Goal: Find specific page/section: Find specific page/section

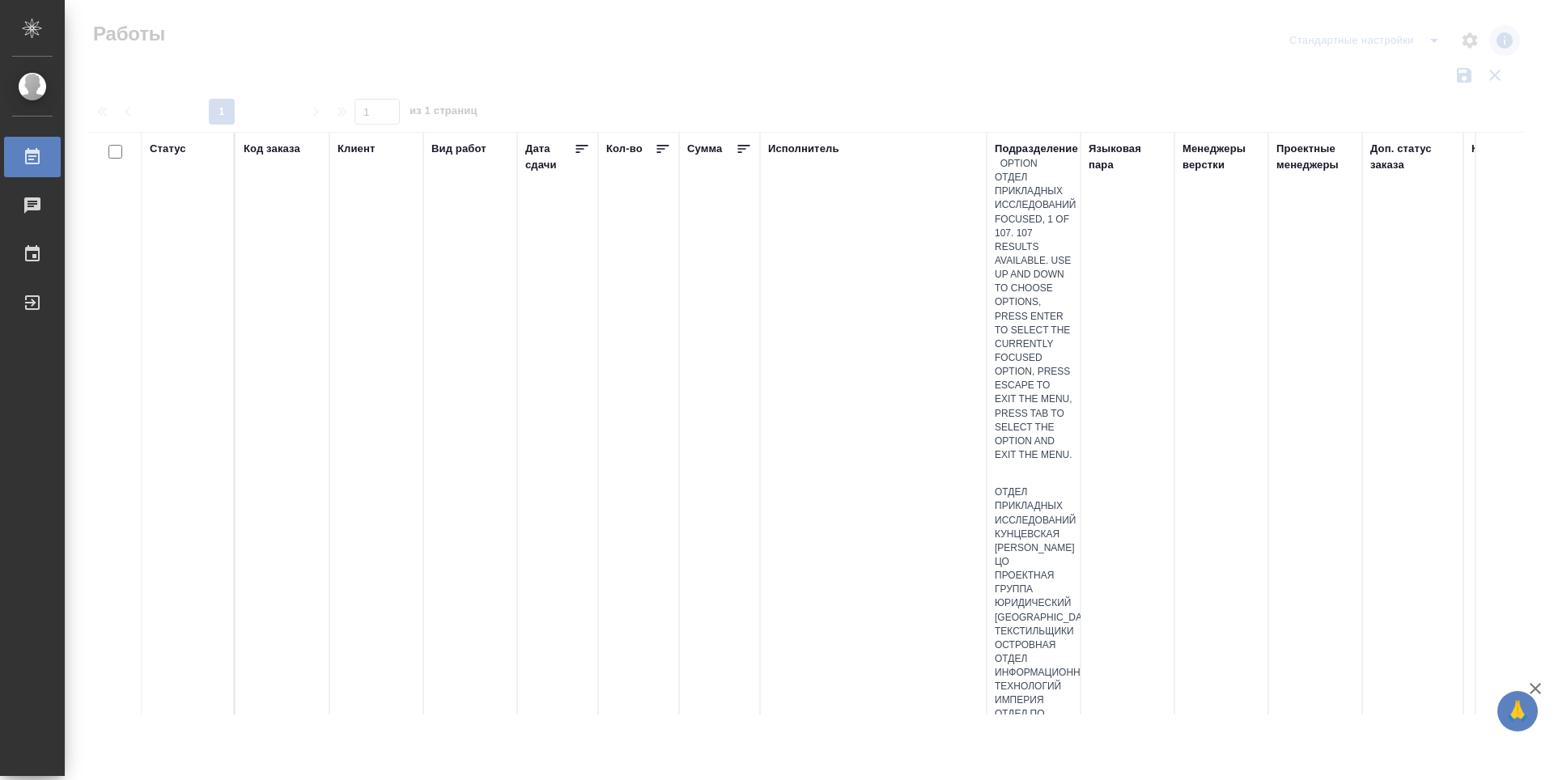
click at [1030, 462] on div at bounding box center [1034, 473] width 78 height 23
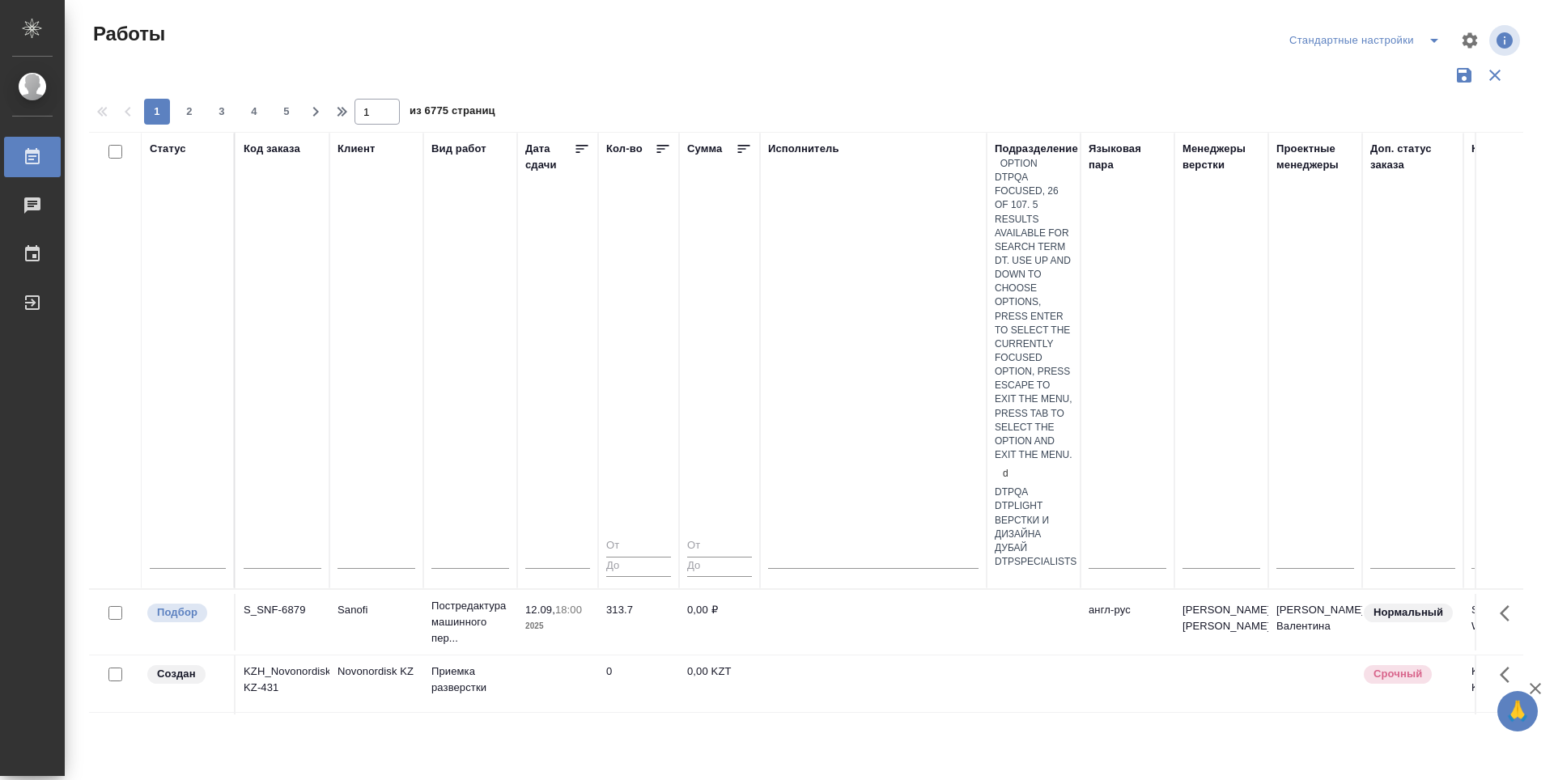
type input "dt"
click at [1033, 499] on div "DTPlight" at bounding box center [1034, 506] width 78 height 14
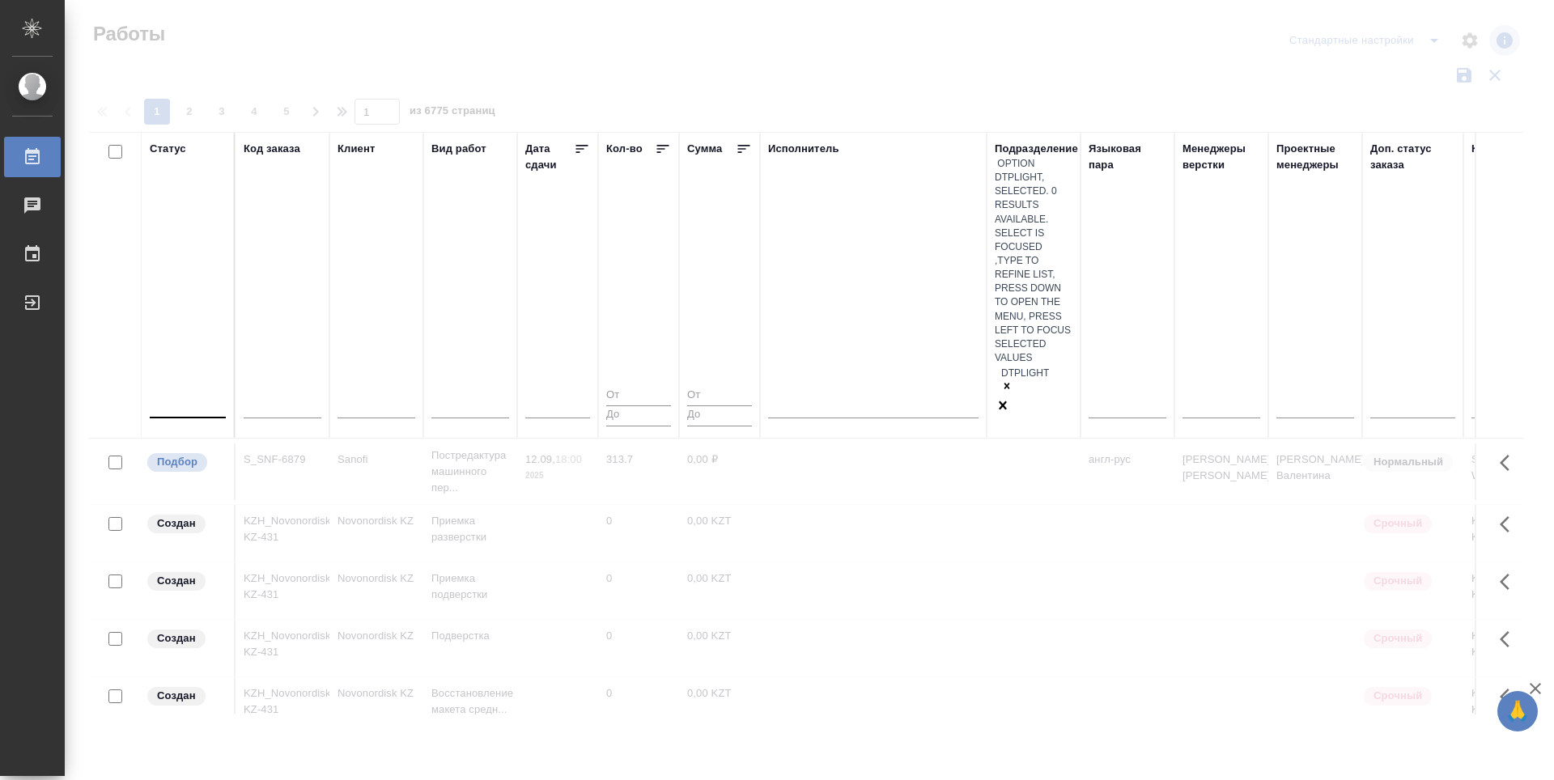
click at [216, 390] on div at bounding box center [188, 401] width 76 height 23
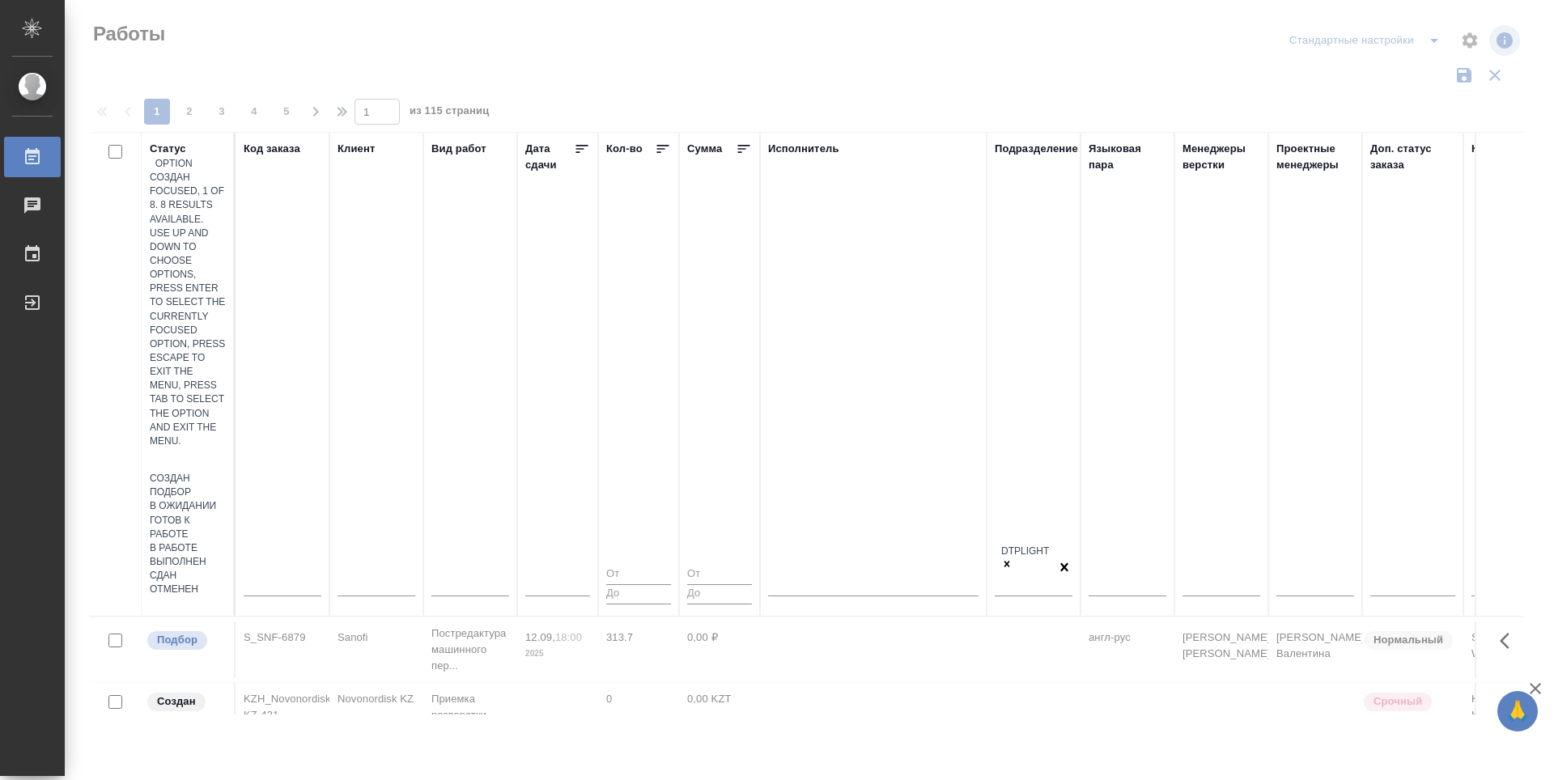
click at [226, 486] on div "Подбор" at bounding box center [188, 493] width 76 height 14
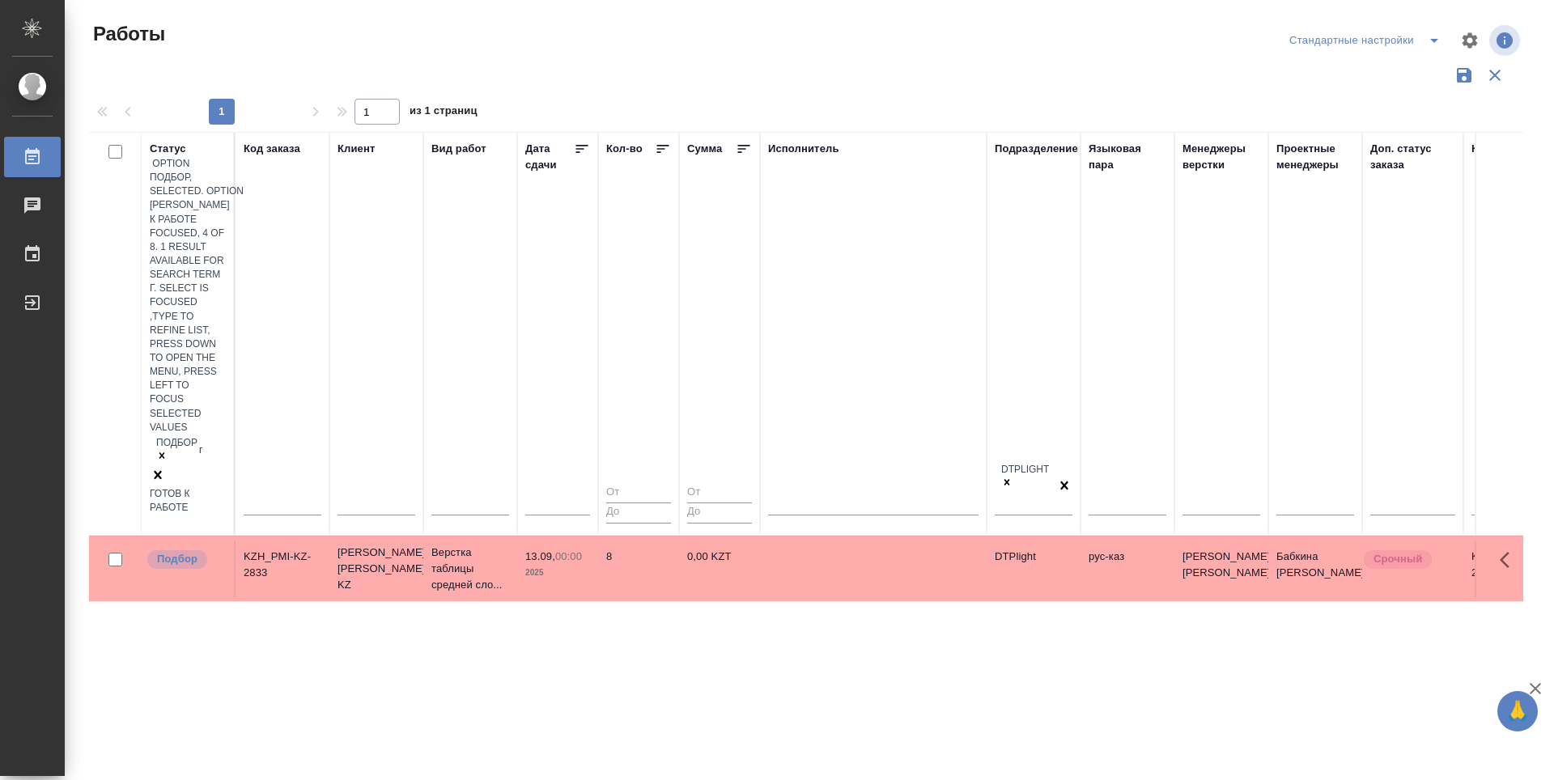
type input "го"
click at [226, 487] on div "Готов к работе" at bounding box center [188, 501] width 76 height 28
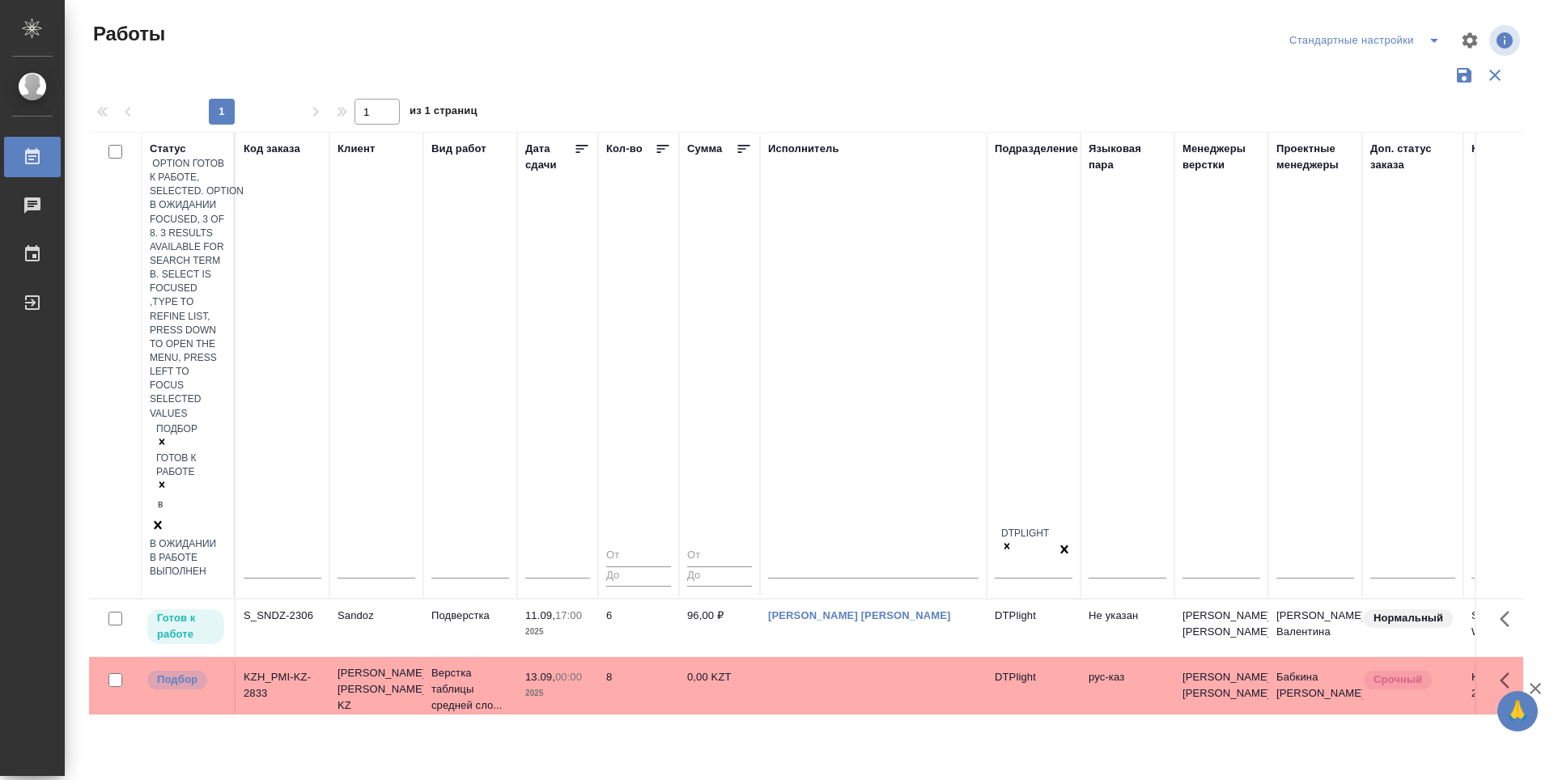
type input "в"
click at [226, 551] on div "В работе" at bounding box center [188, 558] width 76 height 14
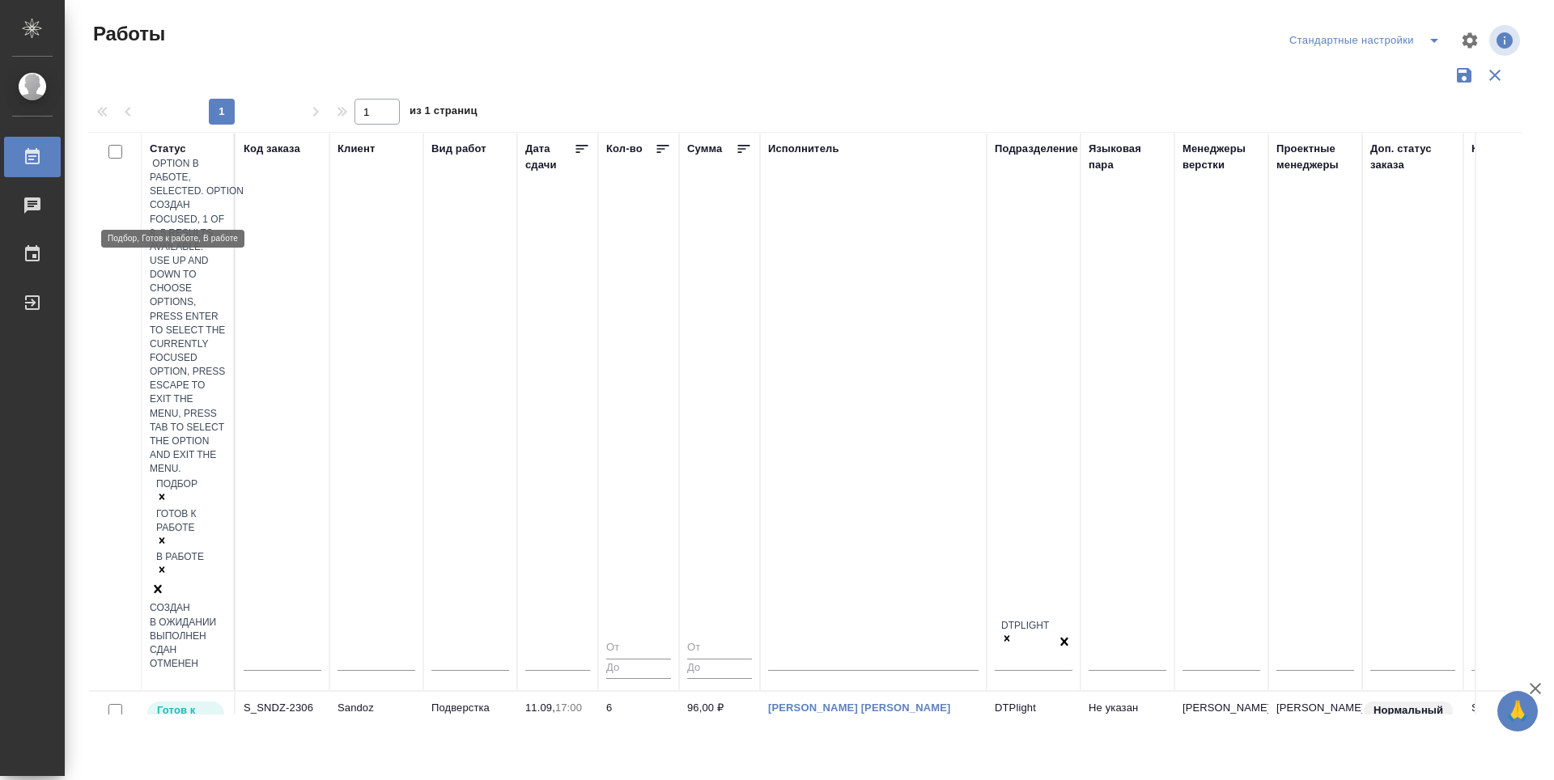
click at [168, 551] on div "В работе" at bounding box center [180, 558] width 48 height 14
click at [482, 589] on div "Статус option В работе, selected. option Отменен focused, 8 of 8. 5 results ava…" at bounding box center [806, 423] width 1435 height 583
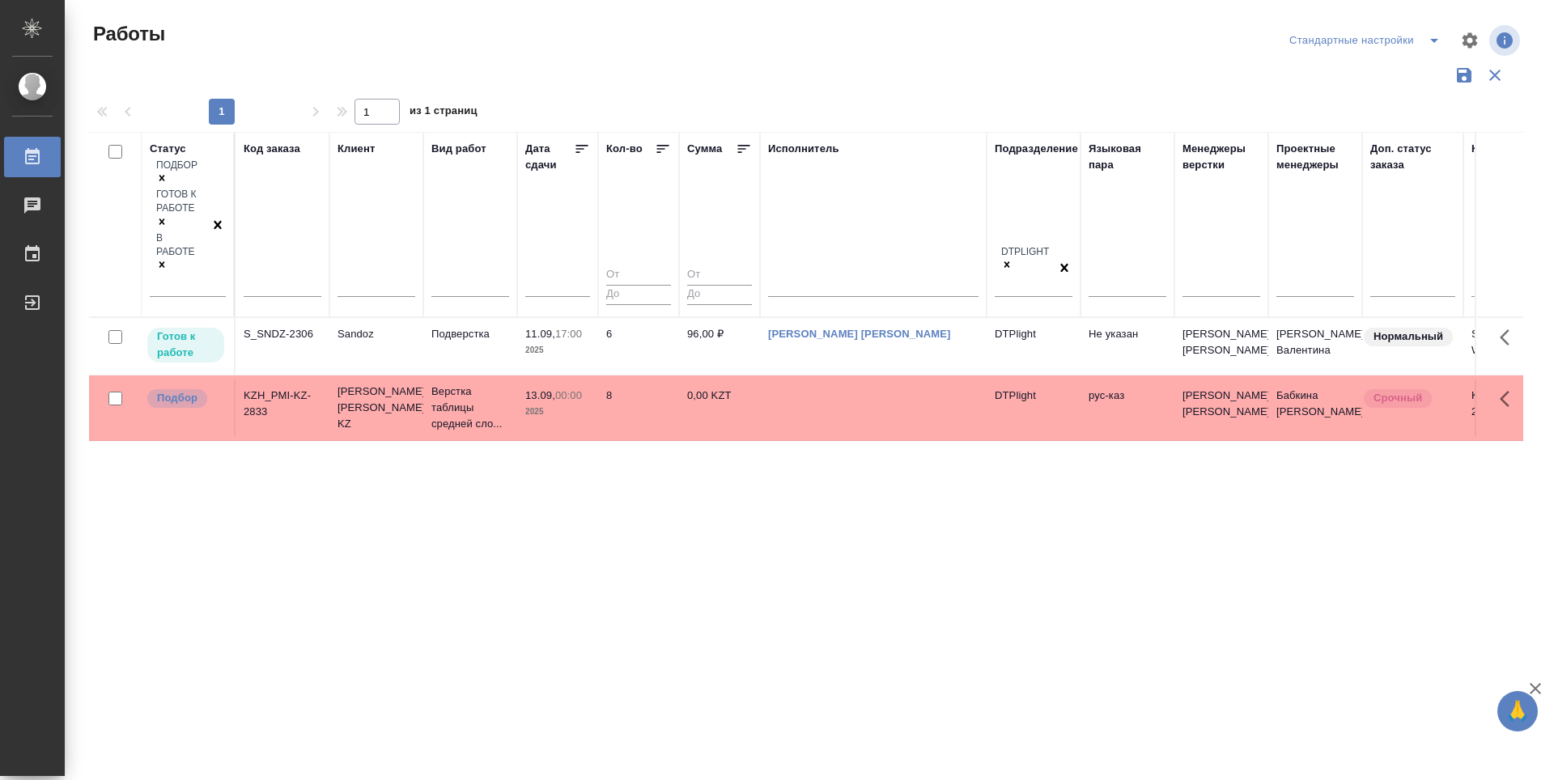
click at [583, 147] on icon at bounding box center [582, 149] width 16 height 16
click at [189, 329] on p "Готов к работе" at bounding box center [185, 345] width 57 height 32
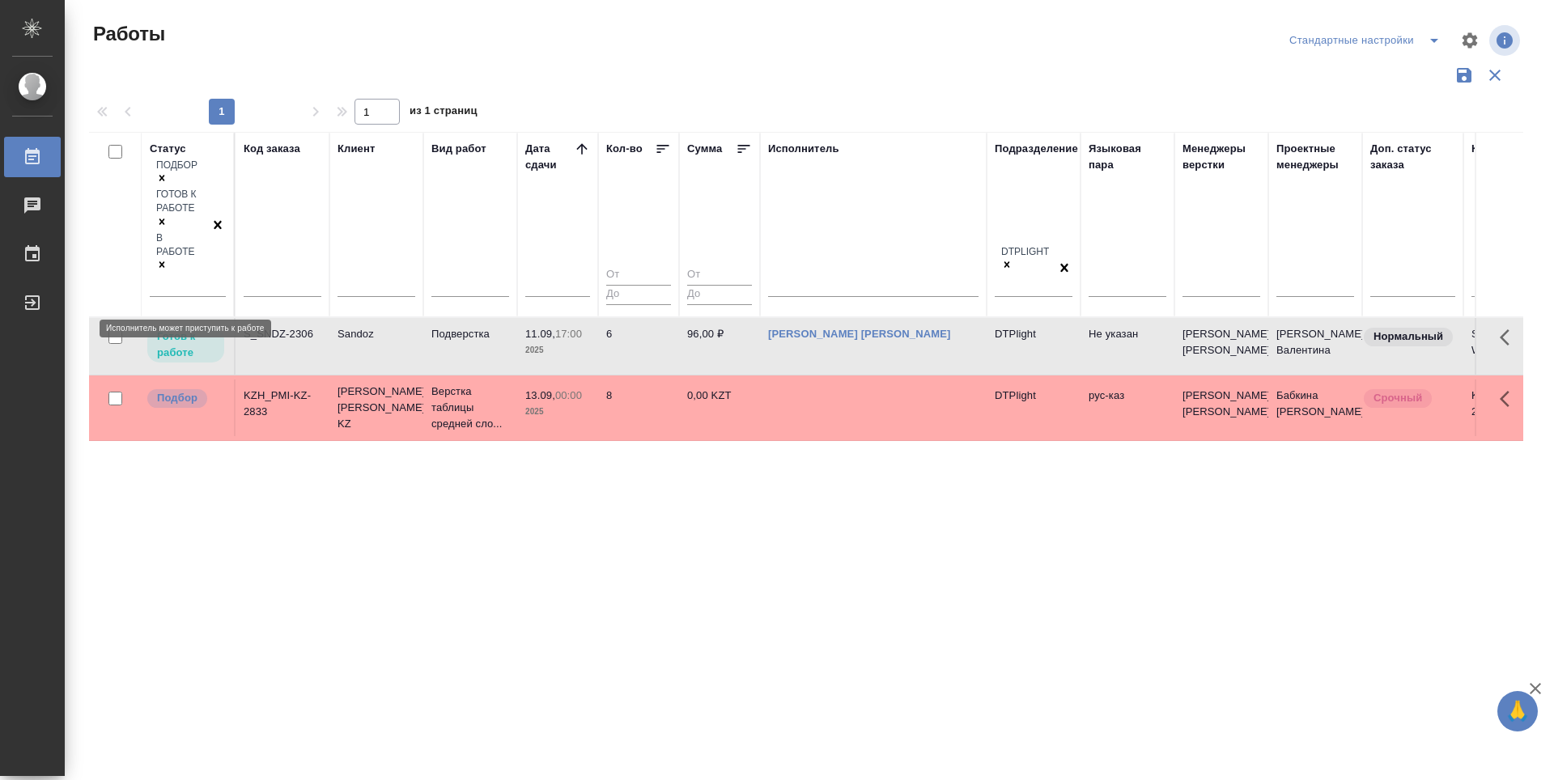
click at [189, 329] on p "Готов к работе" at bounding box center [185, 345] width 57 height 32
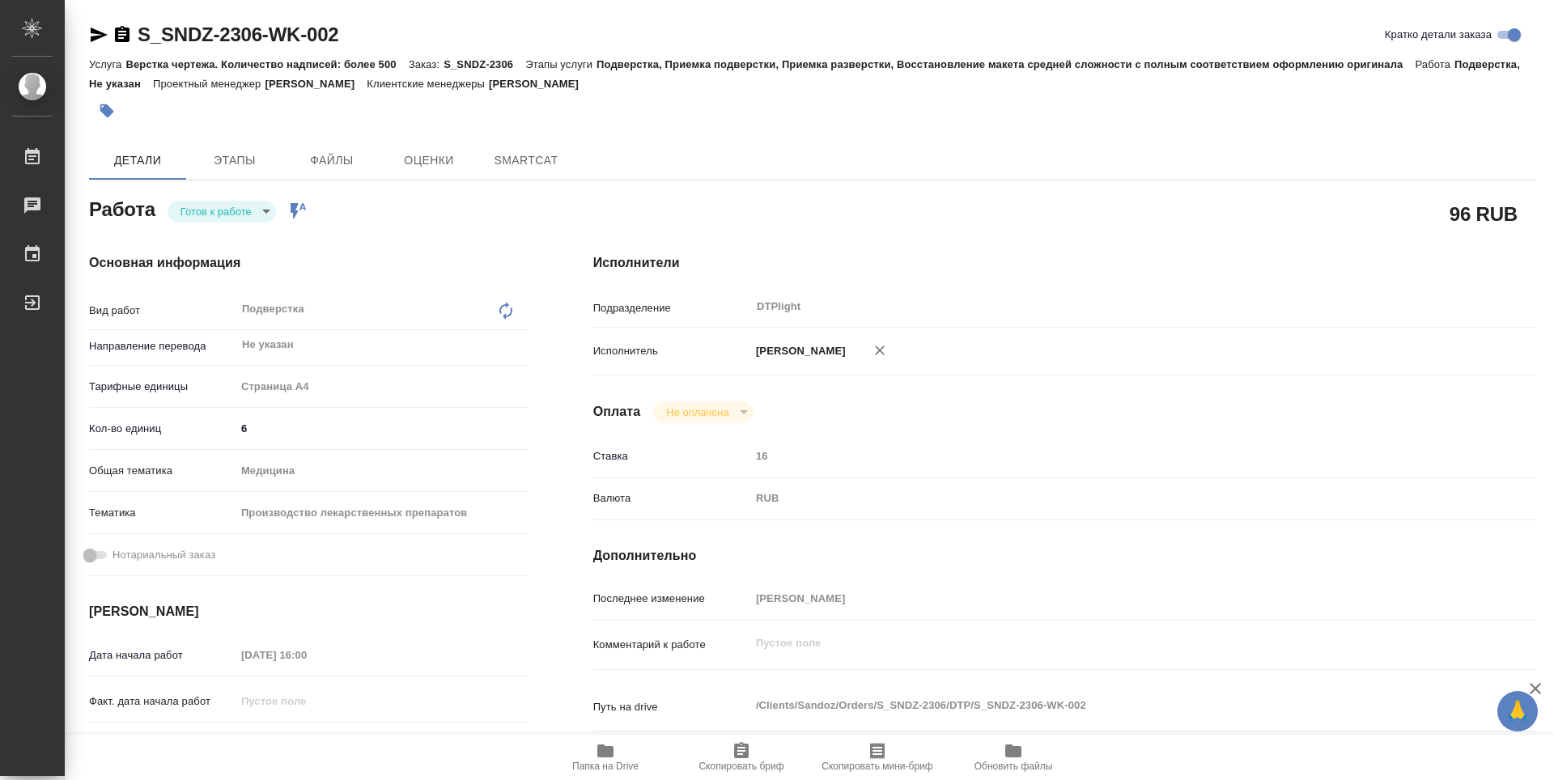
type textarea "x"
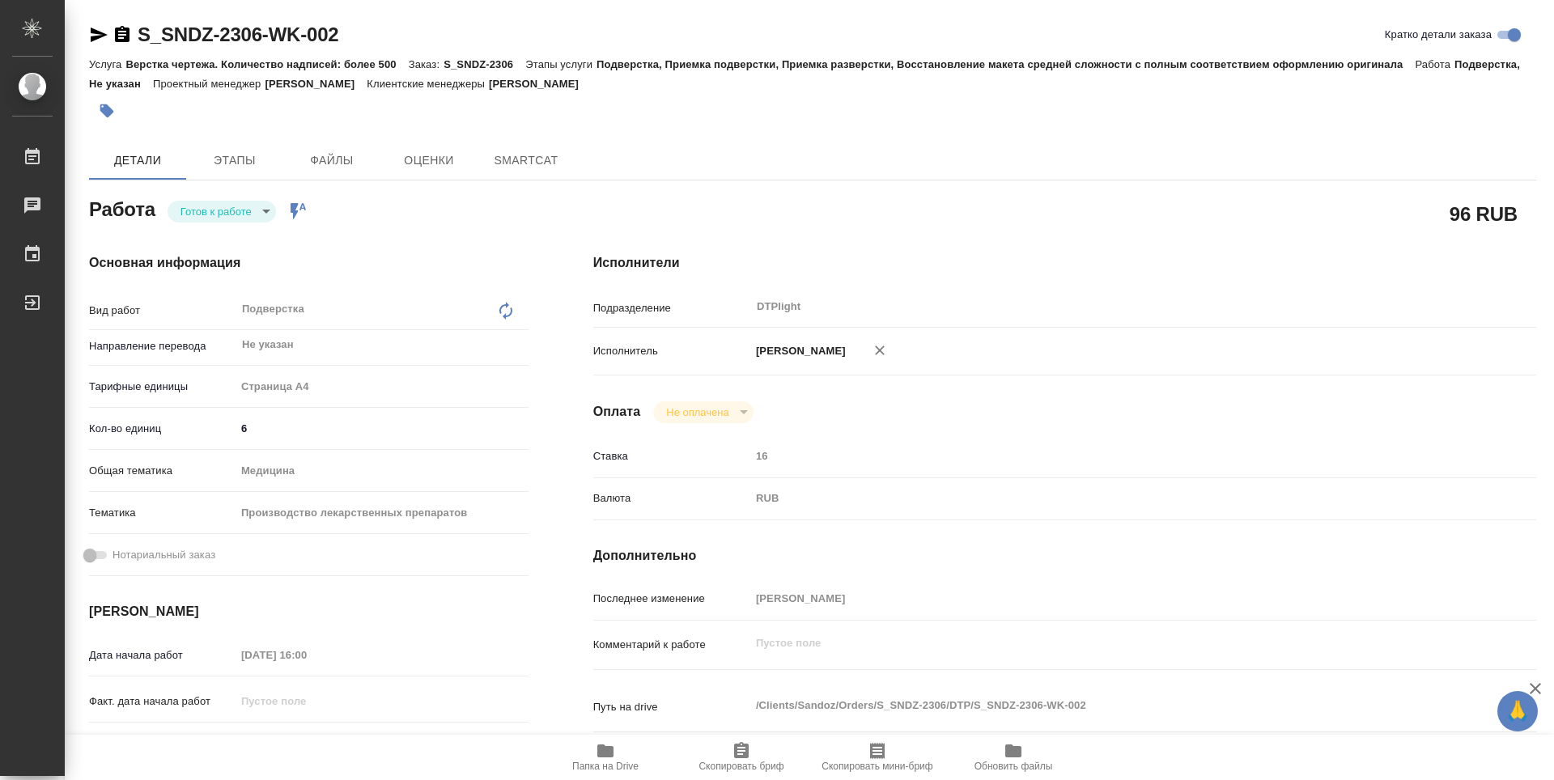
type textarea "x"
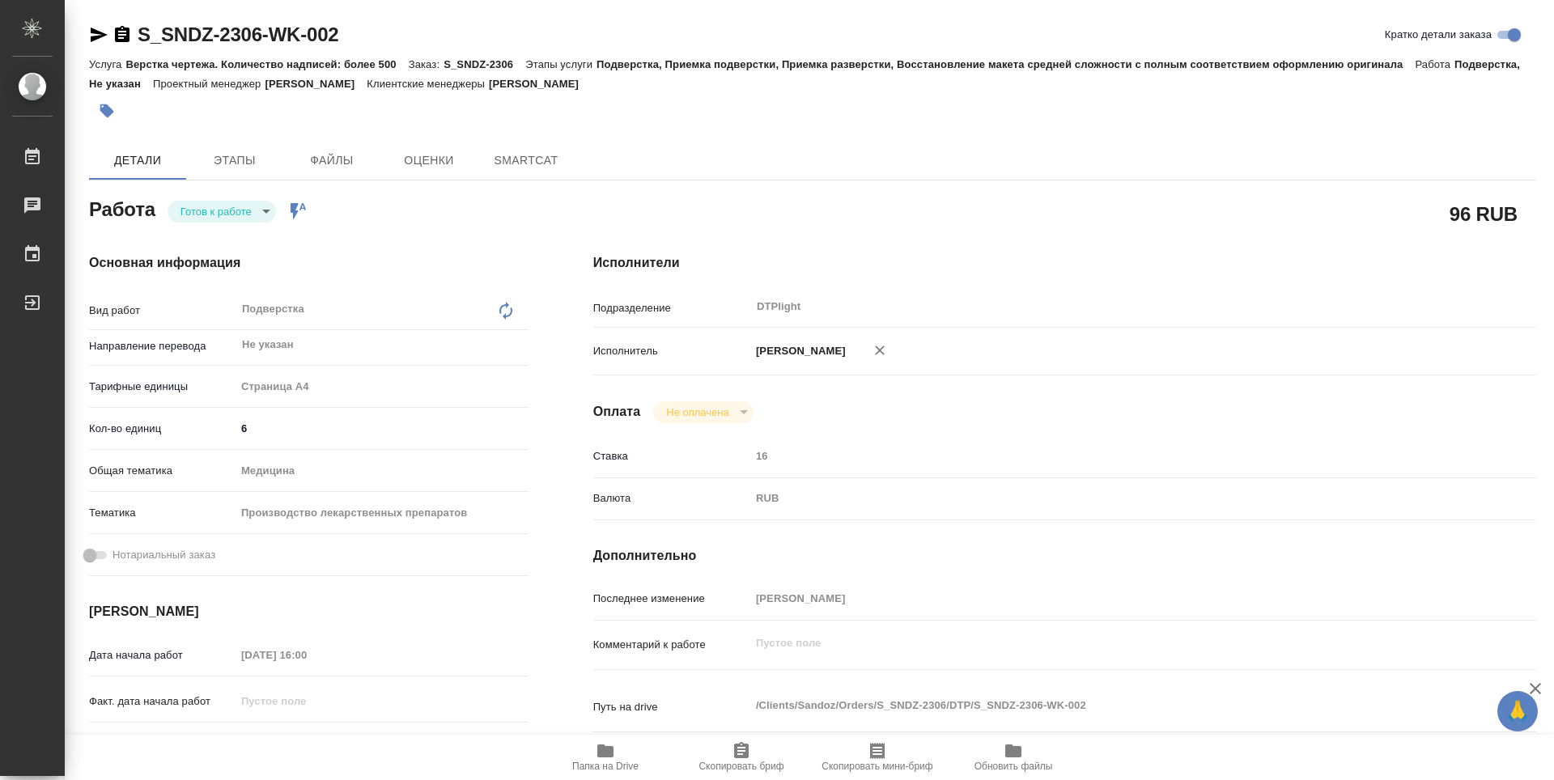
type textarea "x"
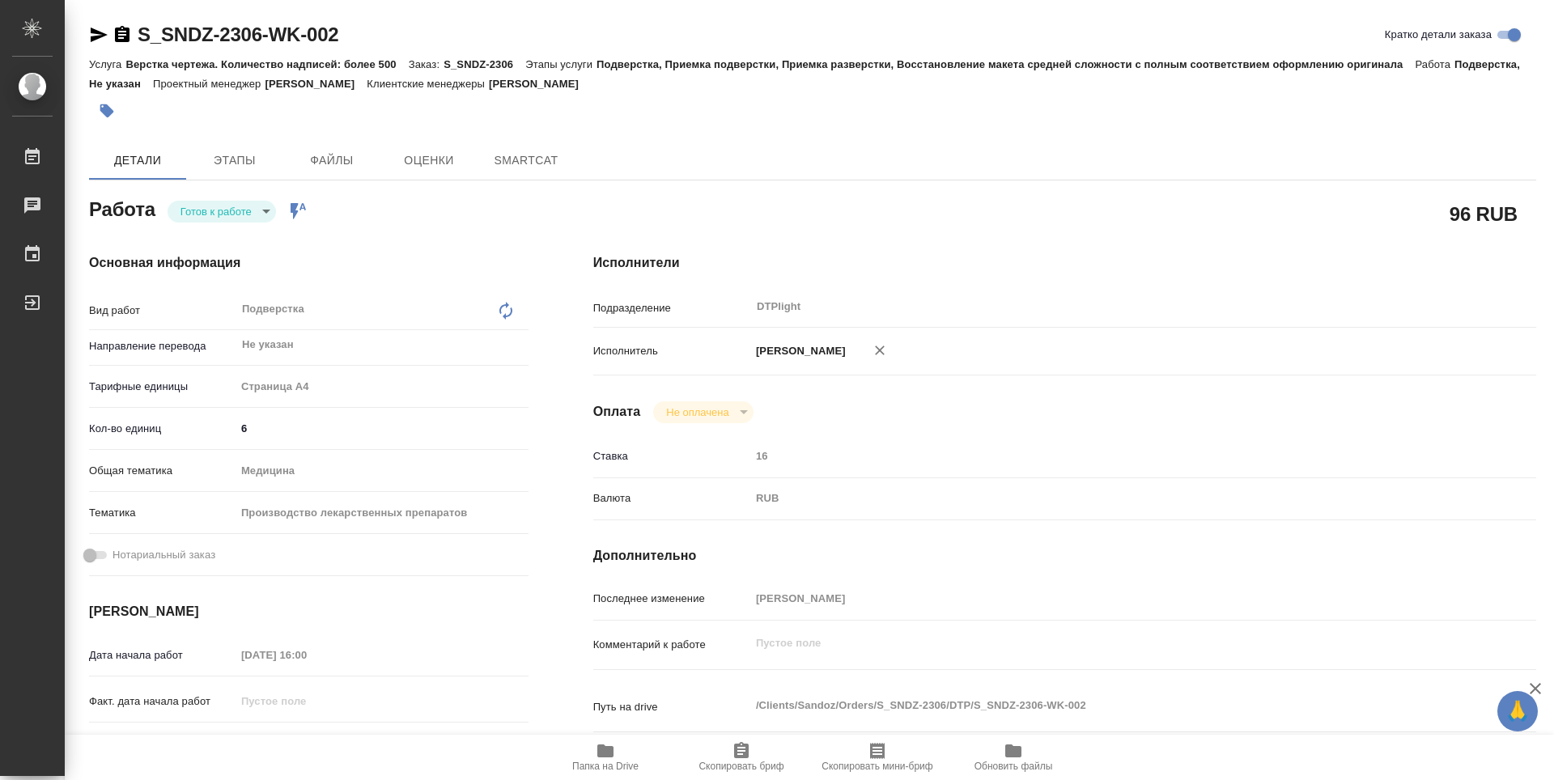
type textarea "x"
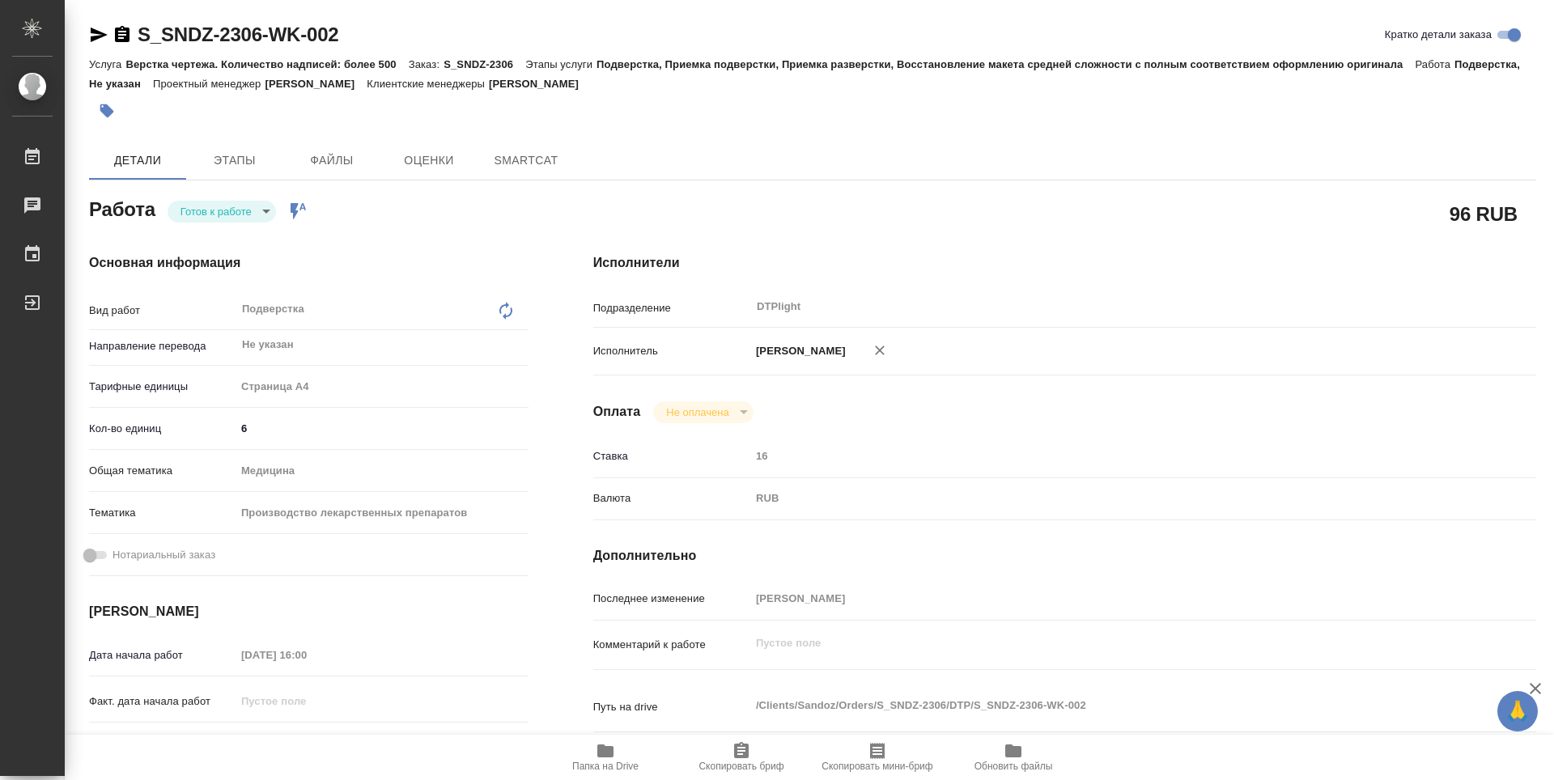
type textarea "x"
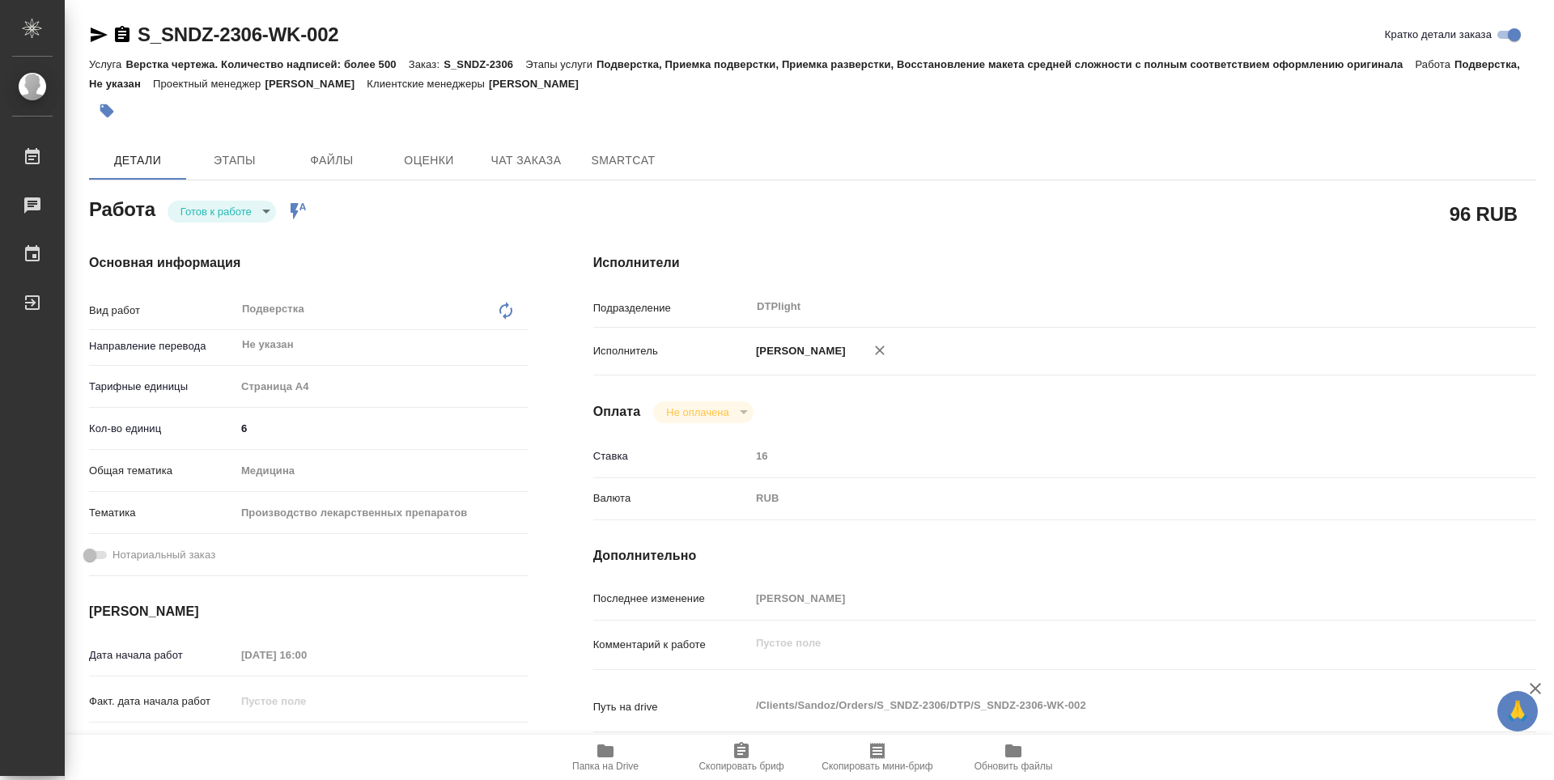
type textarea "x"
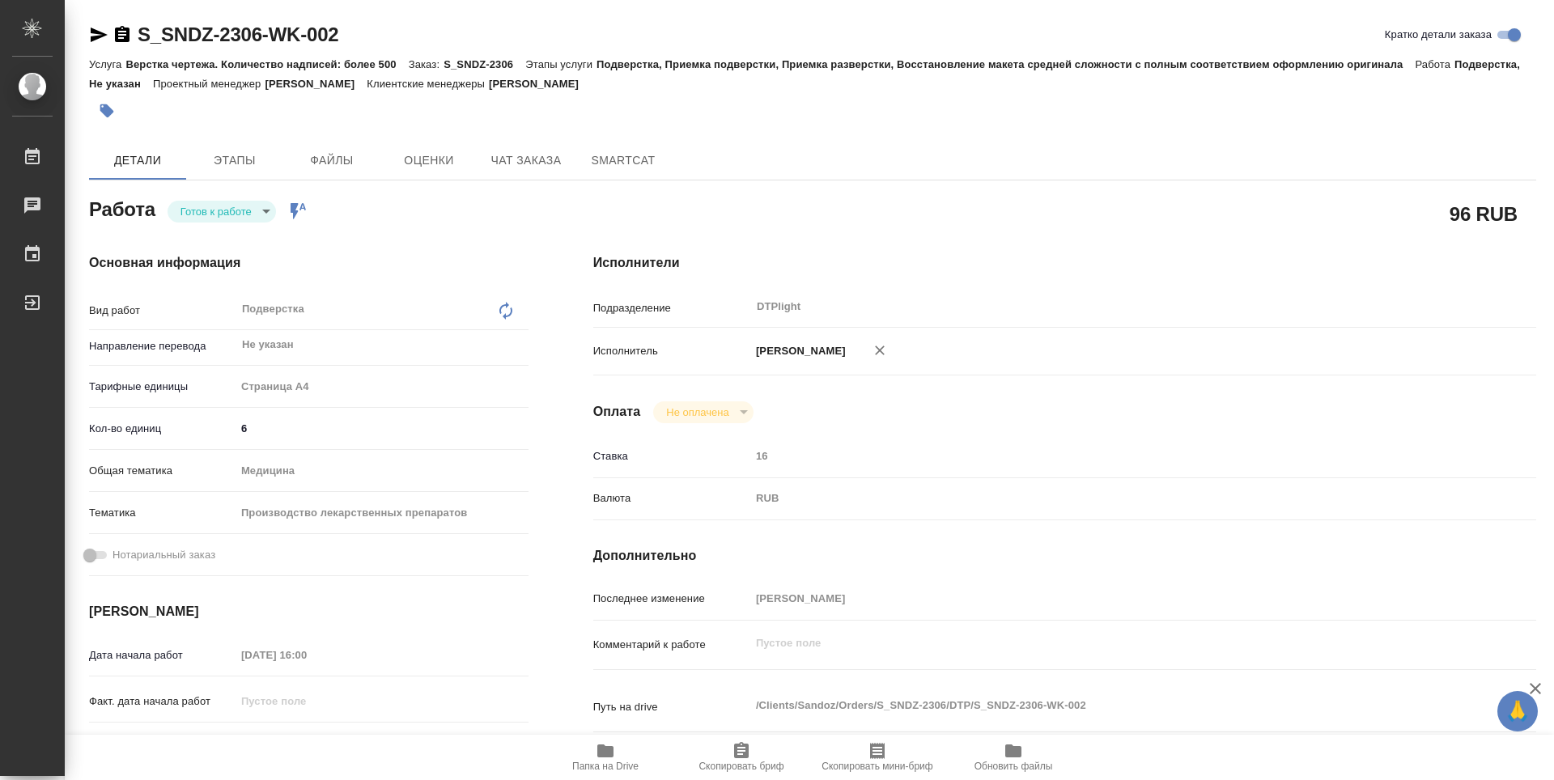
type textarea "x"
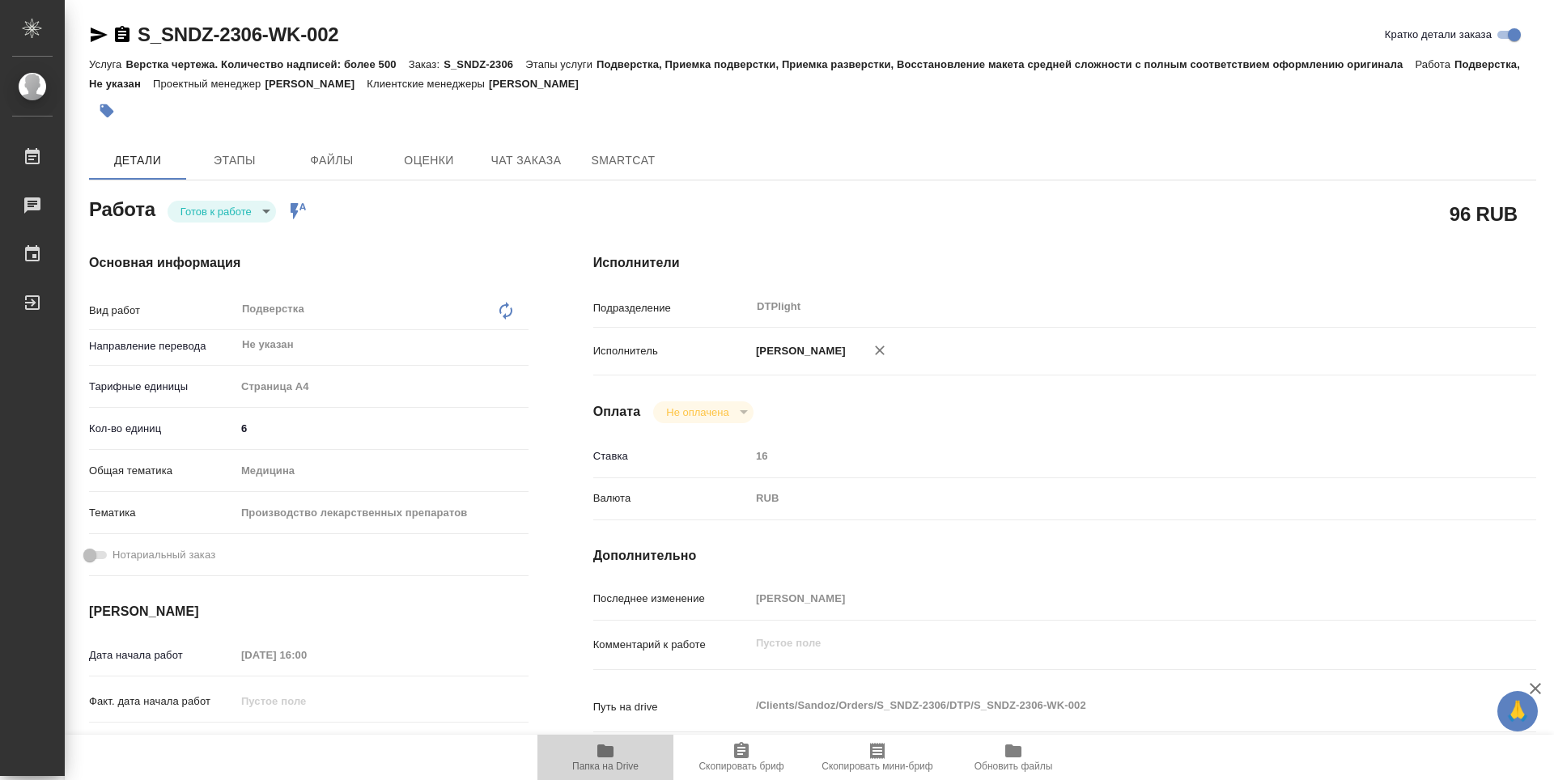
click at [598, 735] on button "Папка на Drive" at bounding box center [606, 757] width 136 height 45
click at [228, 216] on body "🙏 .cls-1 fill:#fff; AWATERA Zubakova Viktoriya Работы 0 Чаты График Выйти S_SND…" at bounding box center [777, 390] width 1554 height 780
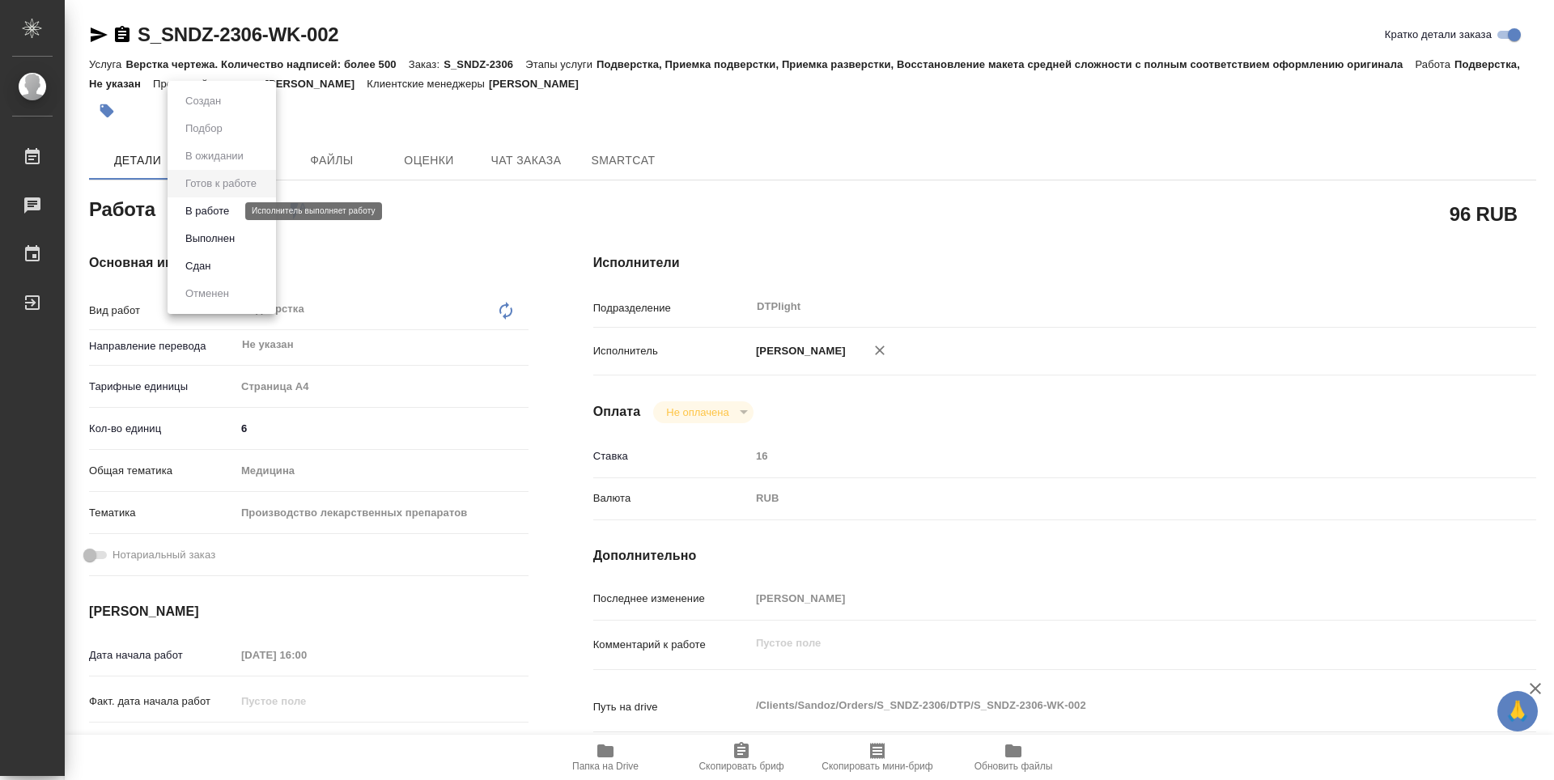
click at [215, 218] on button "В работе" at bounding box center [207, 211] width 53 height 18
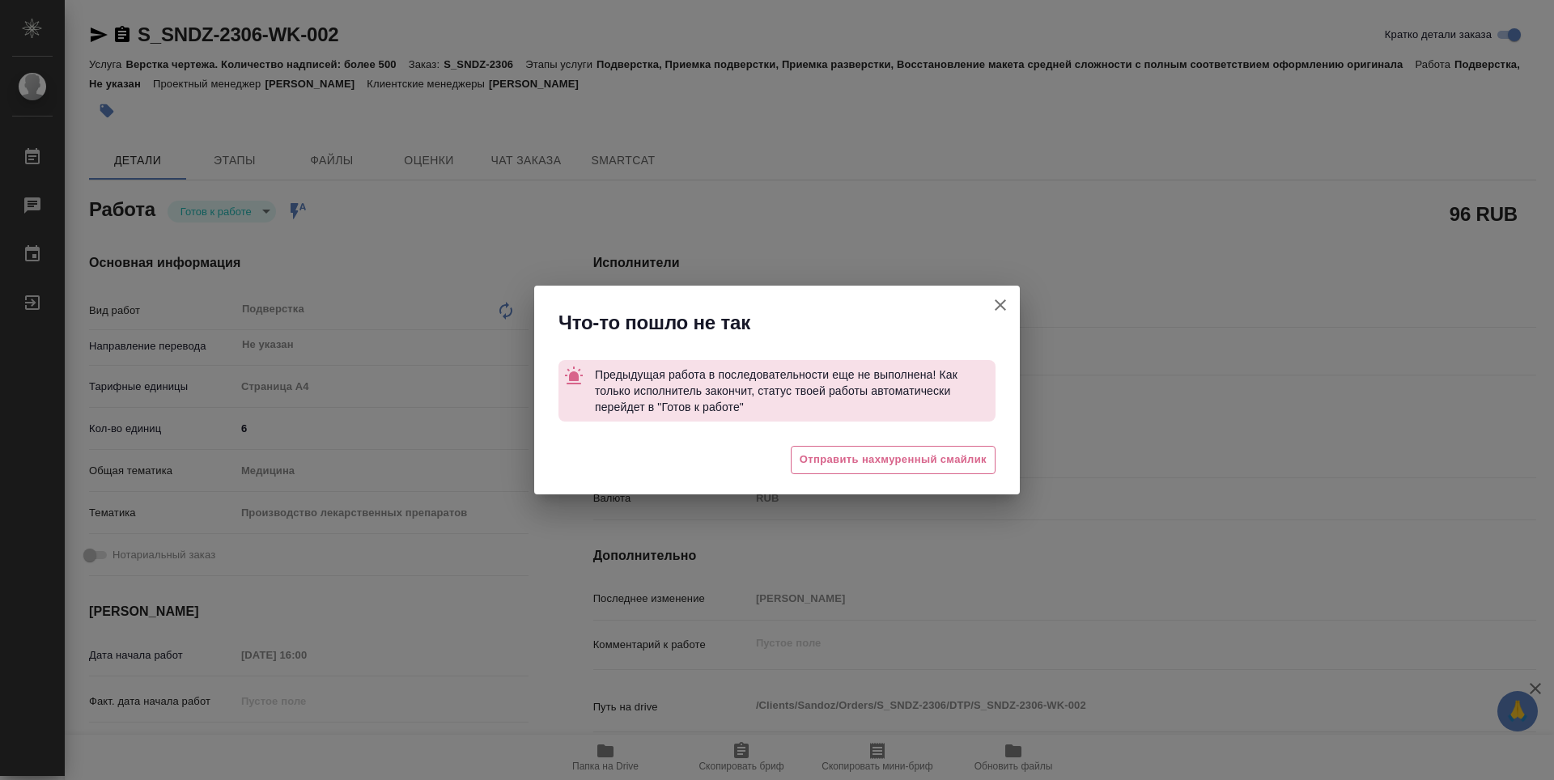
type textarea "x"
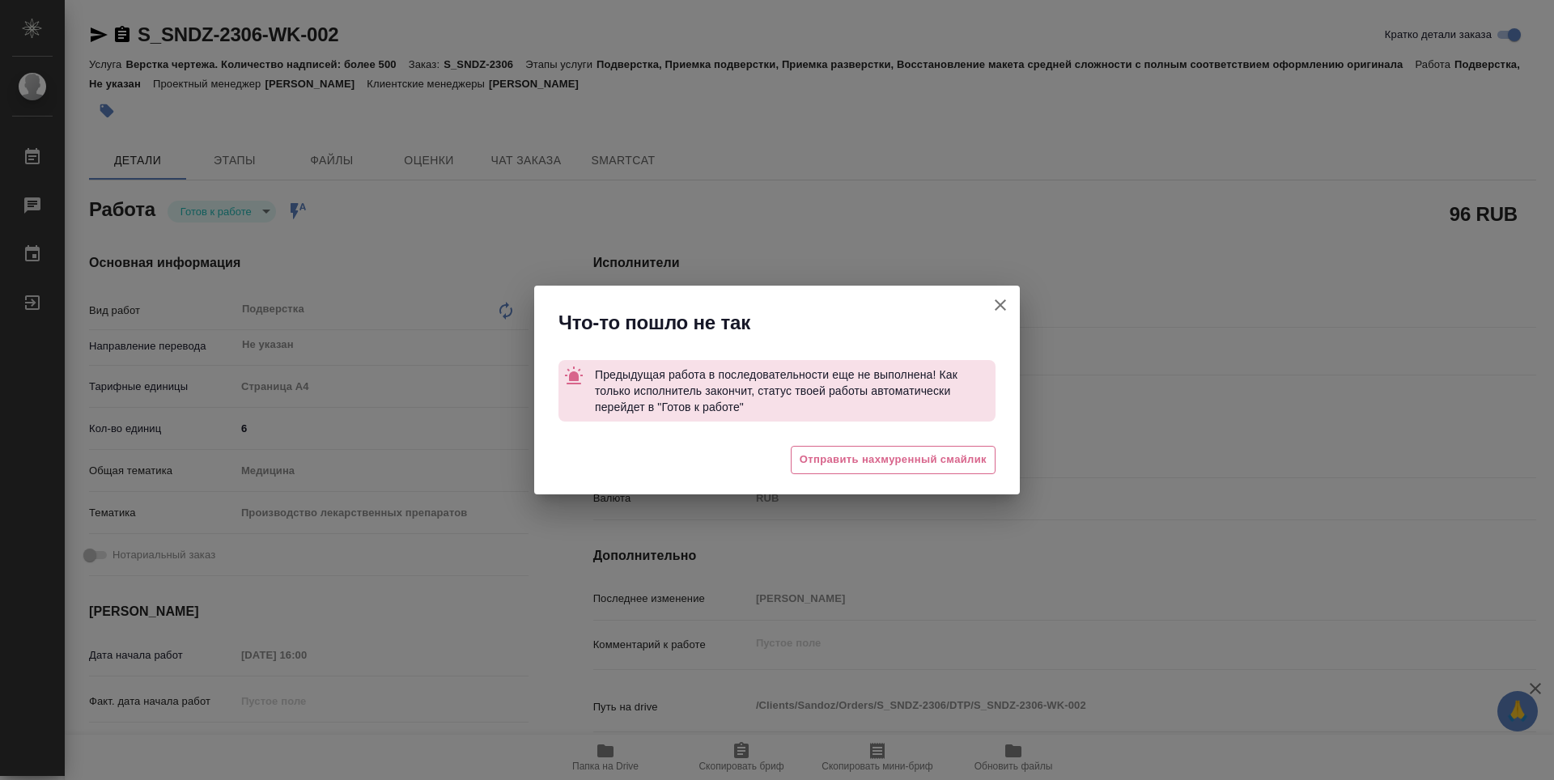
type textarea "x"
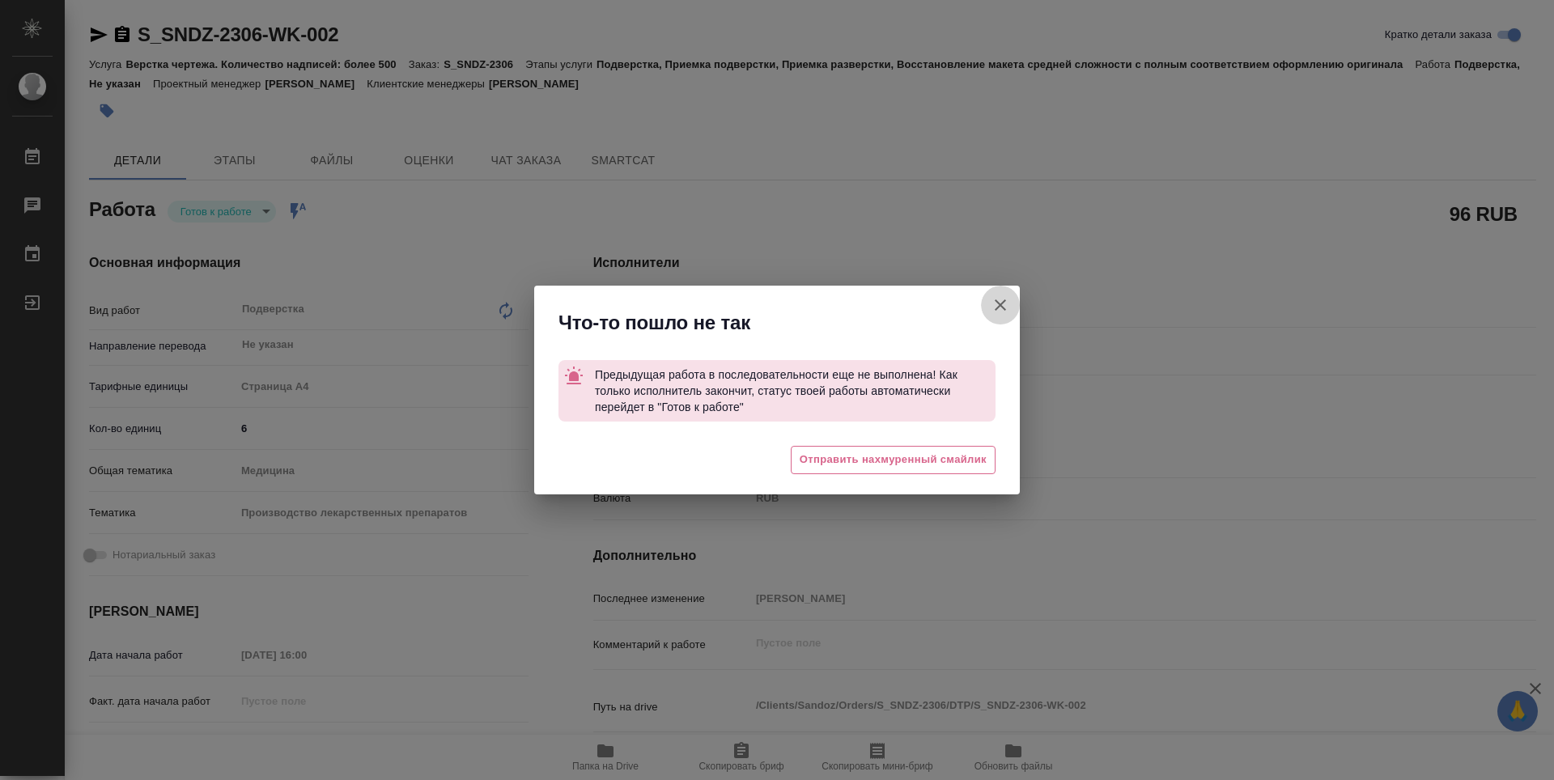
click at [998, 306] on icon "button" at bounding box center [1000, 304] width 19 height 19
type textarea "x"
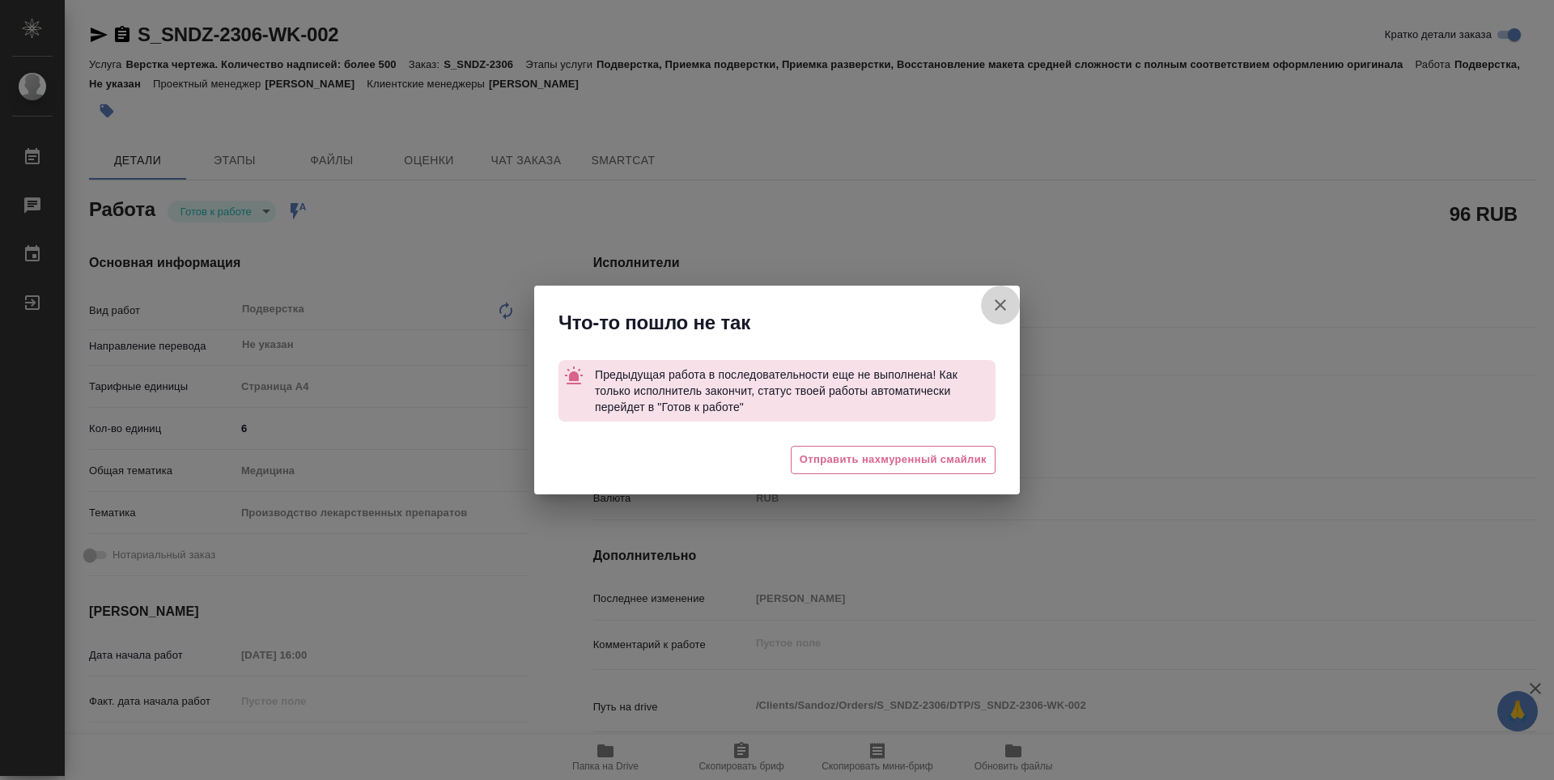
type textarea "x"
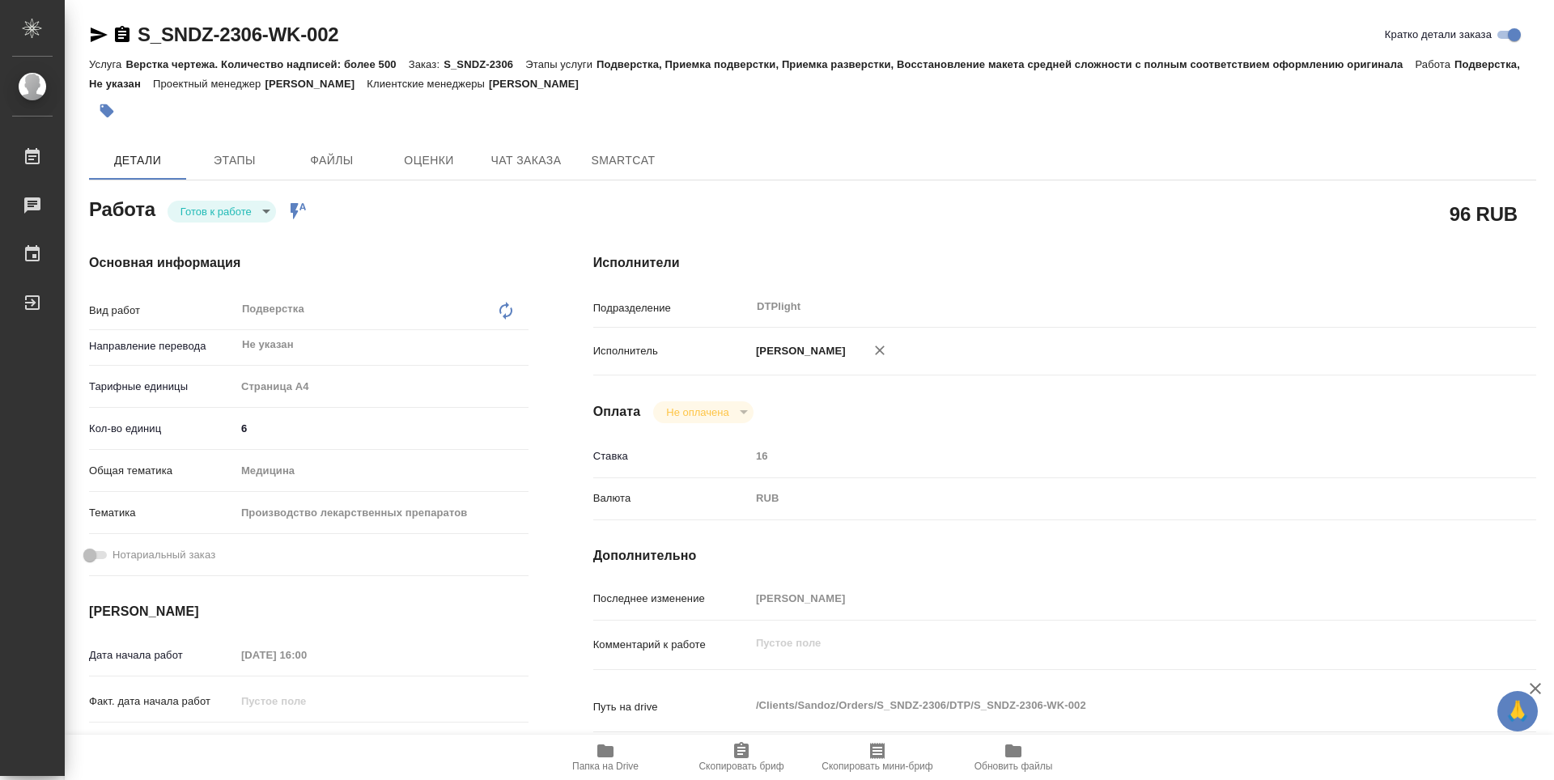
type textarea "x"
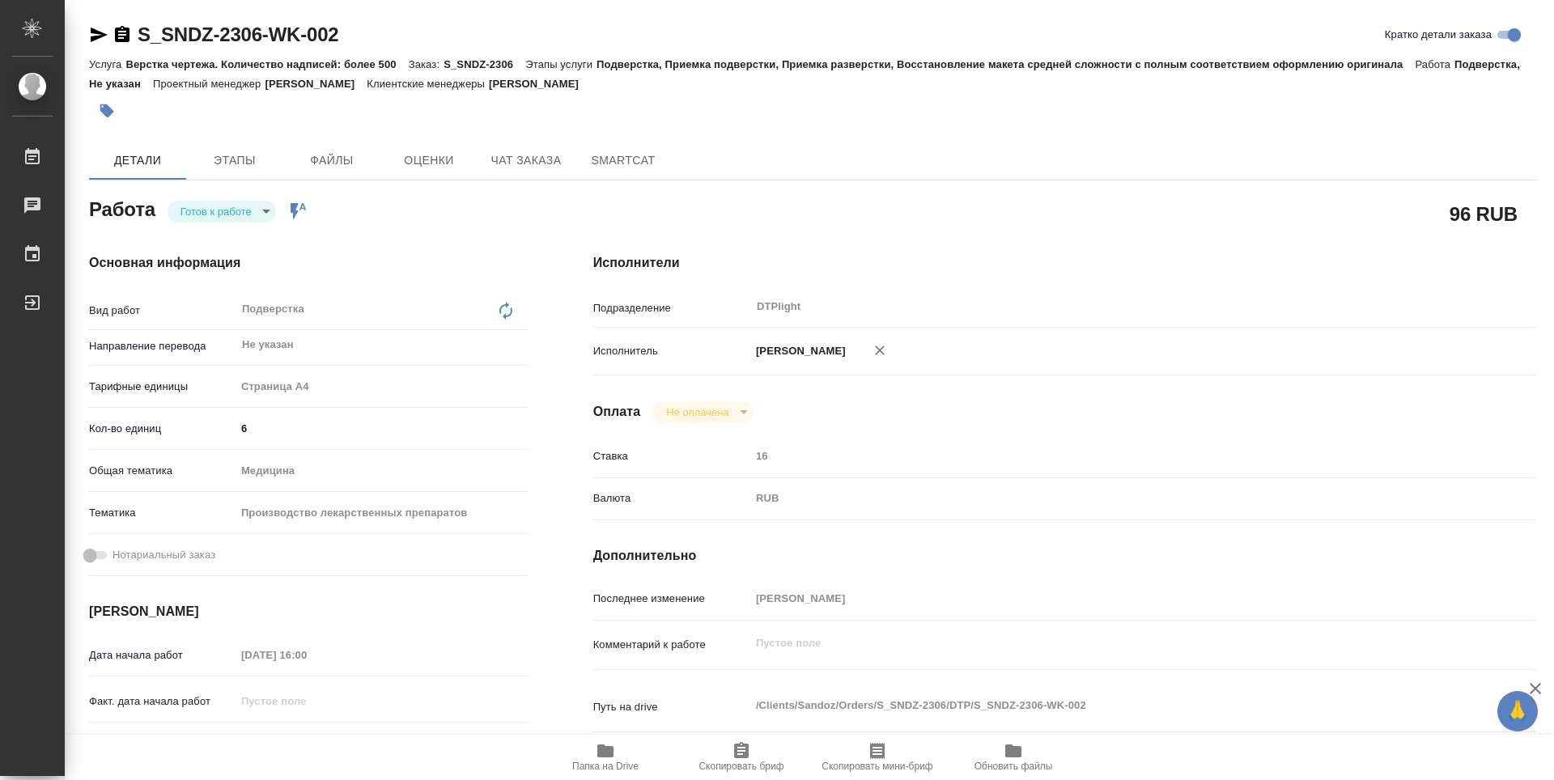
type textarea "x"
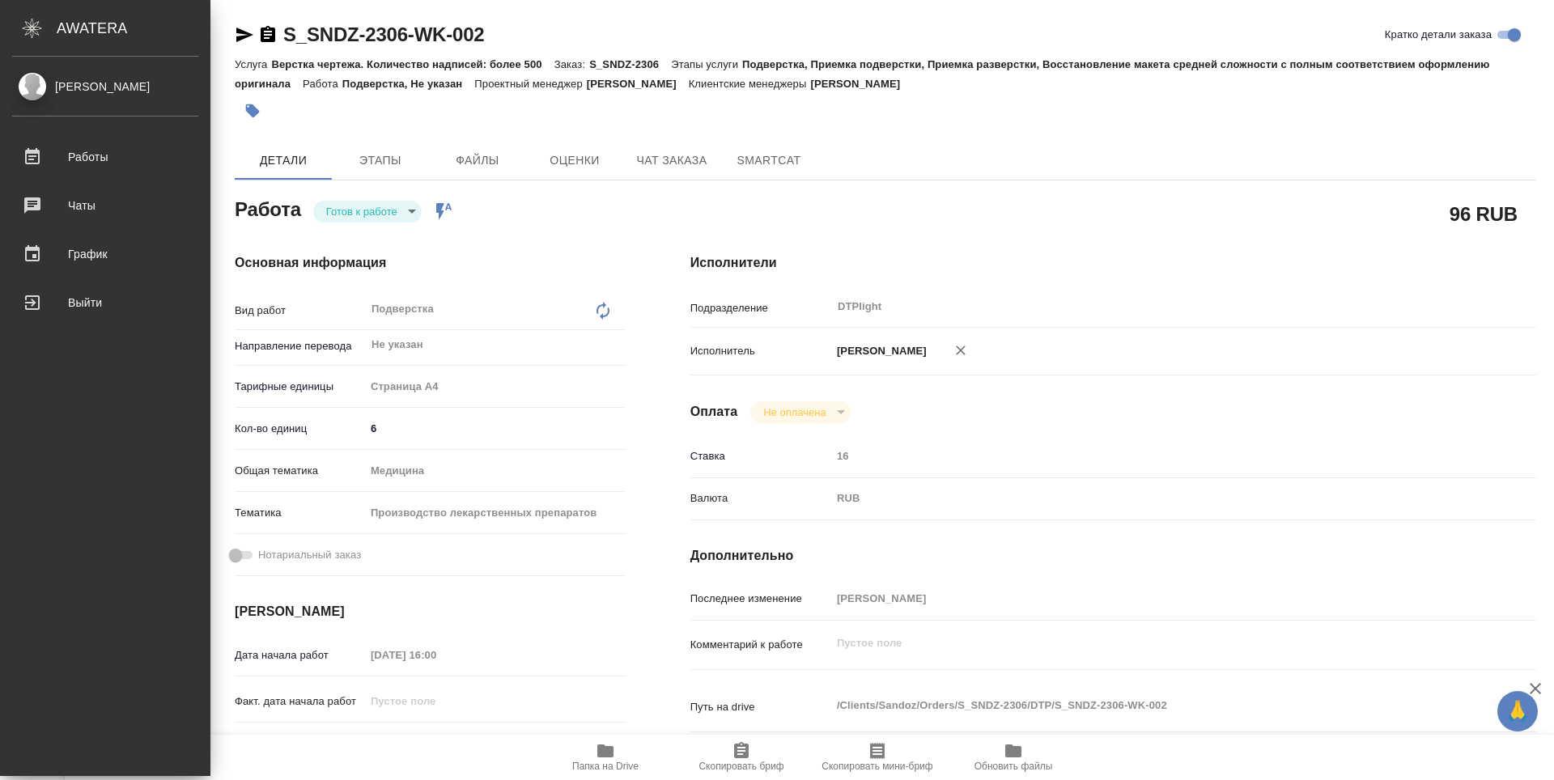
type textarea "x"
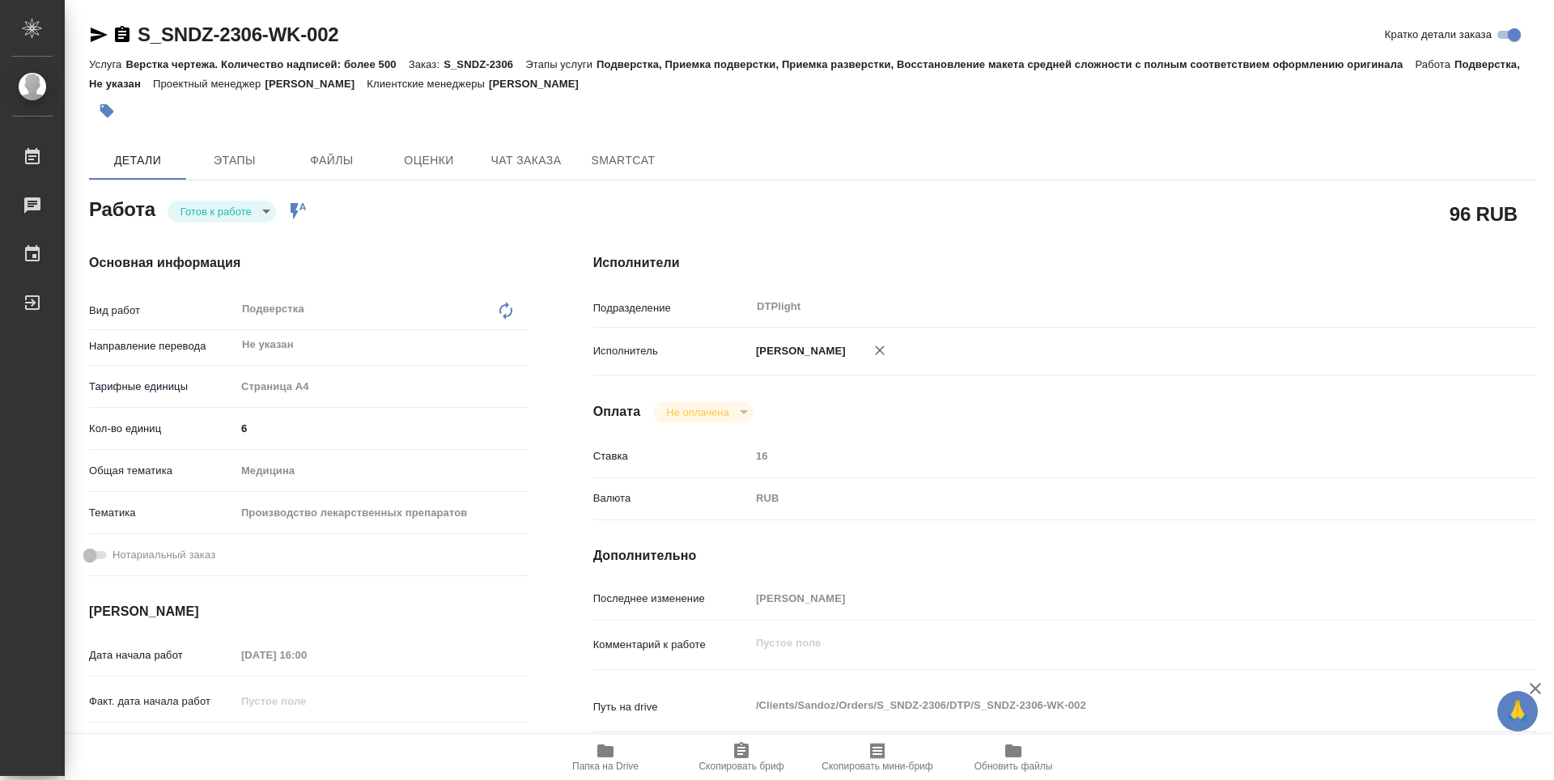
drag, startPoint x: 372, startPoint y: 23, endPoint x: 346, endPoint y: 25, distance: 26.8
click at [365, 25] on div "S_SNDZ-2306-WK-002 Кратко детали заказа" at bounding box center [812, 35] width 1447 height 26
drag, startPoint x: 257, startPoint y: 32, endPoint x: 205, endPoint y: 32, distance: 52.6
click at [205, 32] on div "S_SNDZ-2306-WK-002 Кратко детали заказа" at bounding box center [812, 35] width 1447 height 26
click at [347, 23] on div "S_SNDZ-2306-WK-002 Кратко детали заказа" at bounding box center [812, 35] width 1447 height 26
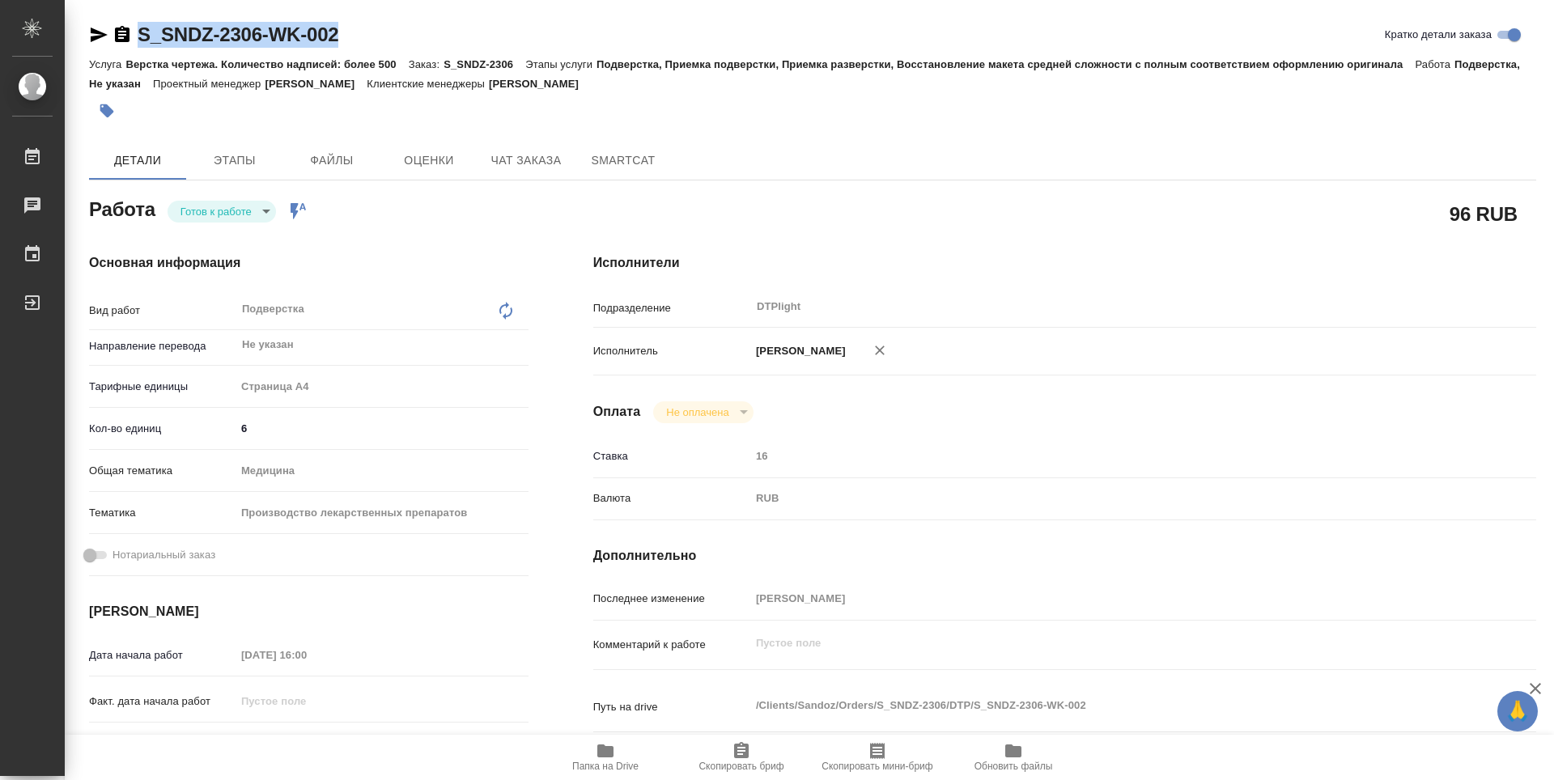
drag, startPoint x: 400, startPoint y: 33, endPoint x: 108, endPoint y: 43, distance: 292.4
click at [108, 43] on div "S_SNDZ-2306-WK-002 Кратко детали заказа" at bounding box center [812, 35] width 1447 height 26
copy link "S_SNDZ-2306-WK-002"
type textarea "x"
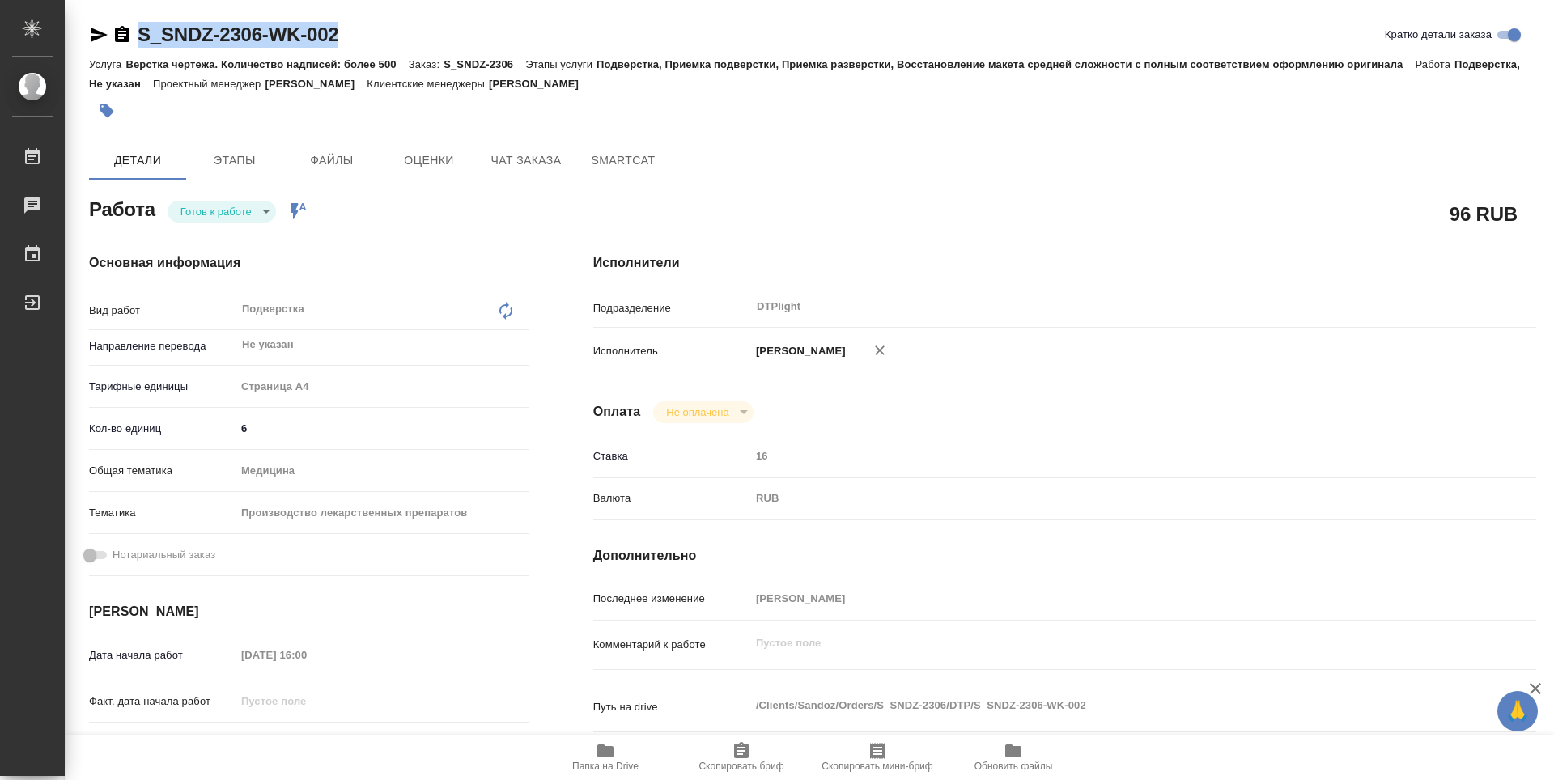
type textarea "x"
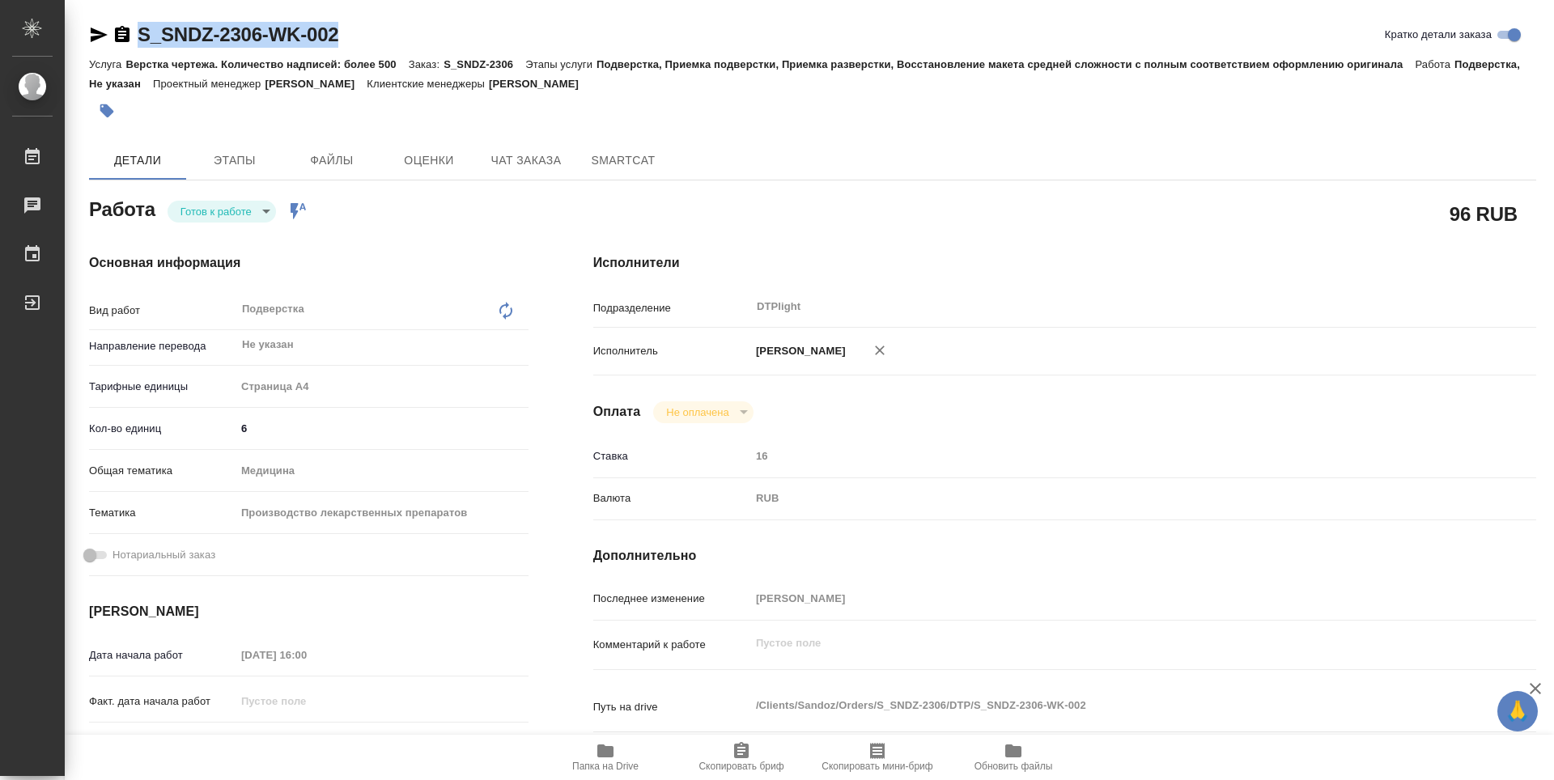
type textarea "x"
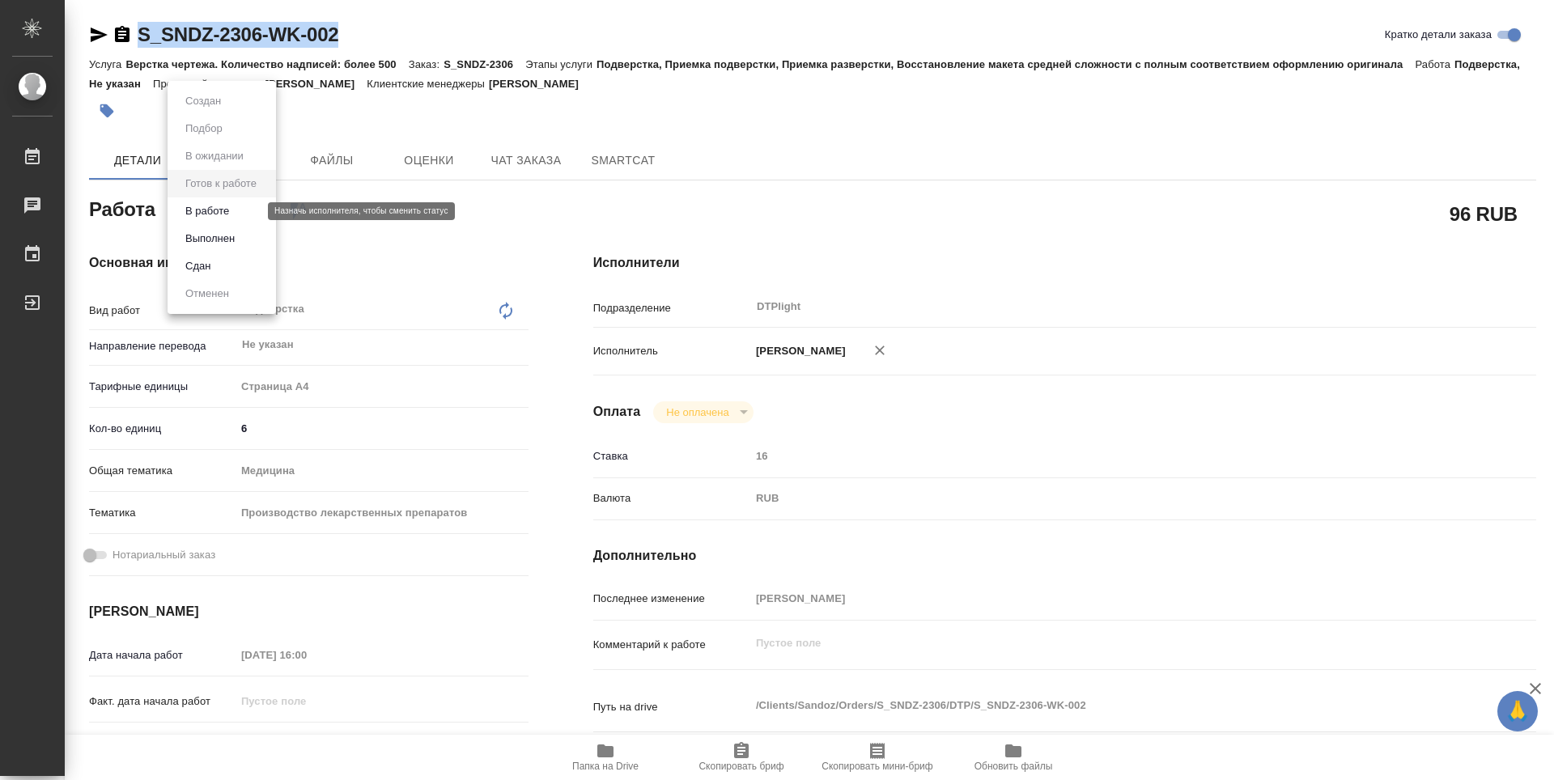
click at [249, 212] on body "🙏 .cls-1 fill:#fff; AWATERA Zubakova Viktoriya Работы 0 Чаты График Выйти S_SND…" at bounding box center [777, 390] width 1554 height 780
click at [241, 214] on li "В работе" at bounding box center [222, 212] width 108 height 28
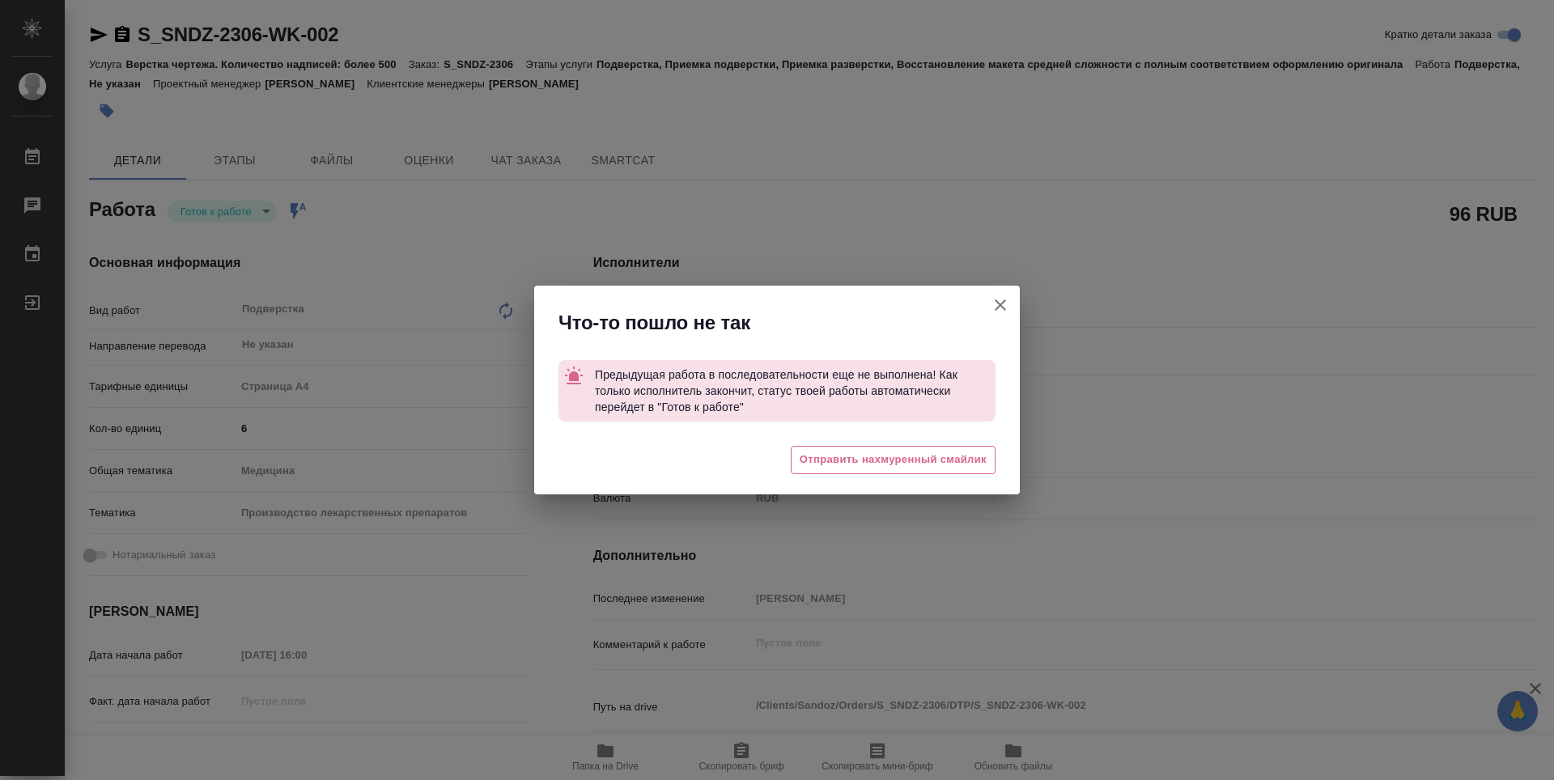
type textarea "x"
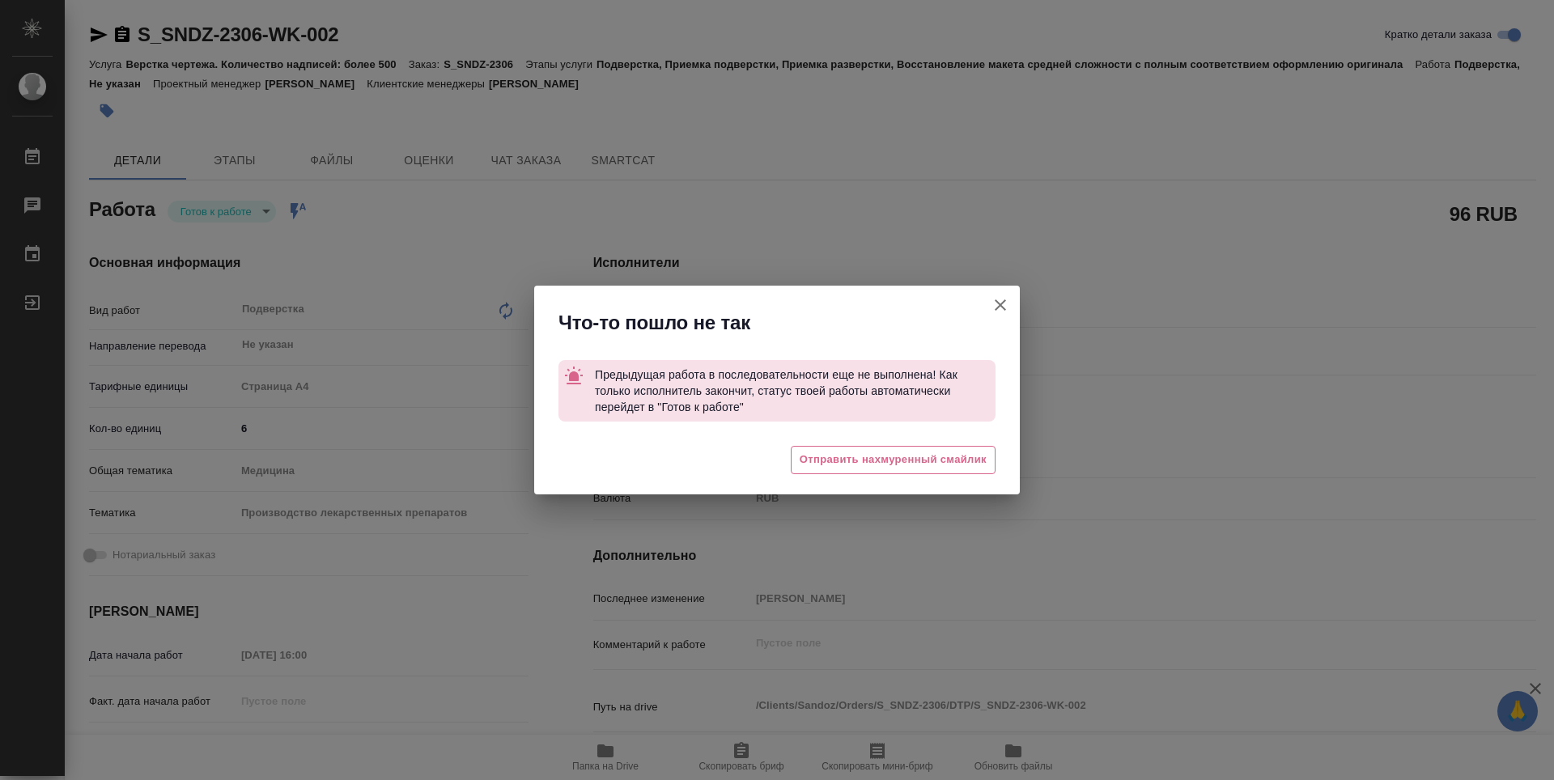
type textarea "x"
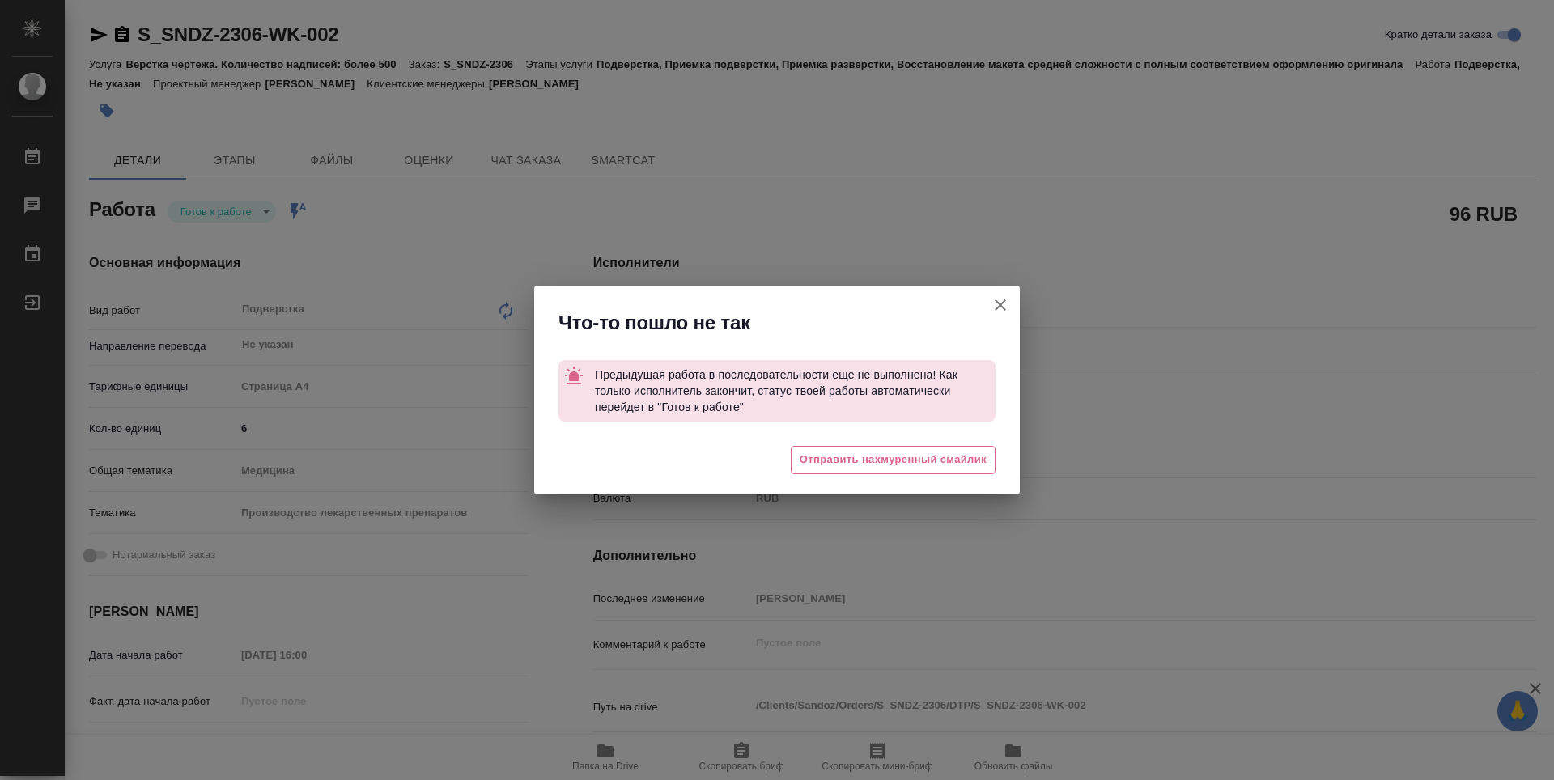
type textarea "x"
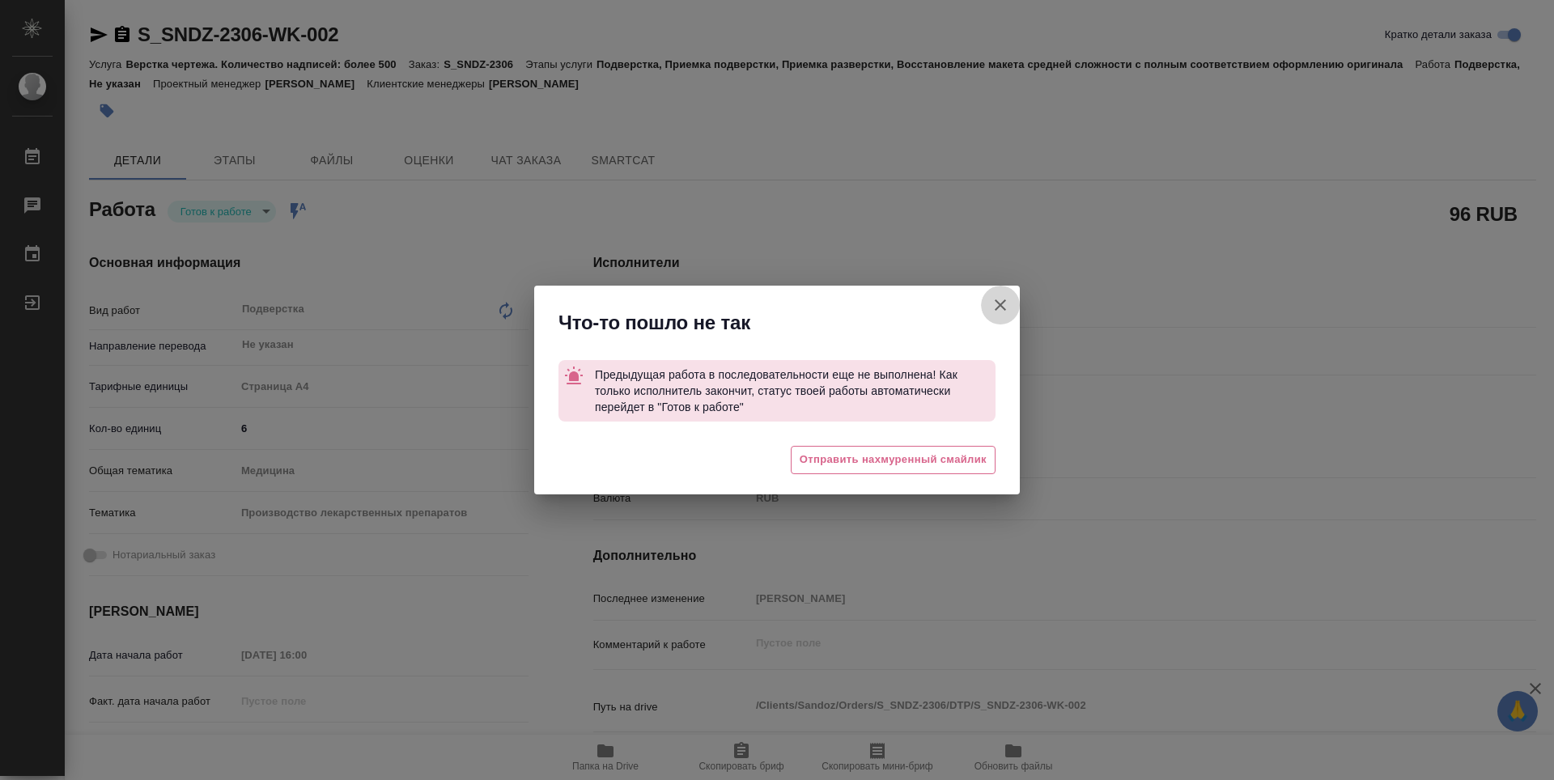
click at [1010, 304] on button "Кратко детали заказа" at bounding box center [1000, 305] width 39 height 39
type textarea "x"
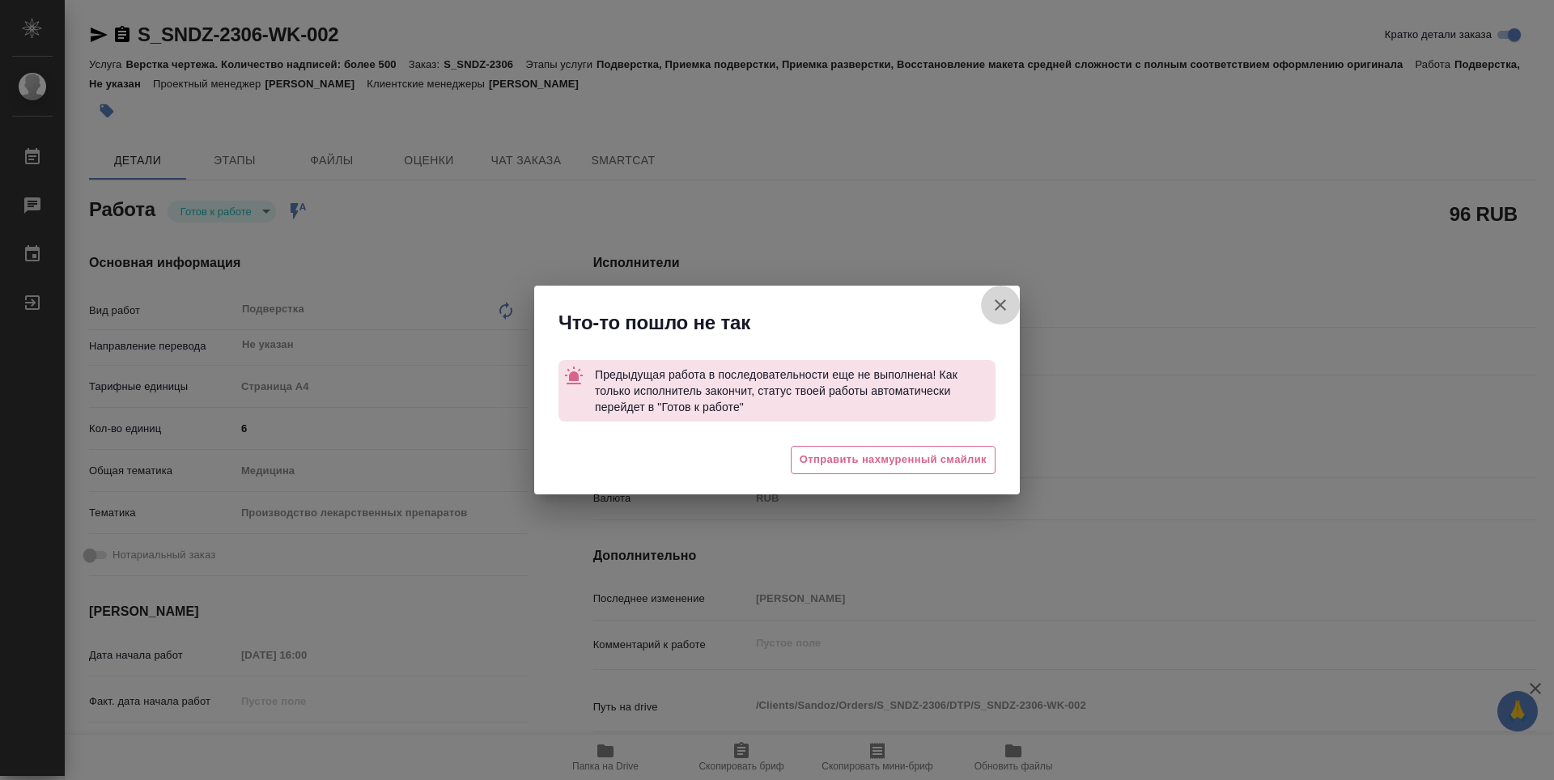
type textarea "x"
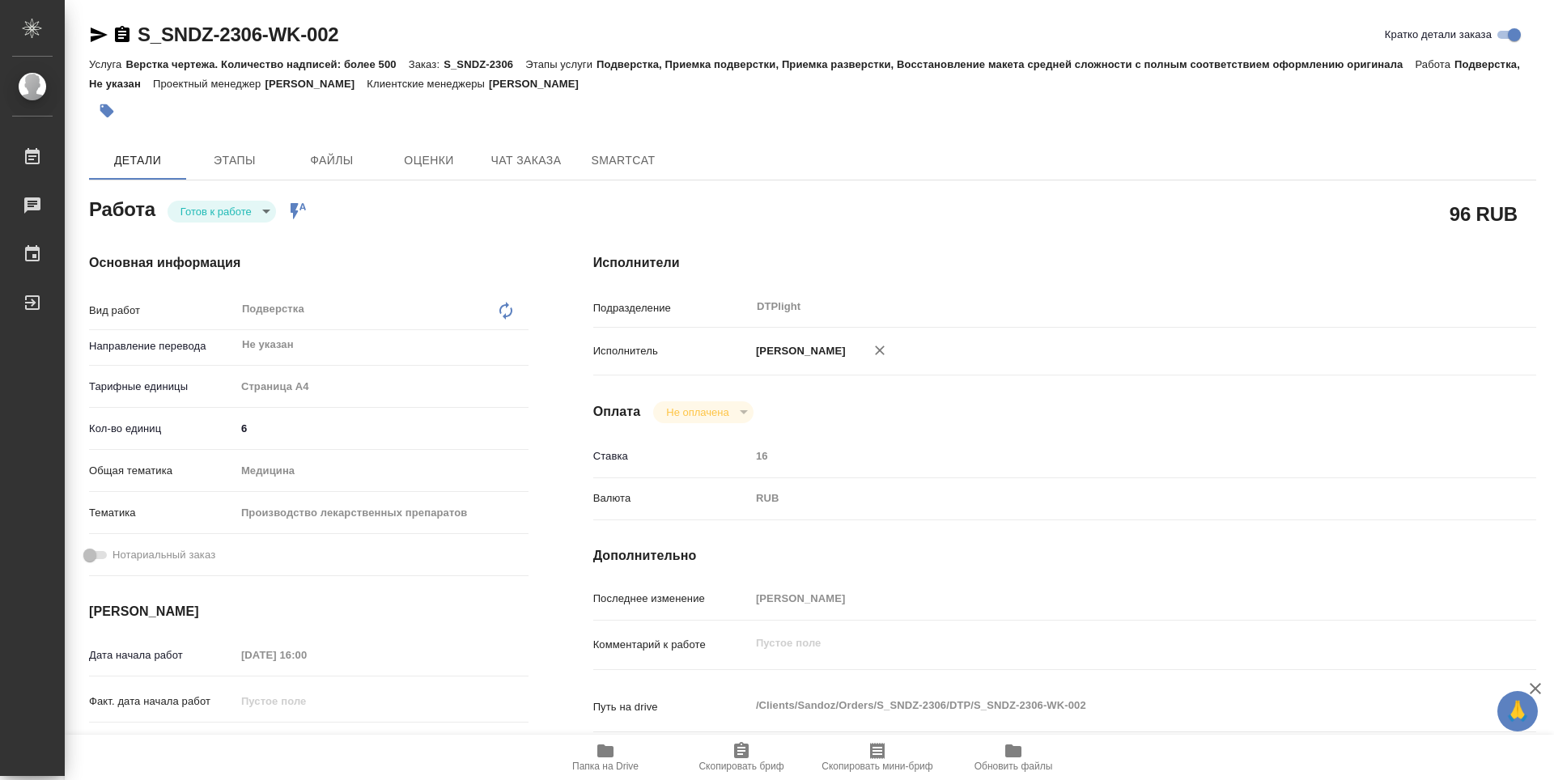
click at [87, 30] on div "S_SNDZ-2306-WK-002 Кратко детали заказа Услуга Верстка чертежа. Количество надп…" at bounding box center [812, 698] width 1465 height 1397
click at [96, 44] on icon "button" at bounding box center [98, 34] width 19 height 19
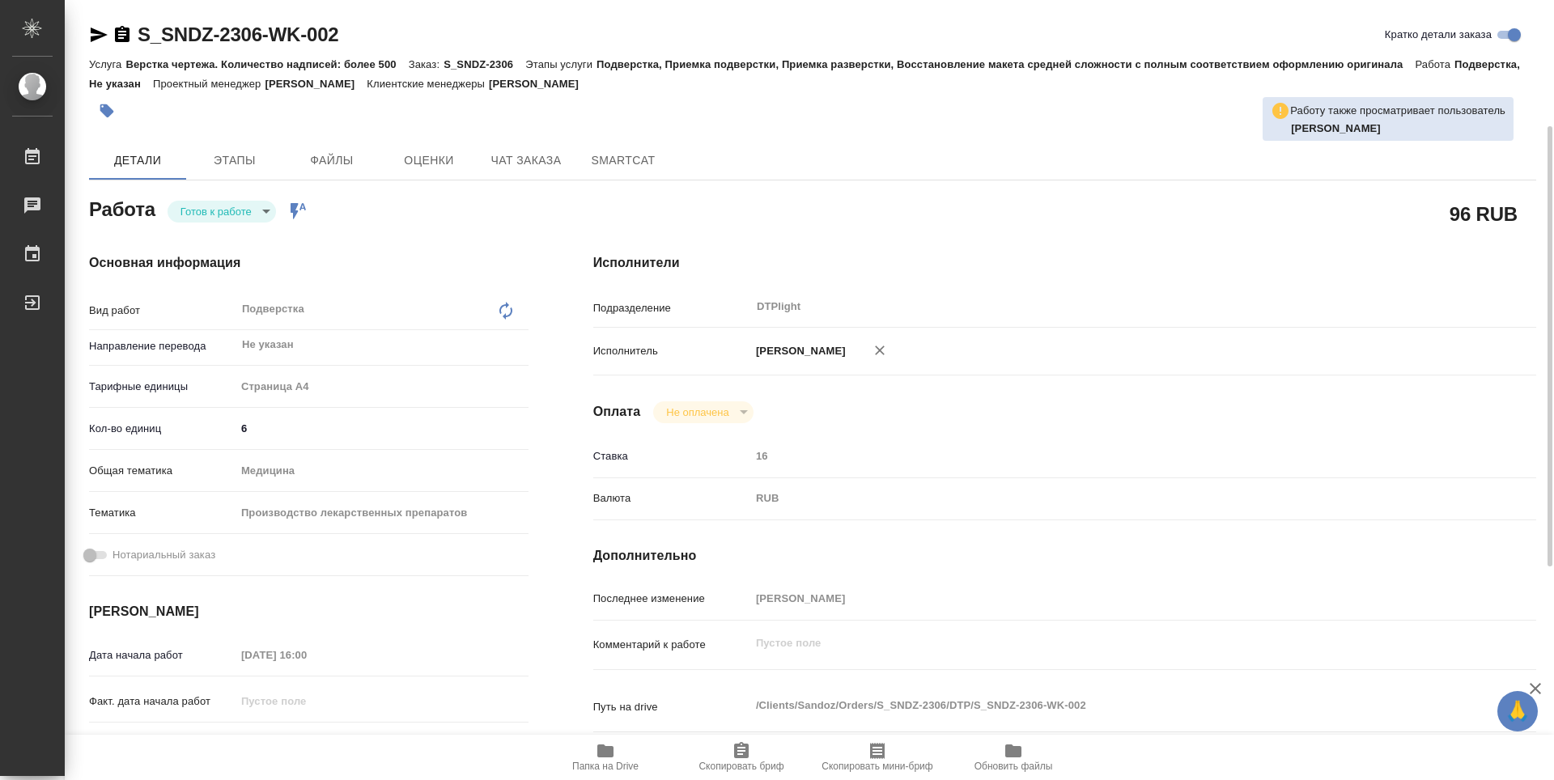
scroll to position [162, 0]
type textarea "x"
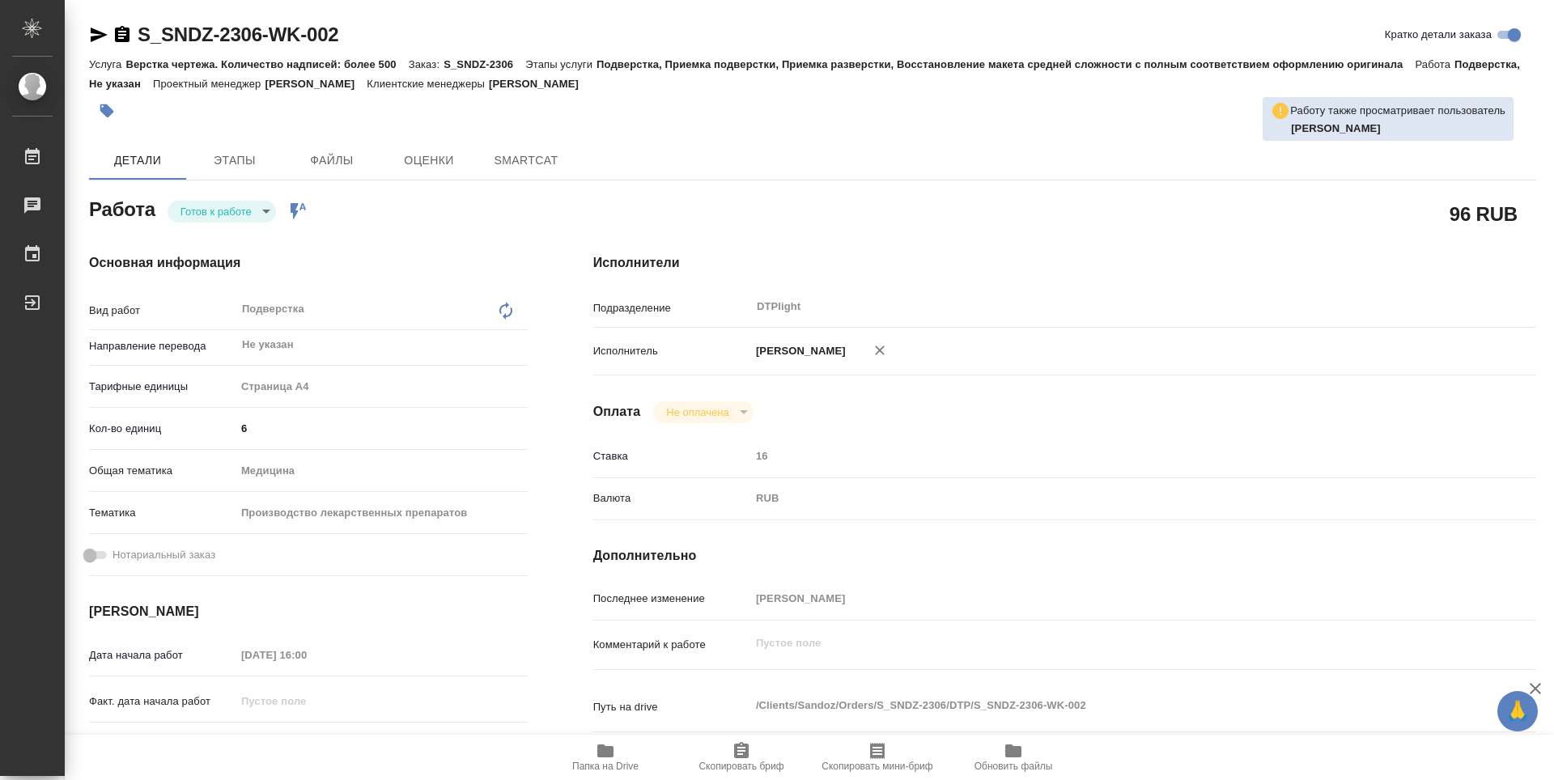
type textarea "x"
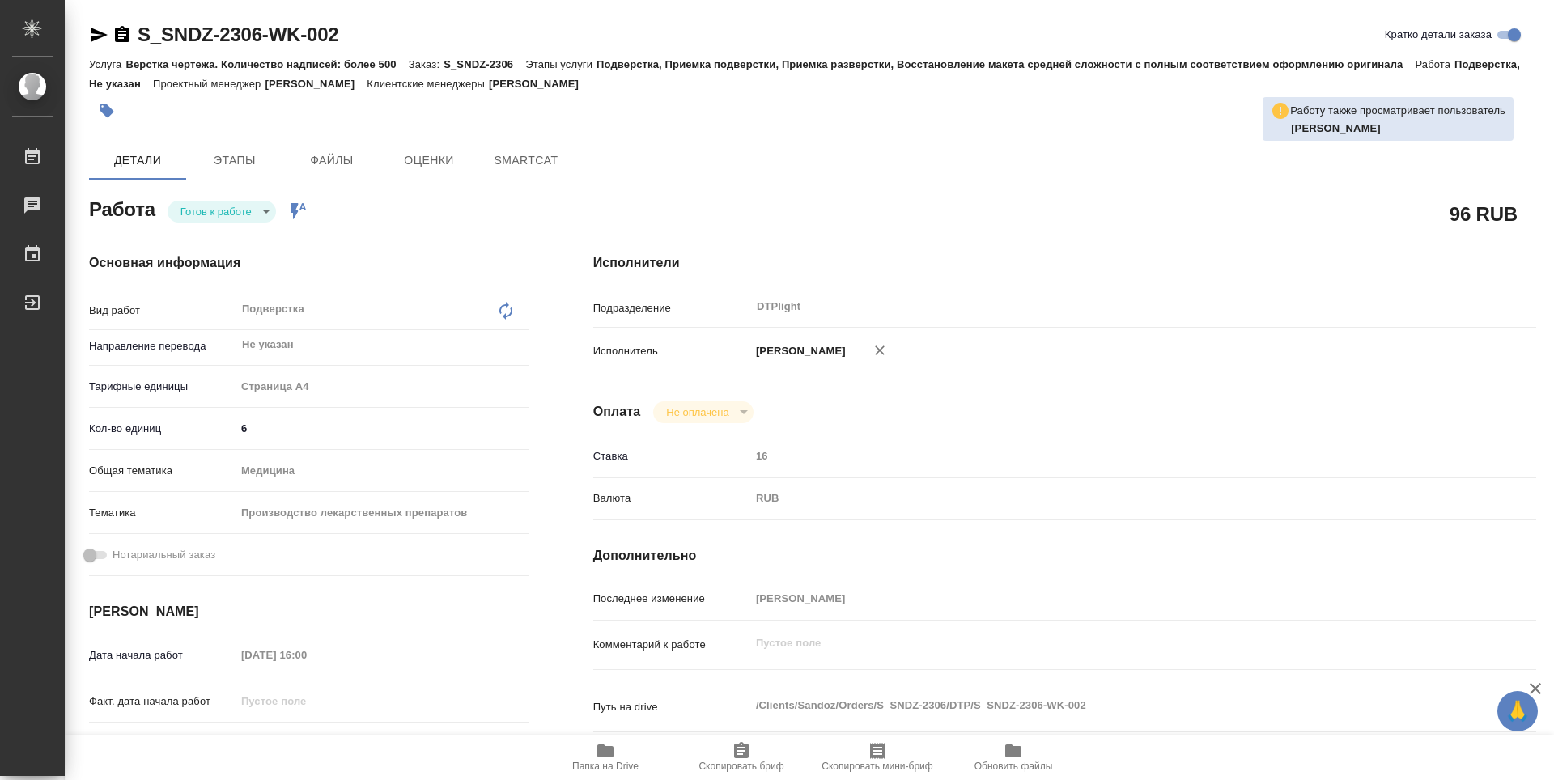
type textarea "x"
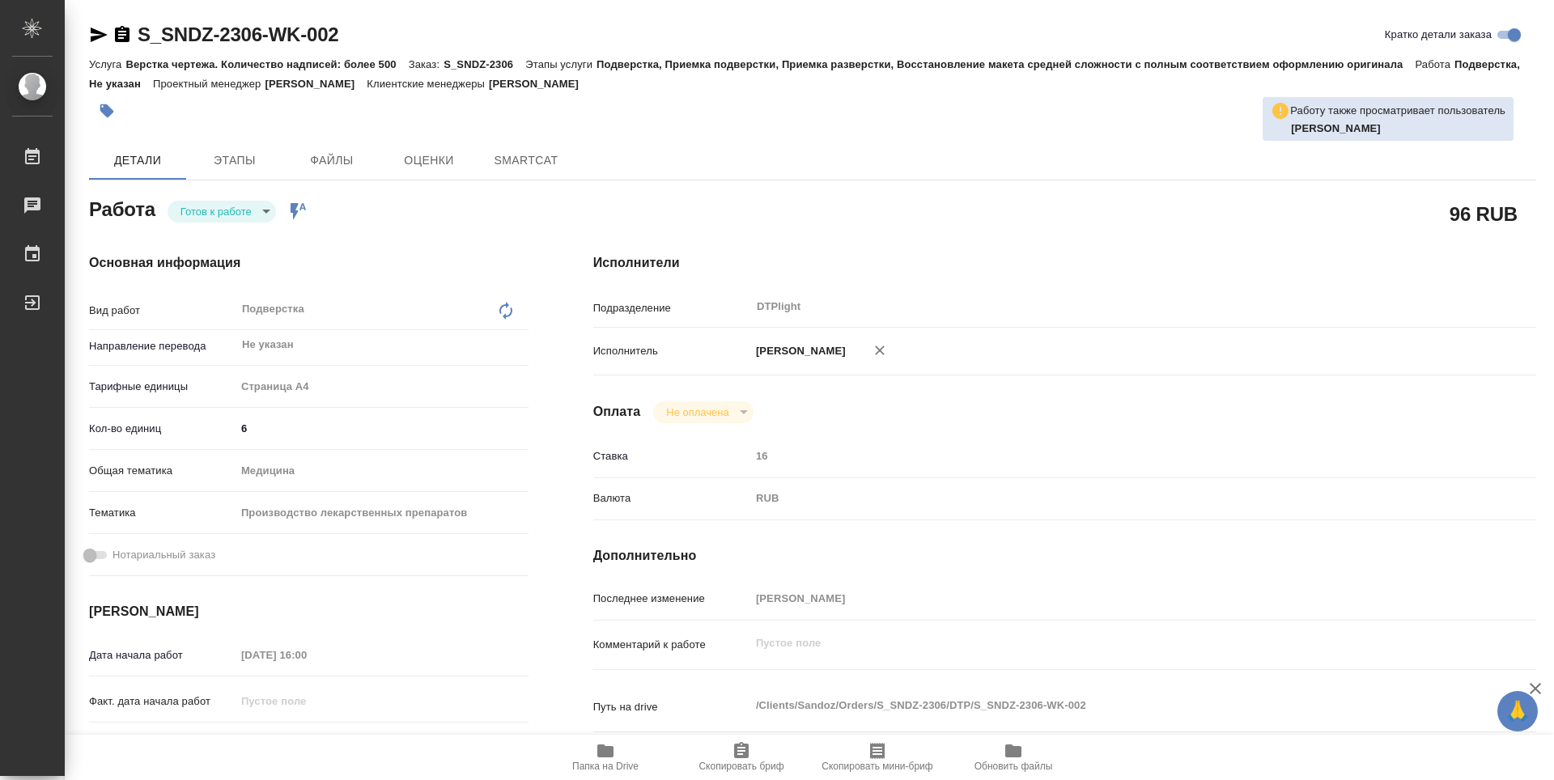
type textarea "x"
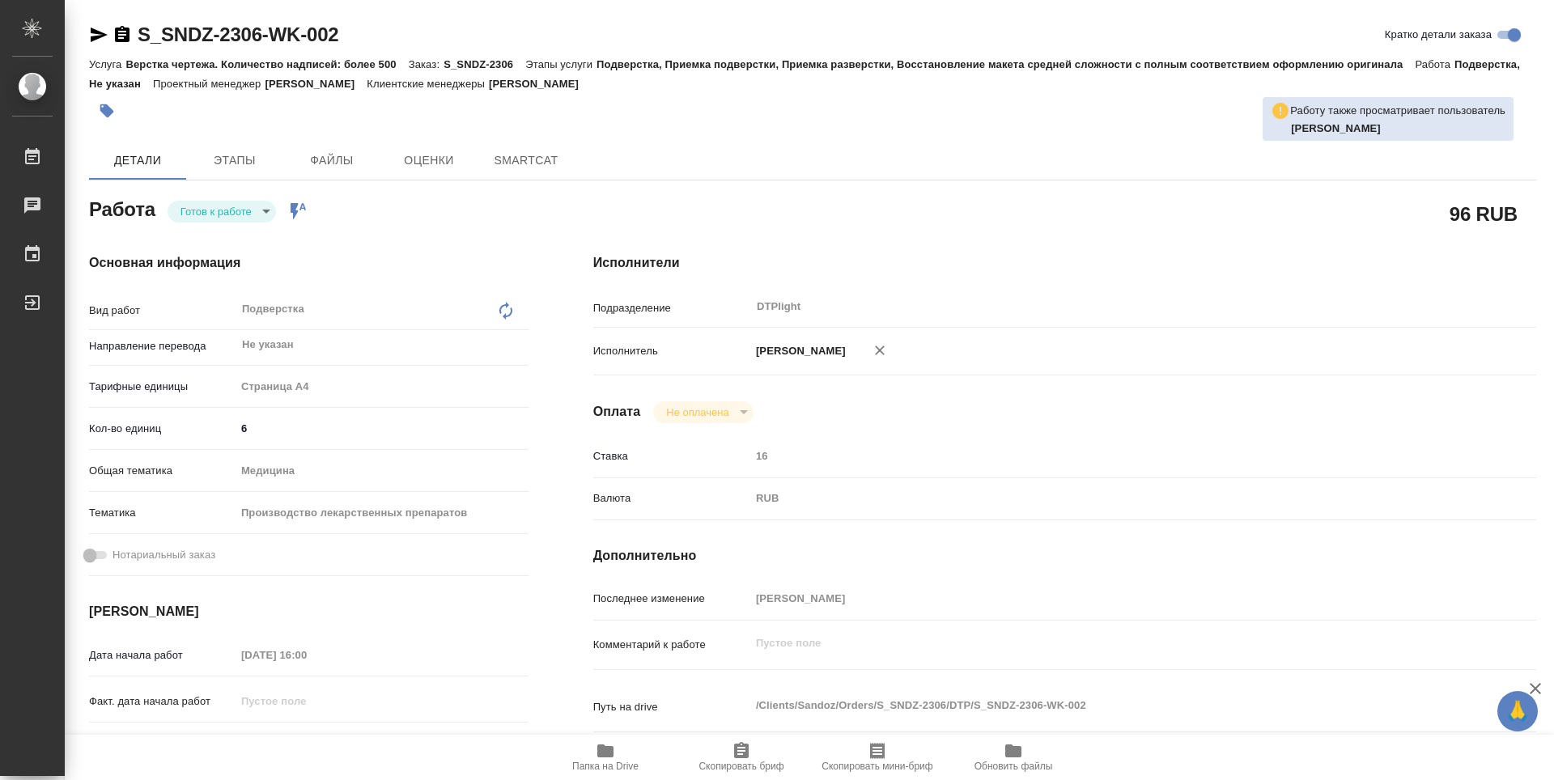
type textarea "x"
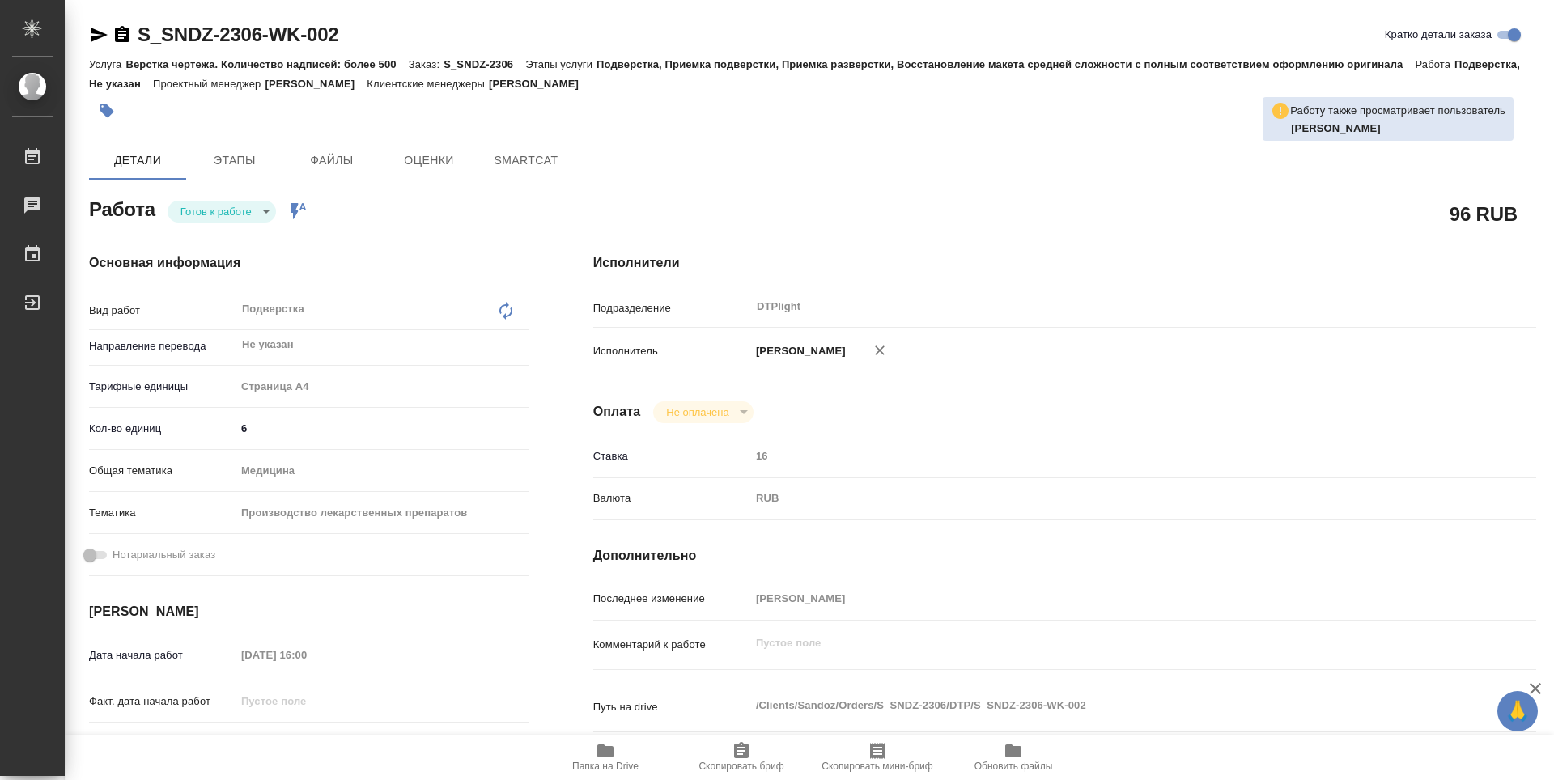
type textarea "x"
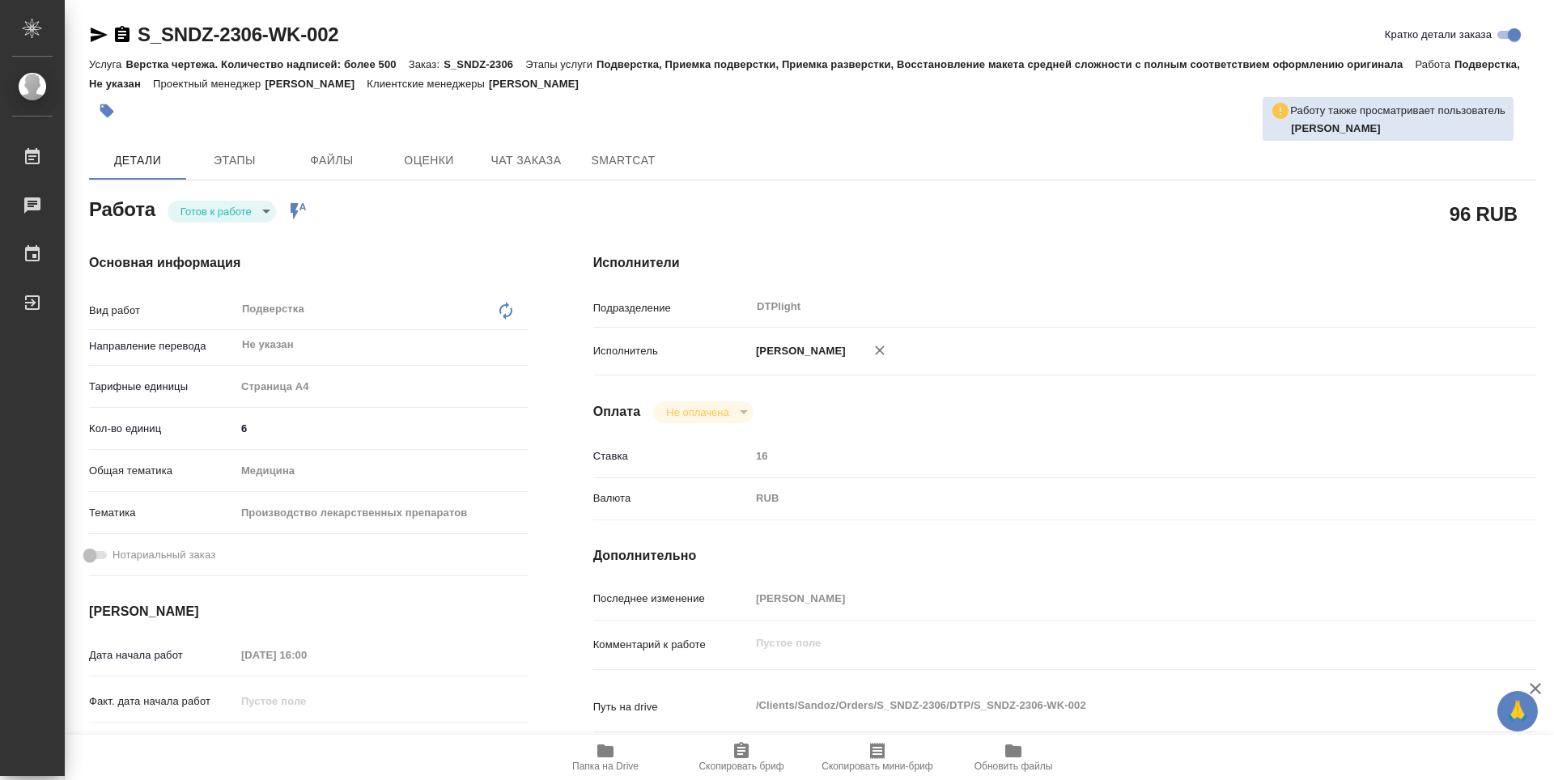
type textarea "x"
click at [245, 212] on body "🙏 .cls-1 fill:#fff; AWATERA Zubakova Viktoriya Работы Чаты График Выйти S_SNDZ-…" at bounding box center [777, 390] width 1554 height 780
click at [240, 213] on li "В работе" at bounding box center [222, 212] width 108 height 28
type textarea "x"
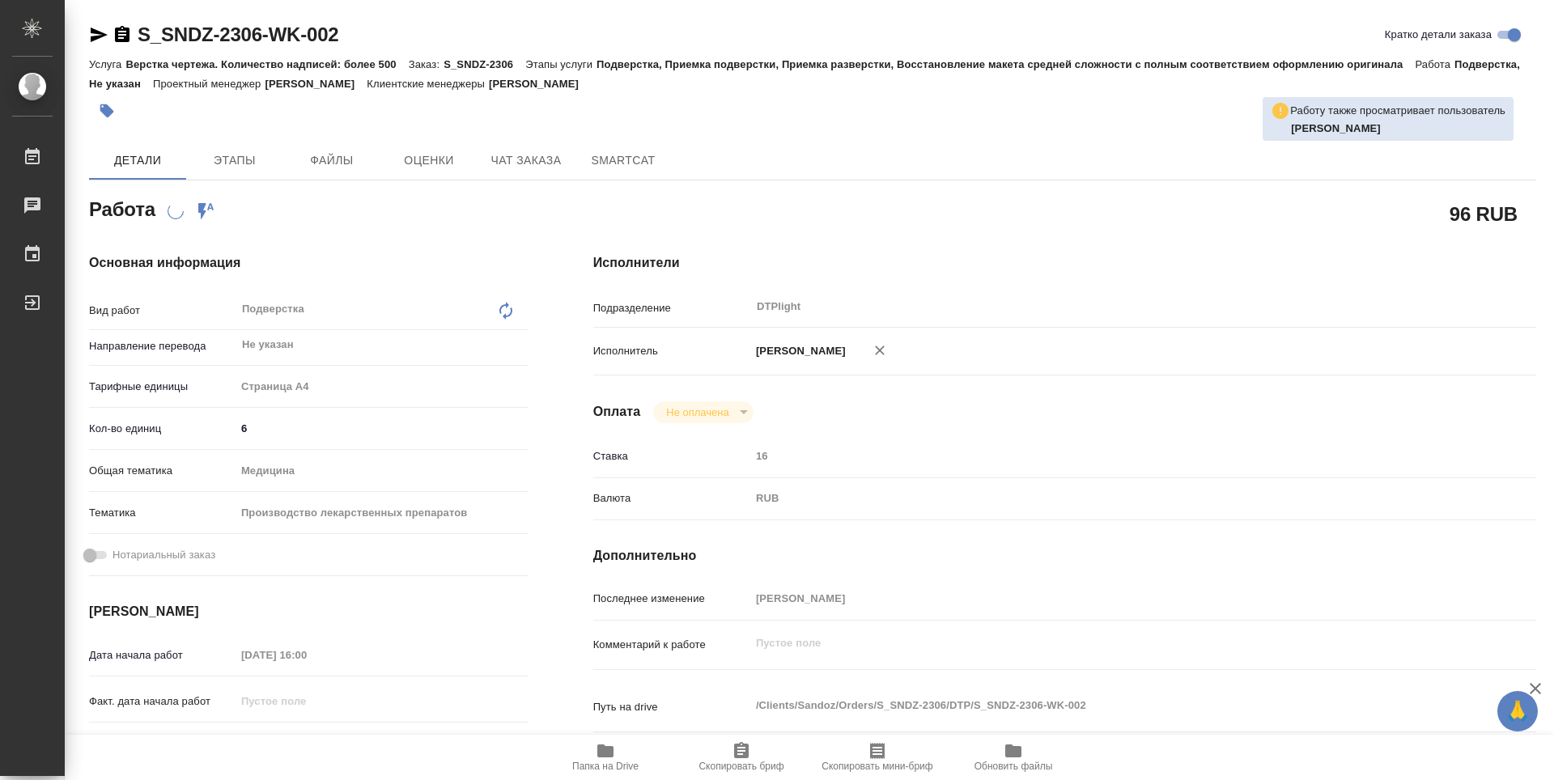
type textarea "x"
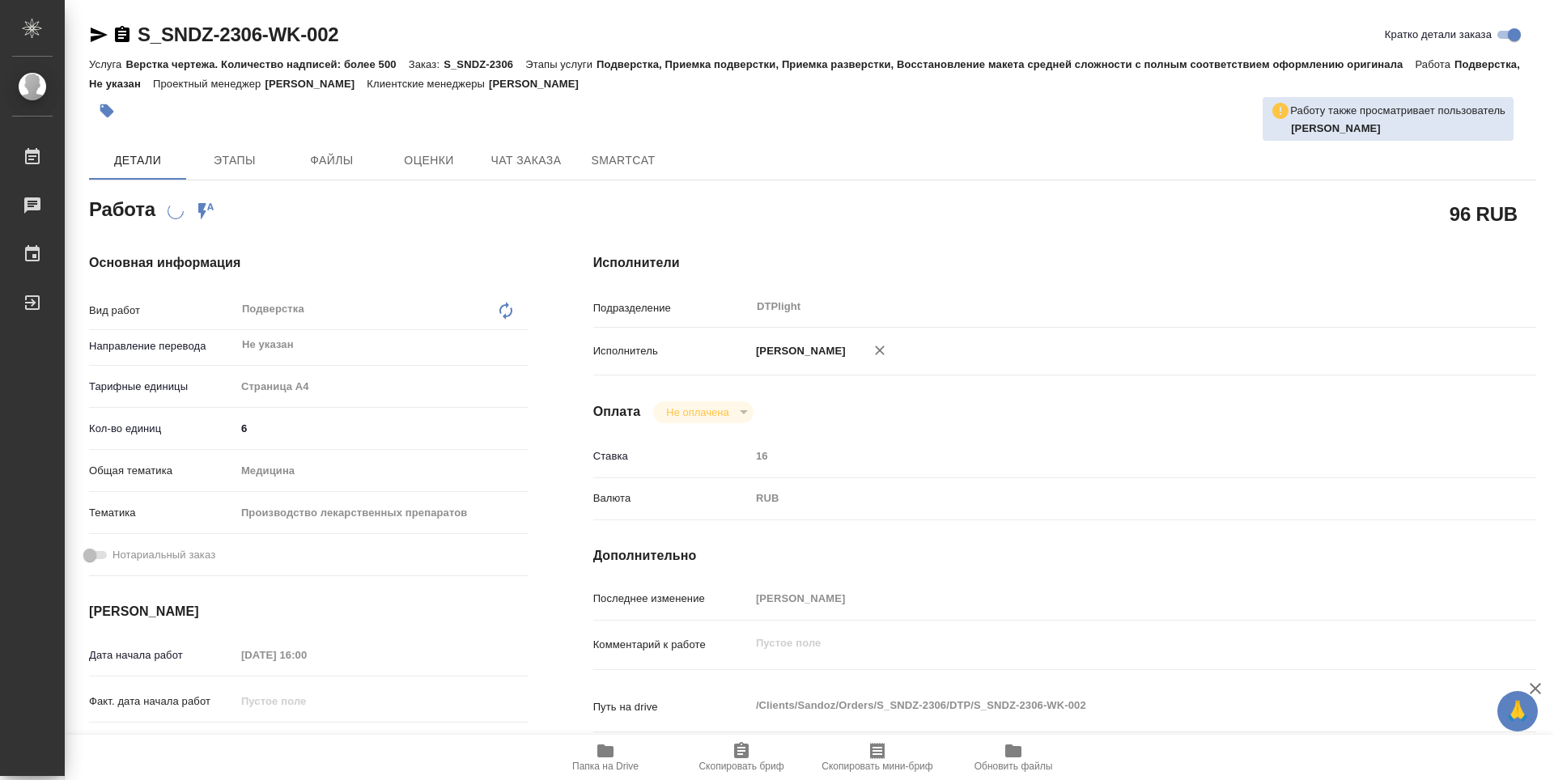
type textarea "x"
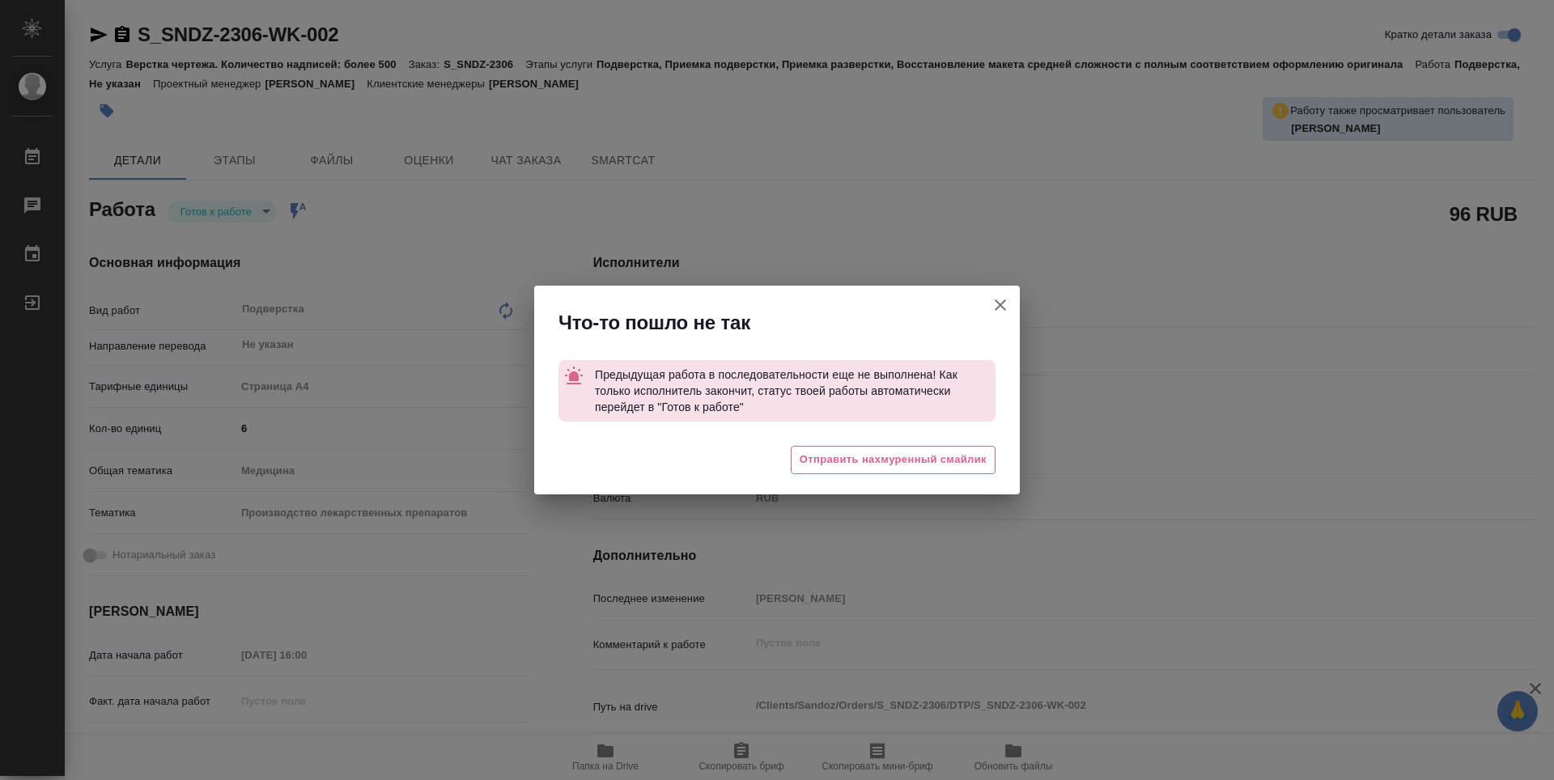
type textarea "x"
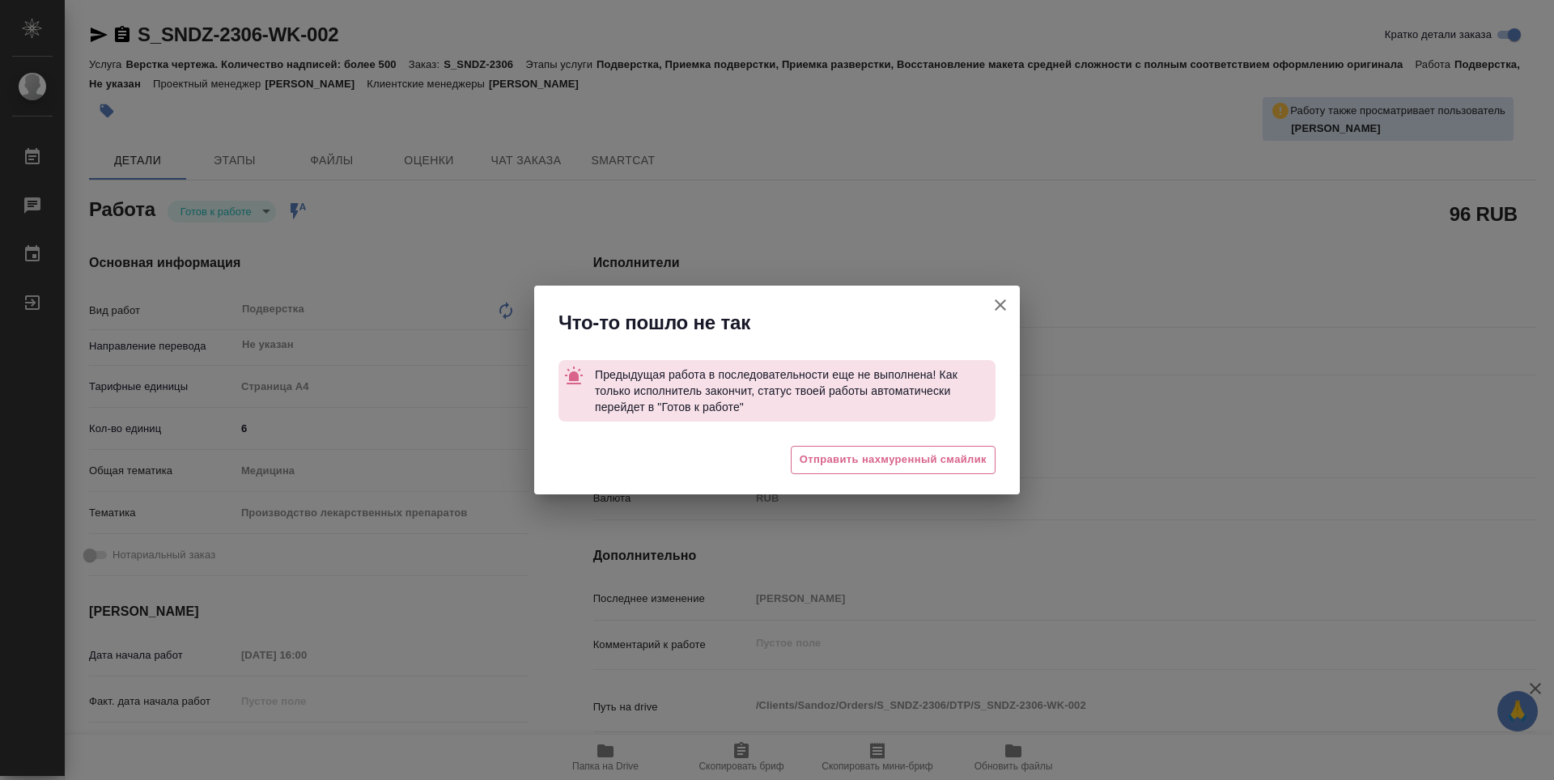
type textarea "x"
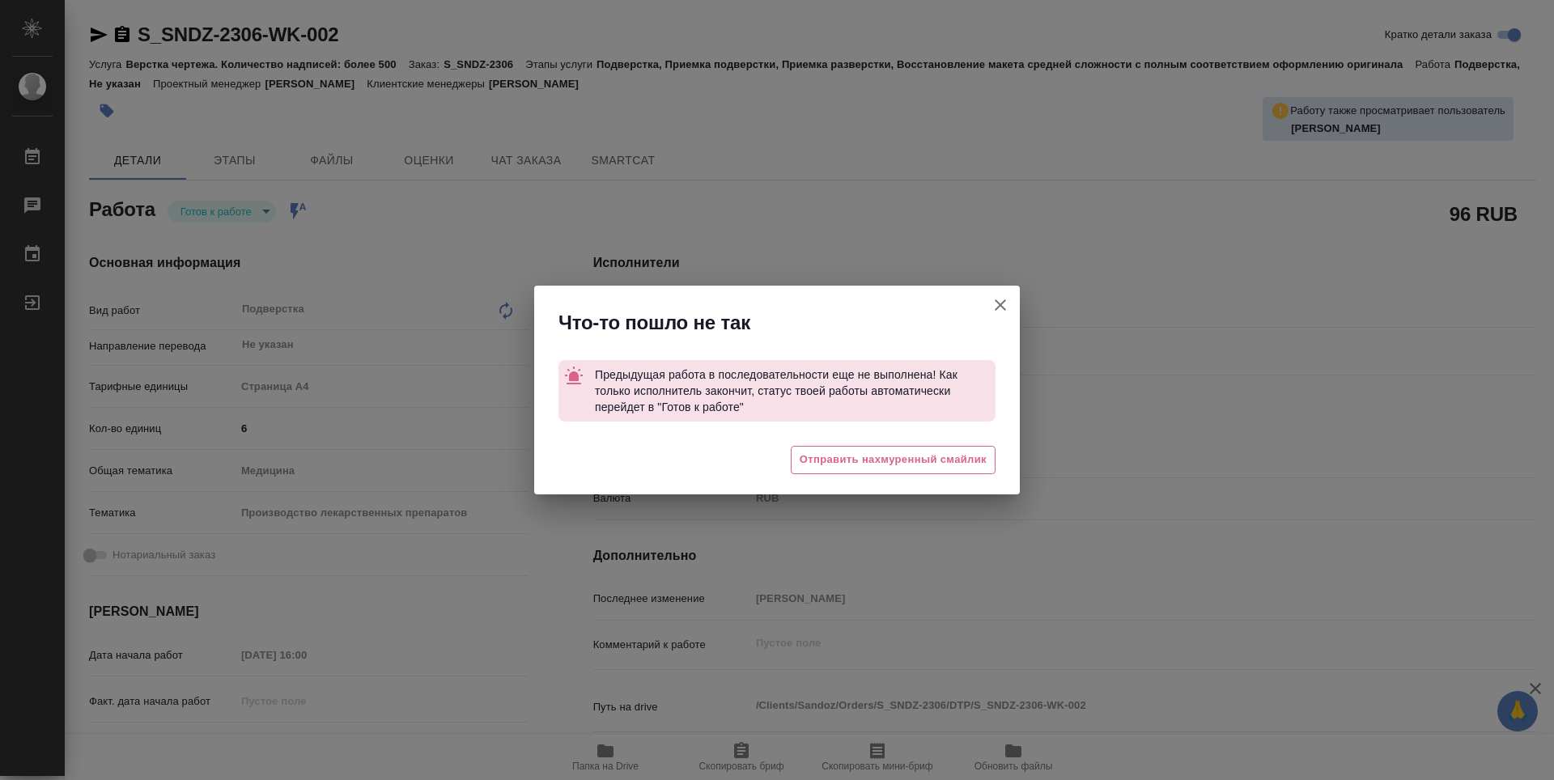
type textarea "x"
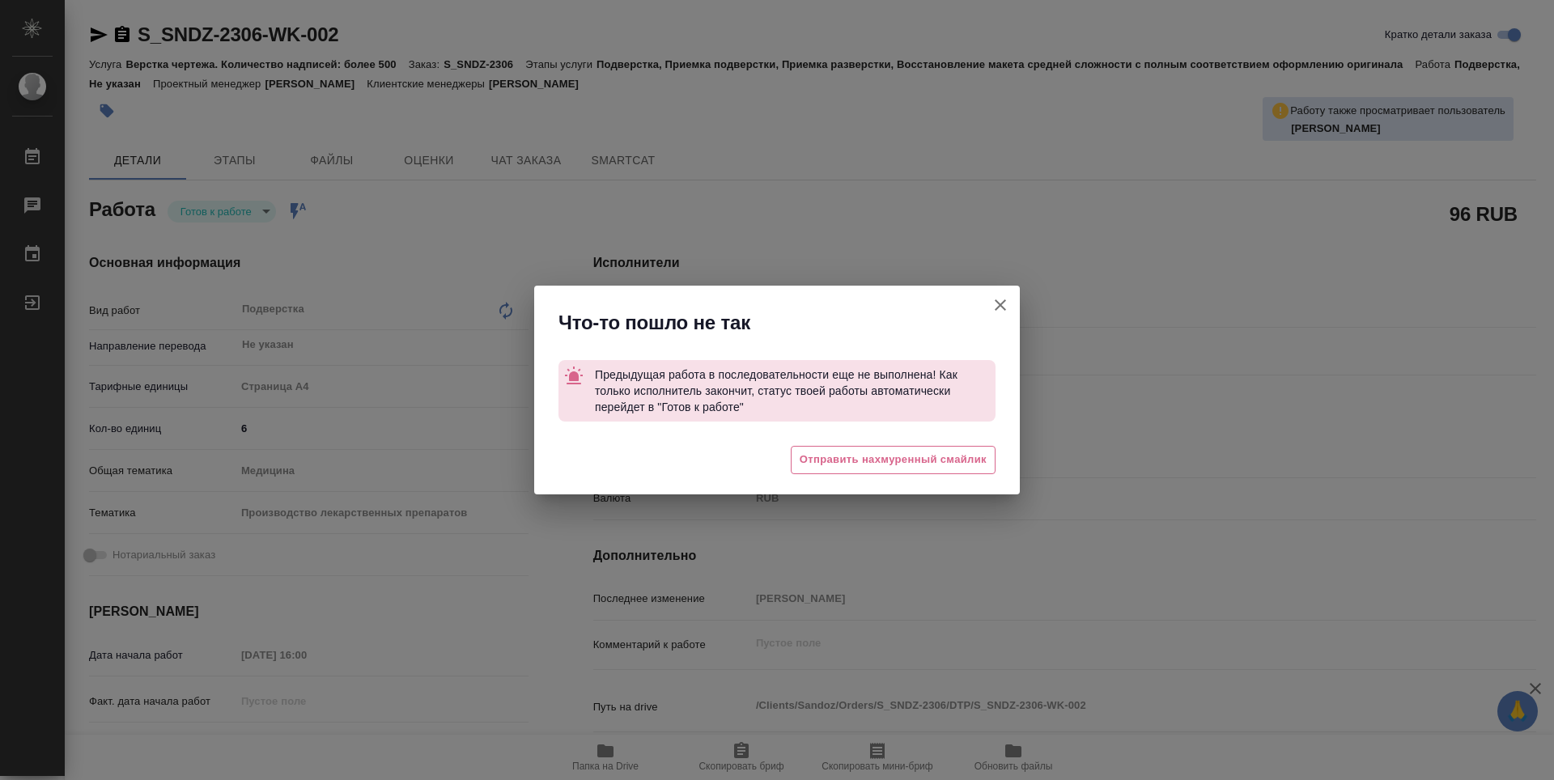
click at [1003, 308] on icon "button" at bounding box center [1000, 305] width 11 height 11
type textarea "x"
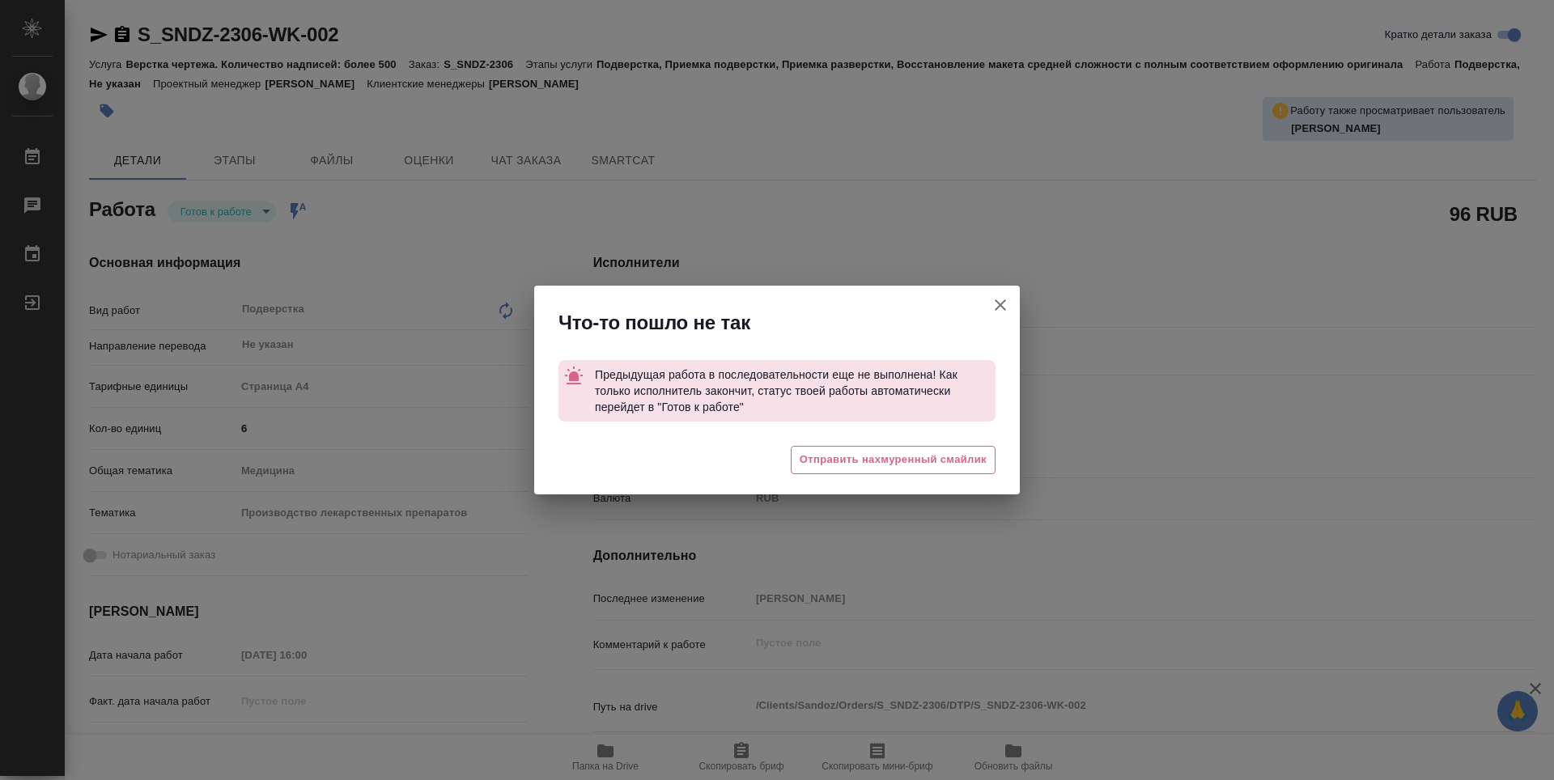
type textarea "x"
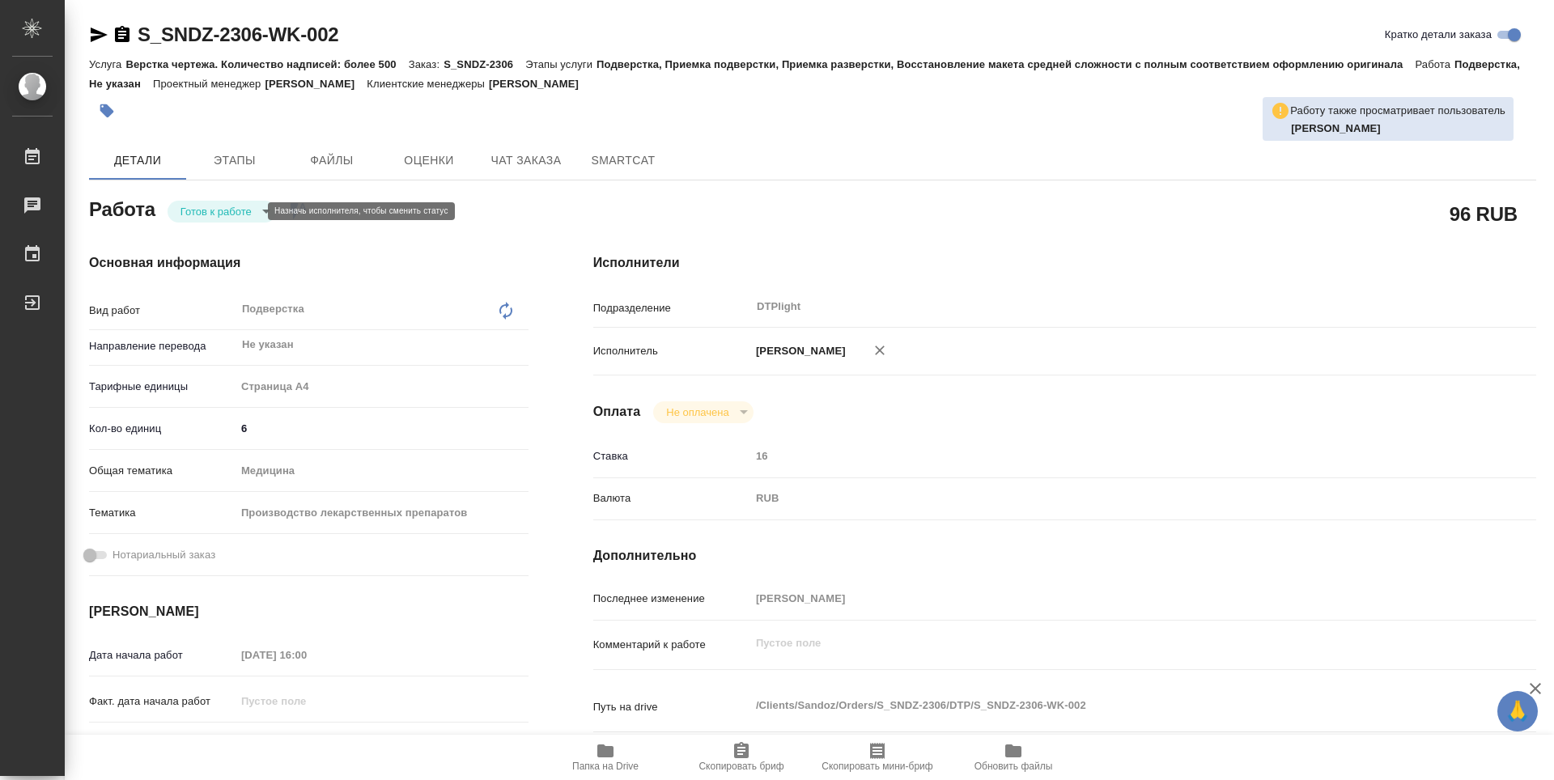
click at [201, 214] on body "🙏 .cls-1 fill:#fff; AWATERA Zubakova Viktoriya Работы 0 Чаты График Выйти S_SND…" at bounding box center [777, 390] width 1554 height 780
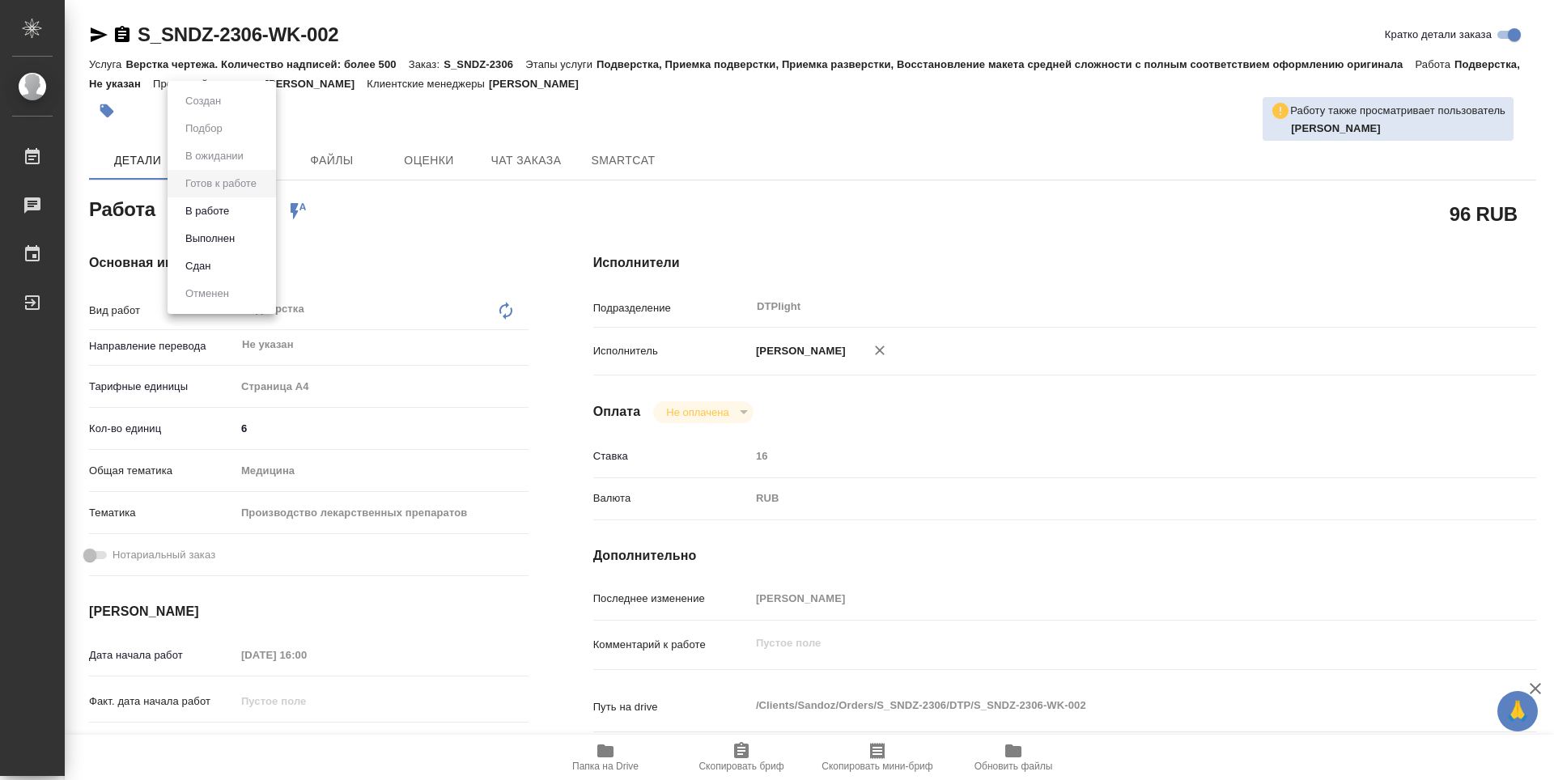
click at [227, 215] on button "В работе" at bounding box center [207, 211] width 53 height 18
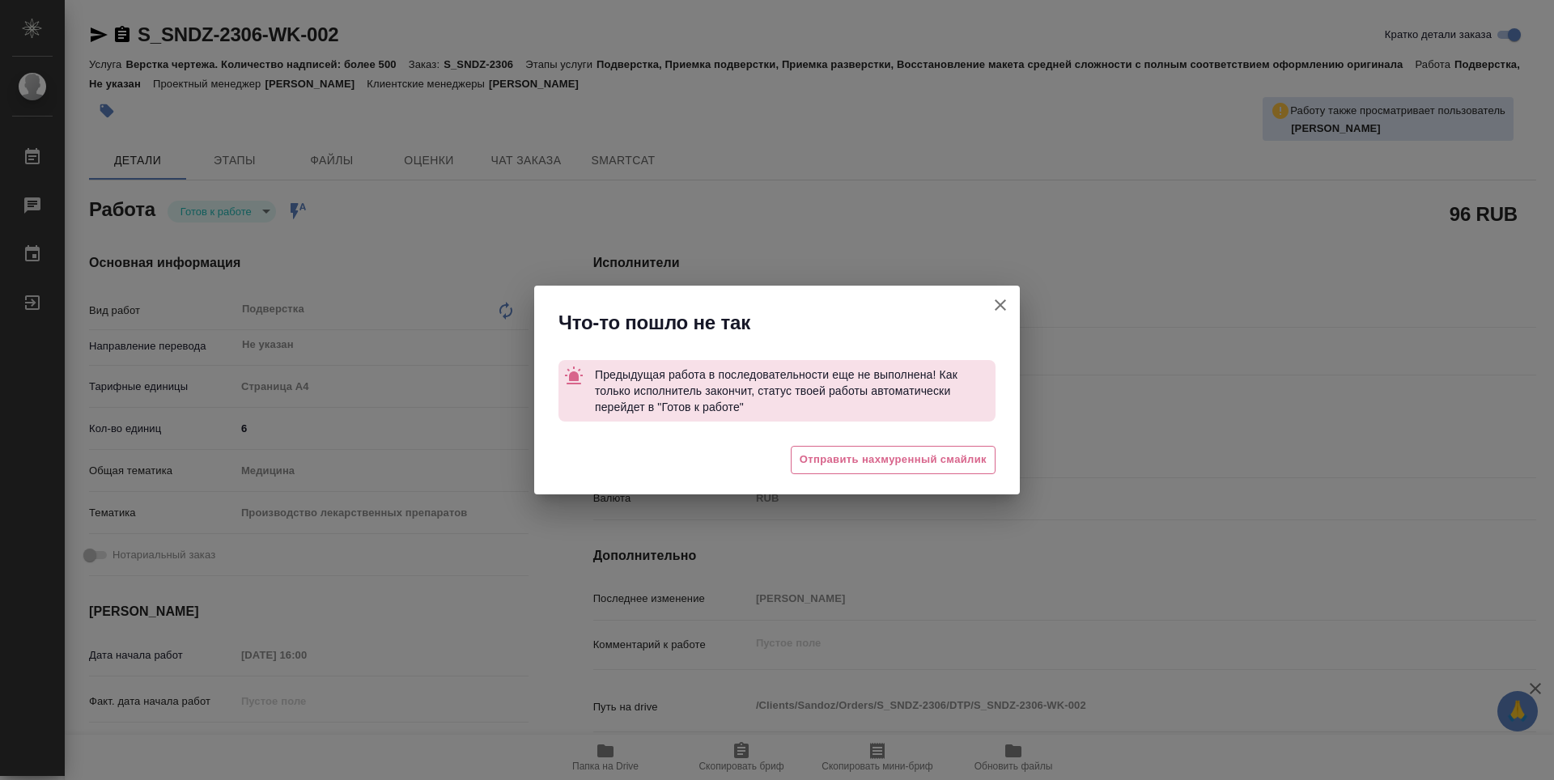
type textarea "x"
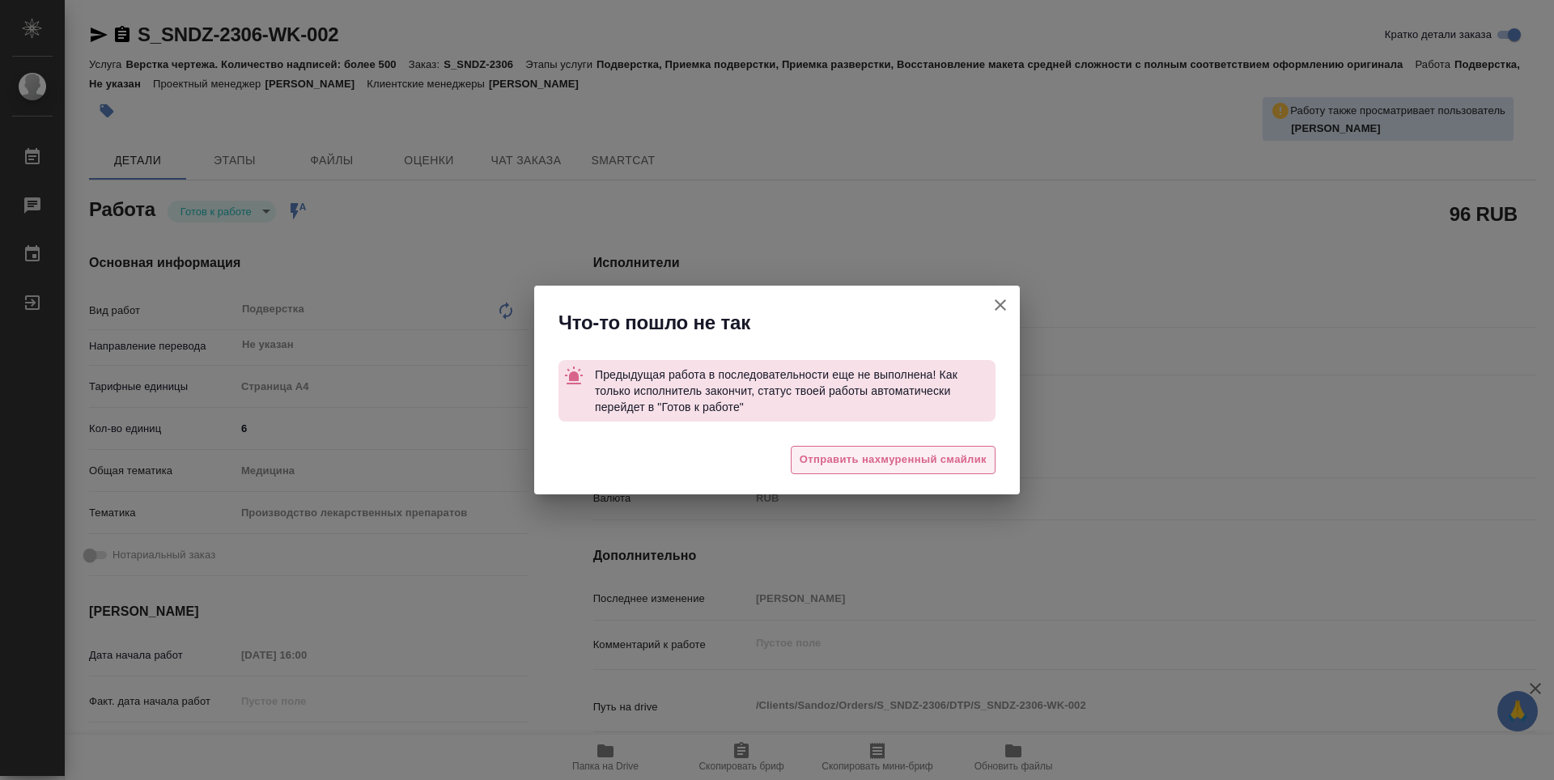
type textarea "x"
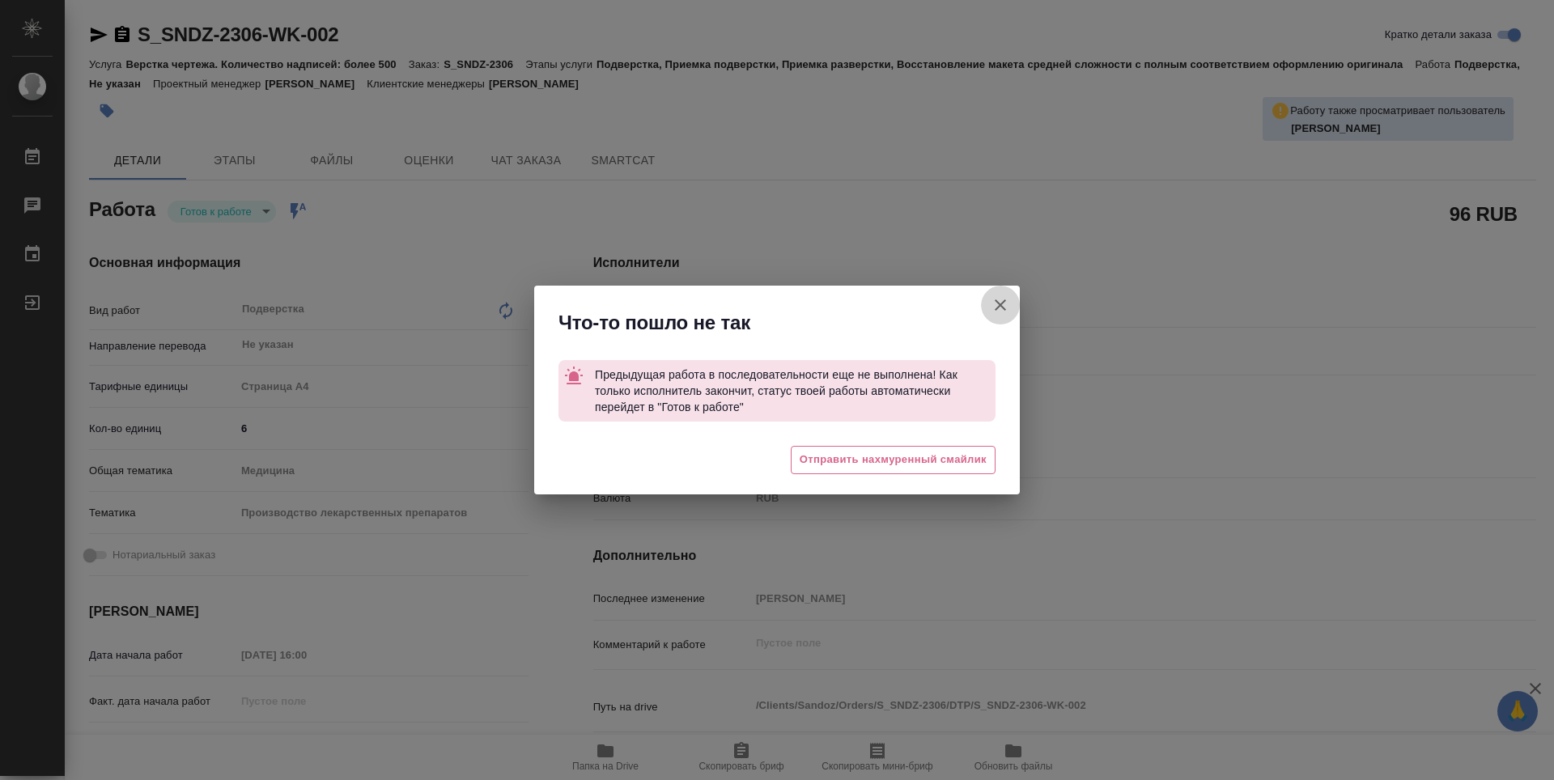
click at [995, 312] on icon "button" at bounding box center [1000, 304] width 19 height 19
type textarea "x"
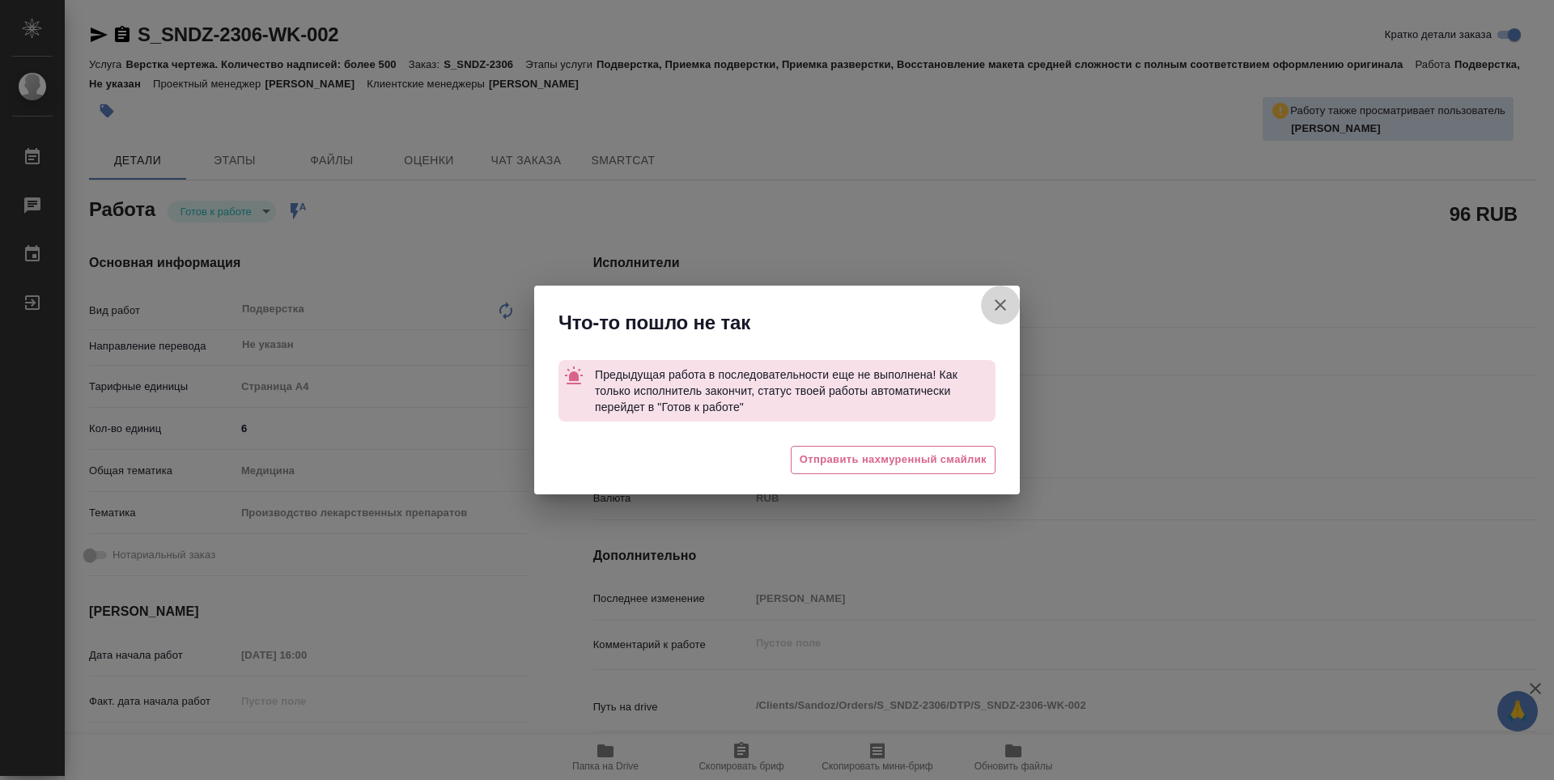
type textarea "x"
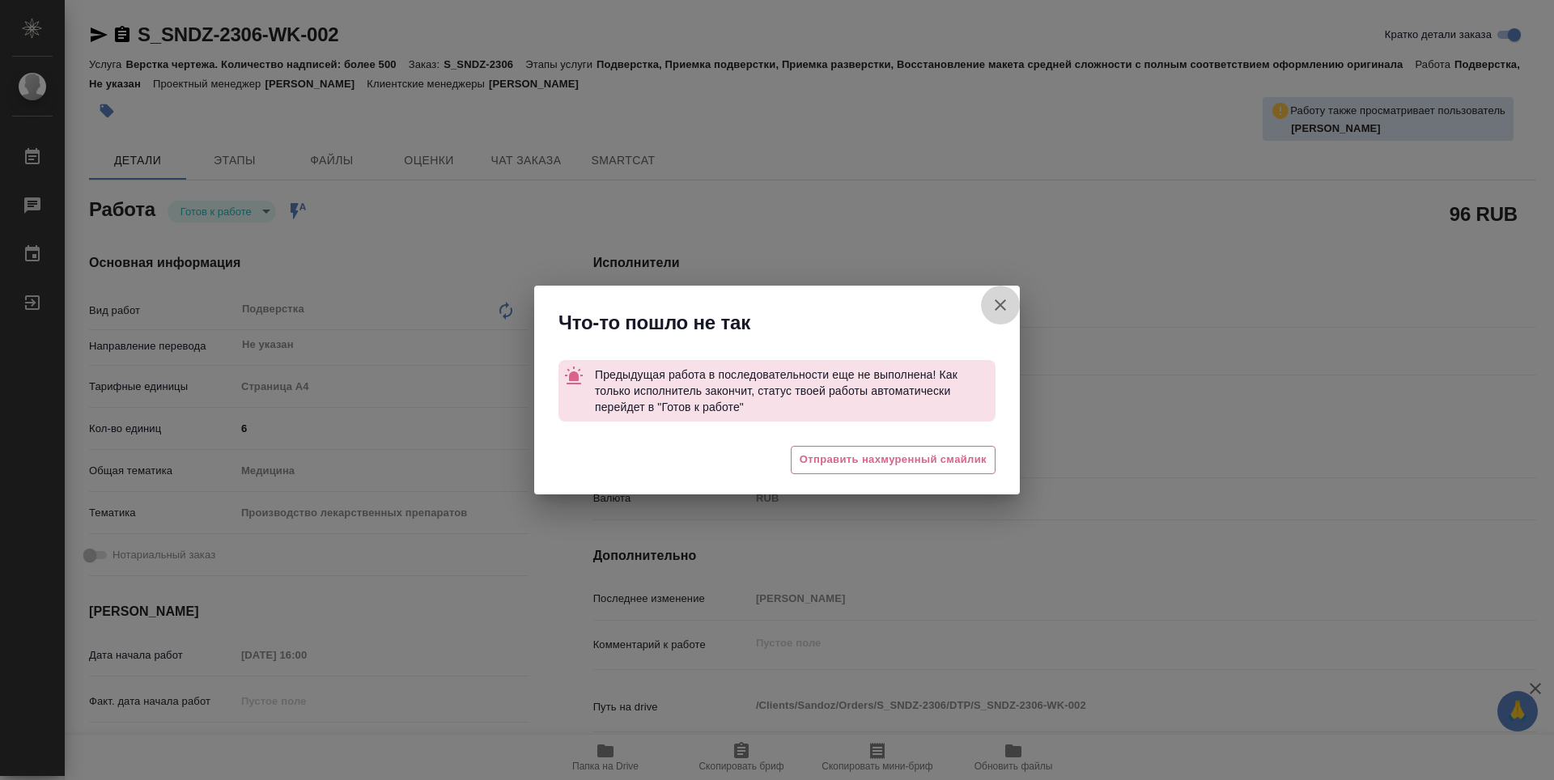
type textarea "x"
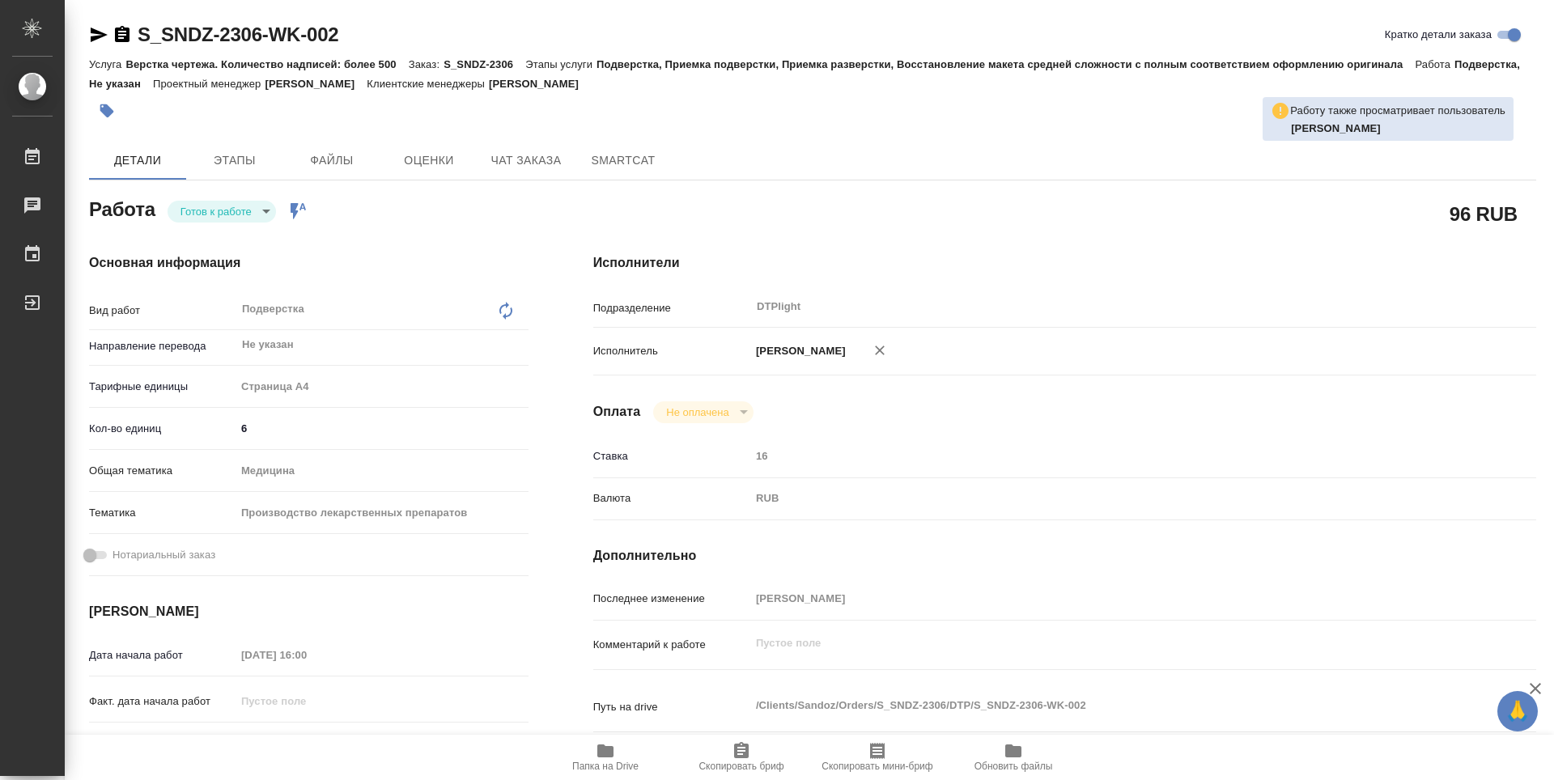
click at [244, 215] on body "🙏 .cls-1 fill:#fff; AWATERA Zubakova Viktoriya Работы 0 Чаты График Выйти S_SND…" at bounding box center [777, 390] width 1554 height 780
click at [248, 219] on li "В работе" at bounding box center [222, 212] width 108 height 28
type textarea "x"
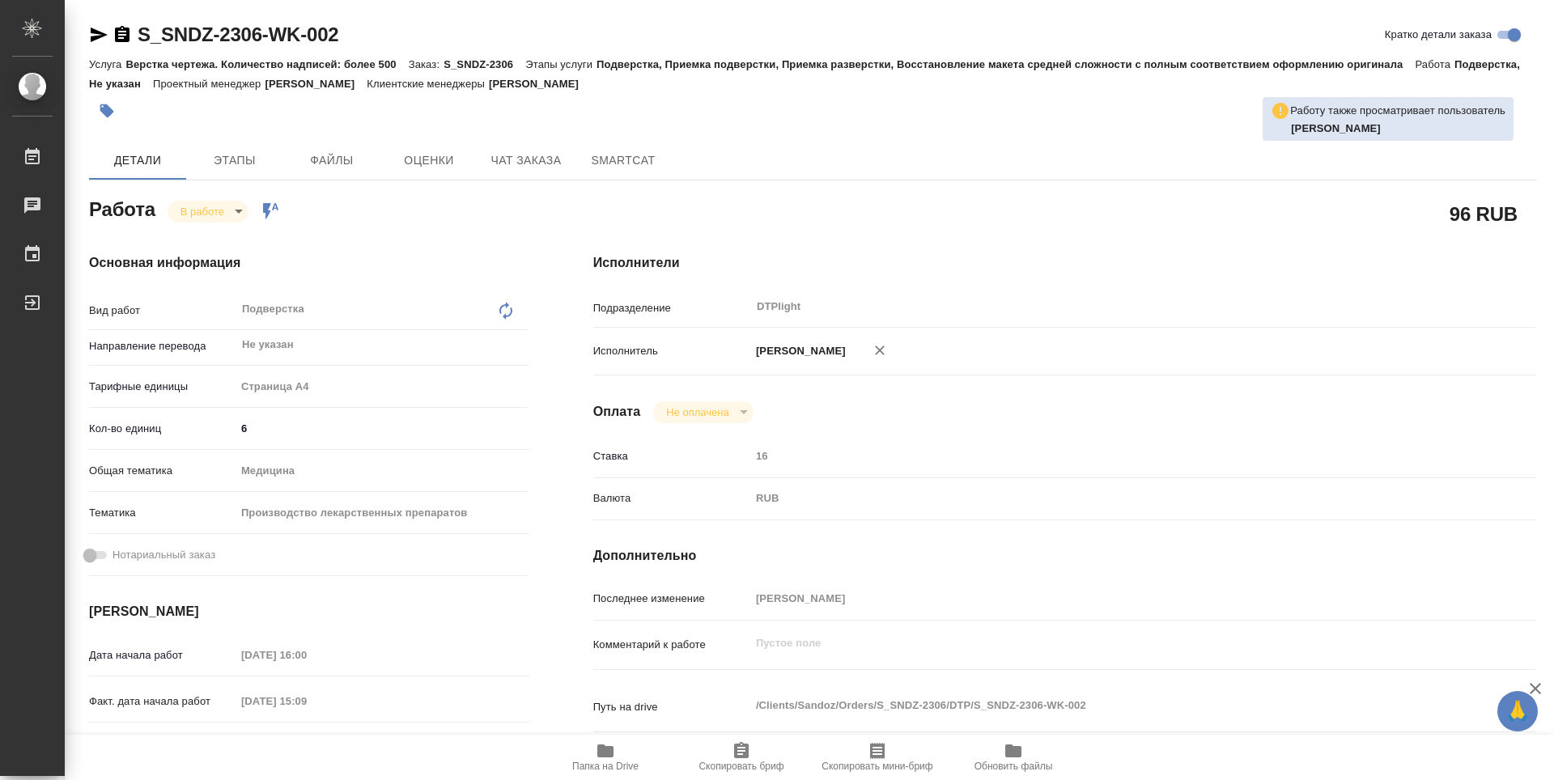
type textarea "x"
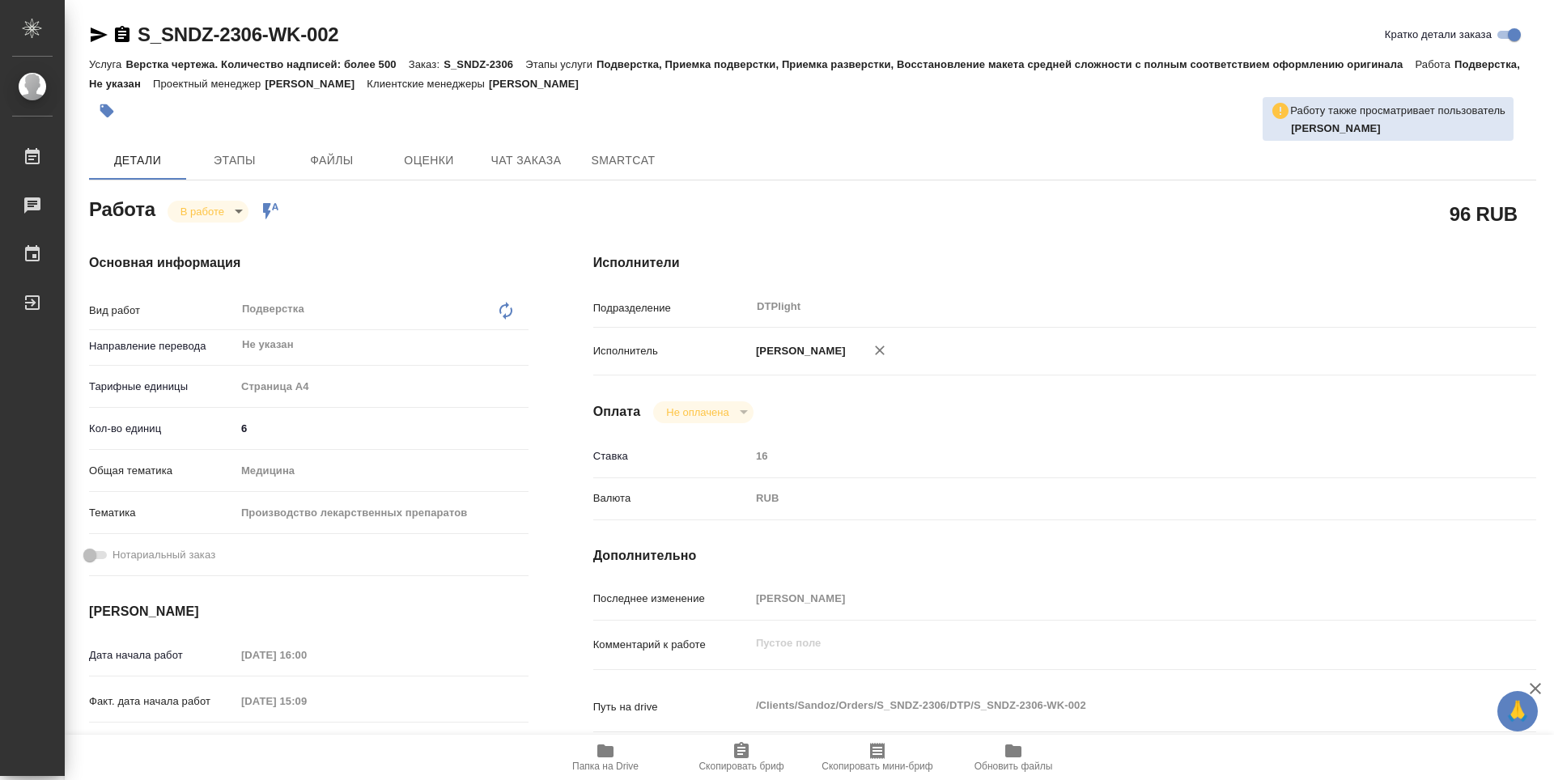
type textarea "x"
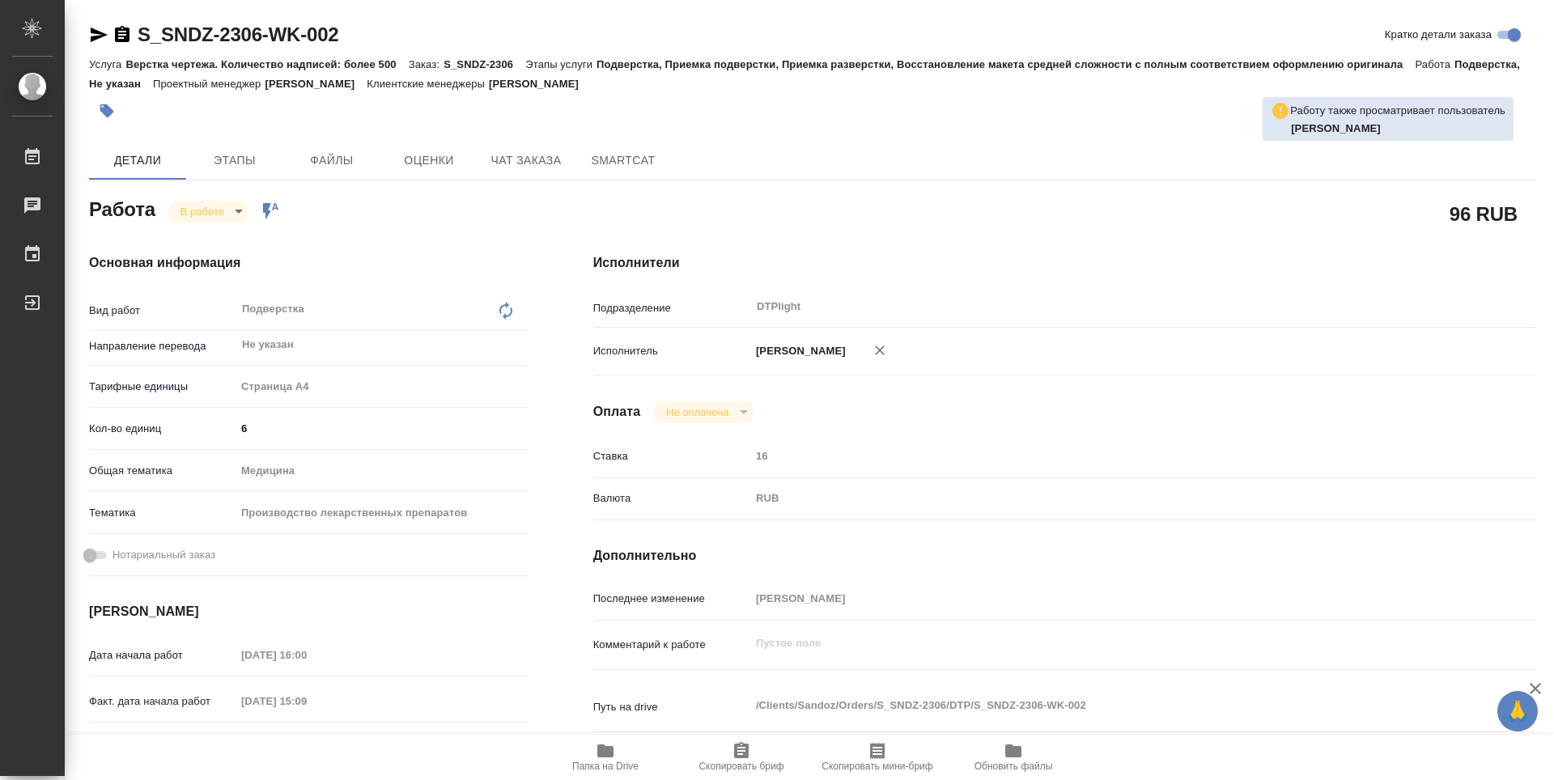
type textarea "x"
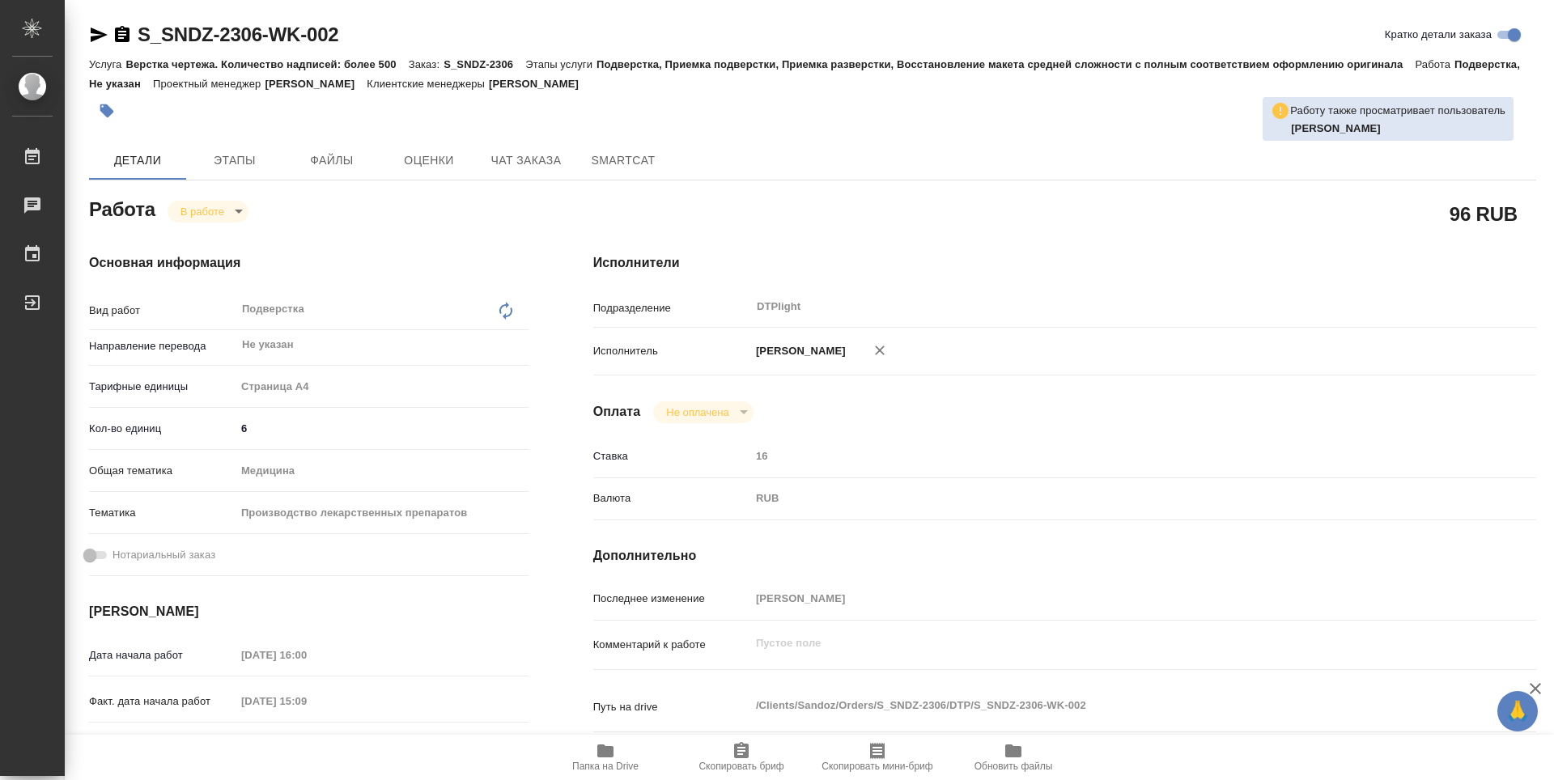
type textarea "x"
